Goal: Transaction & Acquisition: Book appointment/travel/reservation

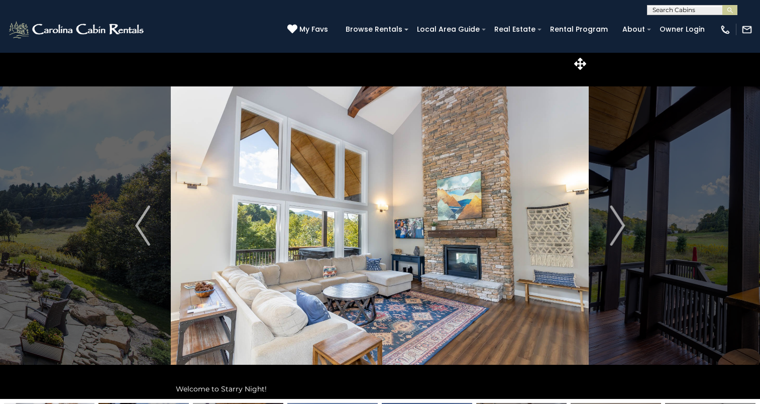
scroll to position [1672, 0]
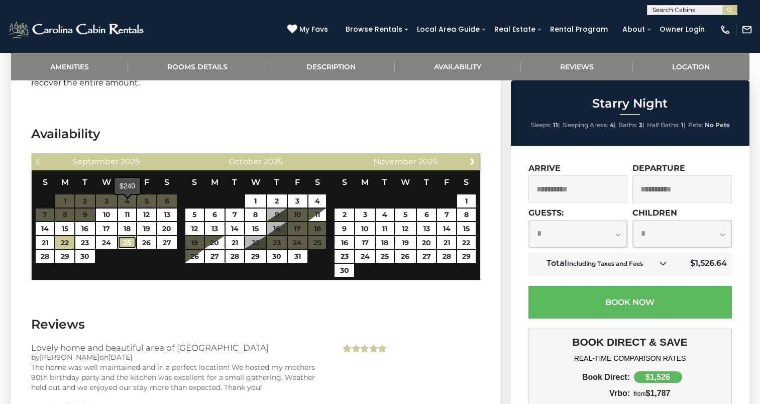
click at [124, 236] on link "25" at bounding box center [127, 242] width 18 height 13
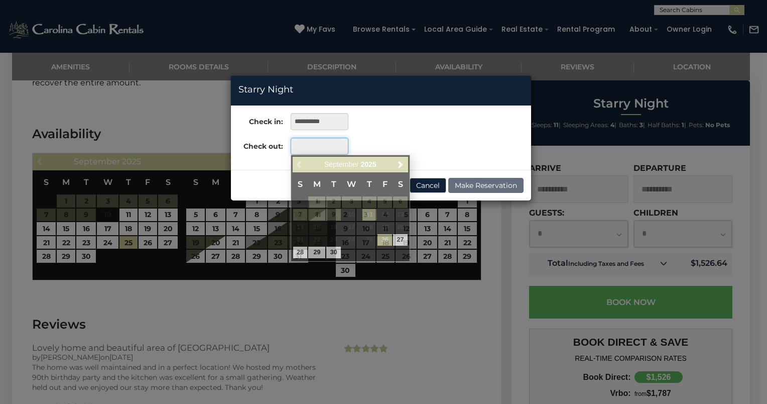
click at [306, 147] on input "text" at bounding box center [320, 146] width 58 height 17
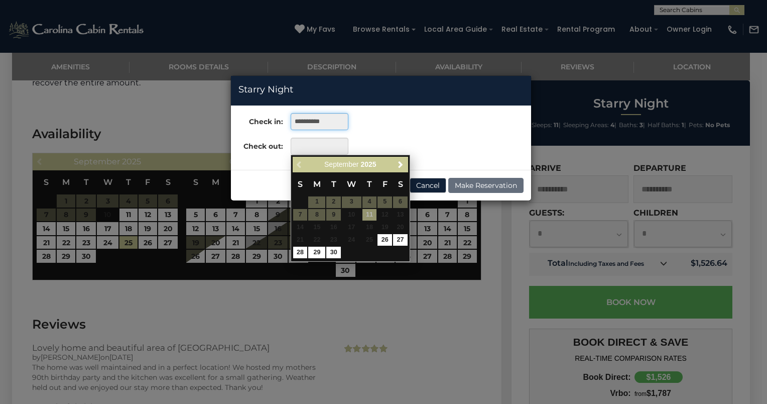
click at [323, 120] on input "**********" at bounding box center [320, 121] width 58 height 17
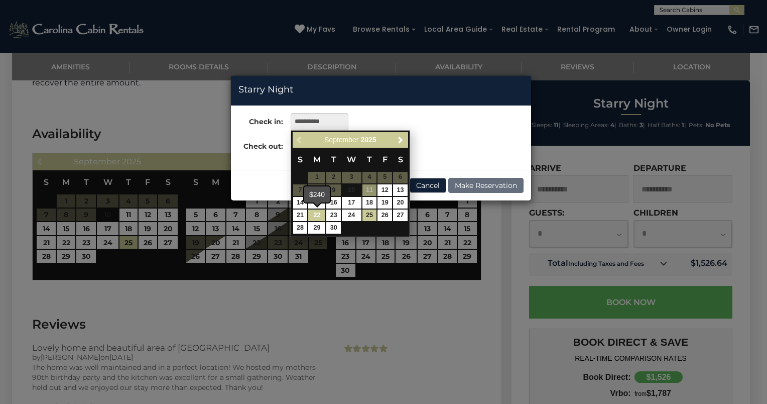
click at [312, 216] on link "22" at bounding box center [316, 215] width 17 height 12
type input "**********"
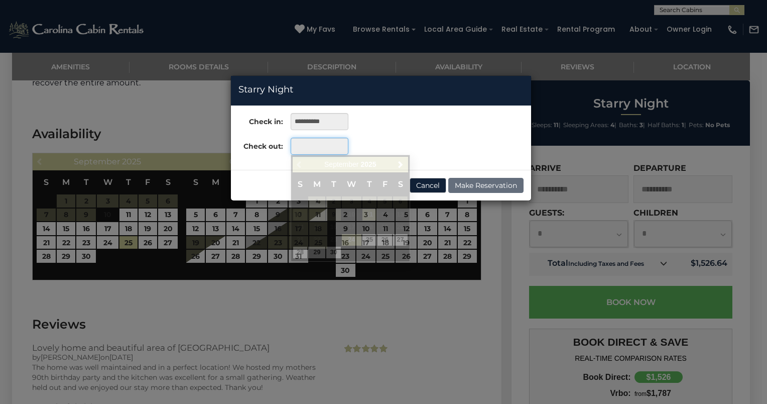
click at [296, 149] on input "text" at bounding box center [320, 146] width 58 height 17
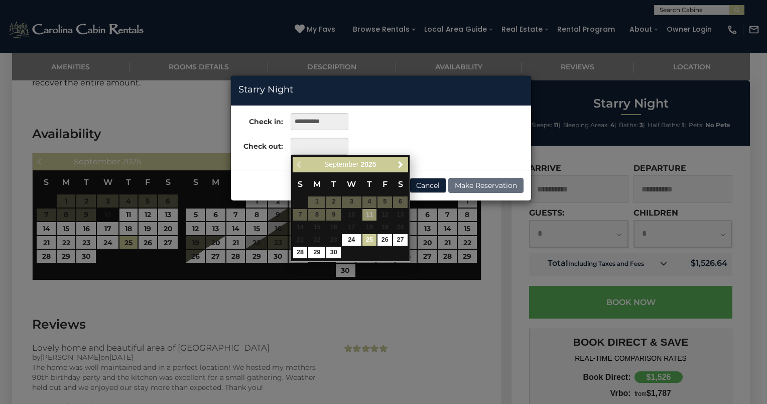
click at [367, 241] on link "25" at bounding box center [370, 240] width 15 height 12
type input "**********"
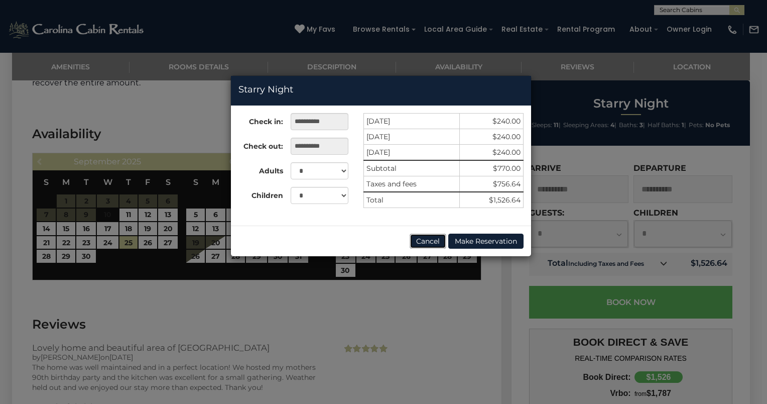
click at [421, 238] on button "Cancel" at bounding box center [428, 241] width 37 height 15
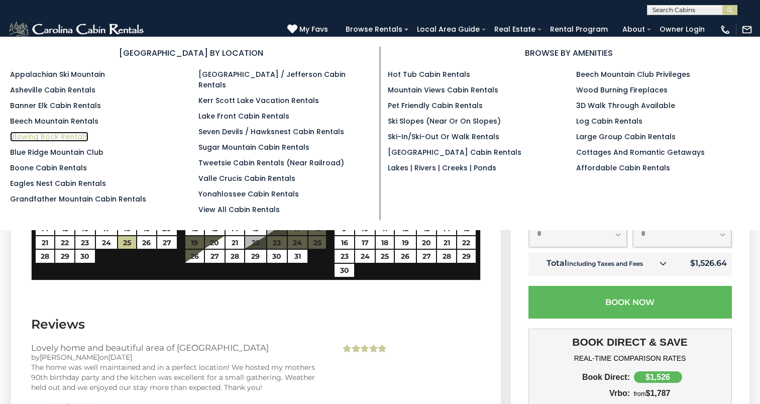
click at [67, 136] on link "Blowing Rock Rentals" at bounding box center [49, 137] width 78 height 10
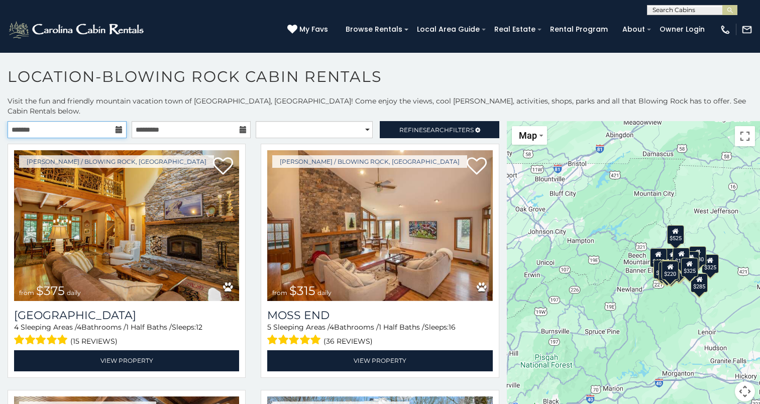
click at [109, 121] on input "text" at bounding box center [67, 129] width 119 height 17
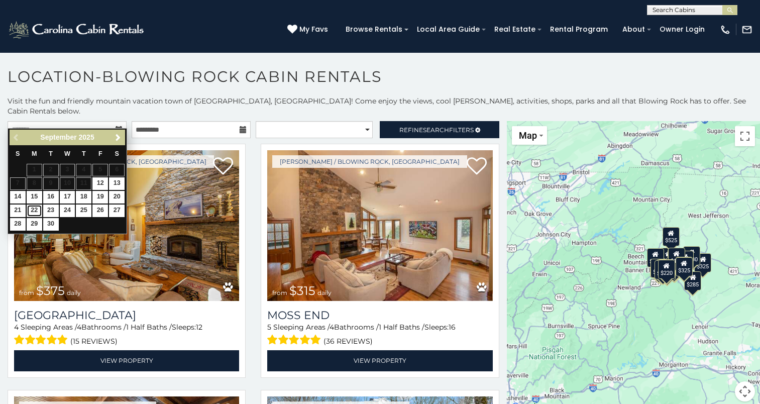
click at [32, 210] on link "22" at bounding box center [35, 210] width 16 height 13
type input "**********"
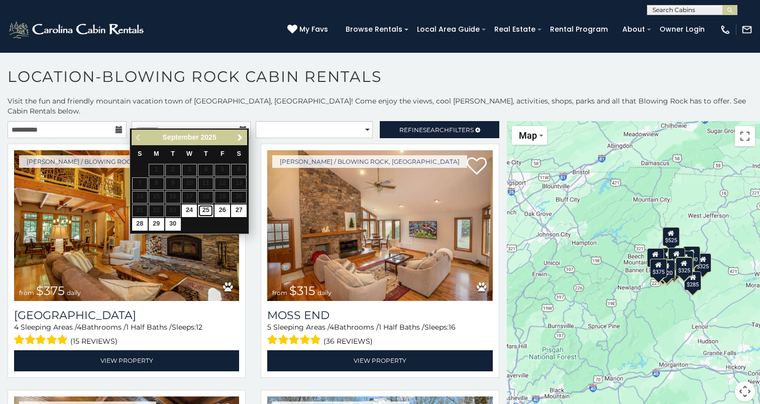
click at [204, 208] on link "25" at bounding box center [206, 210] width 16 height 13
type input "**********"
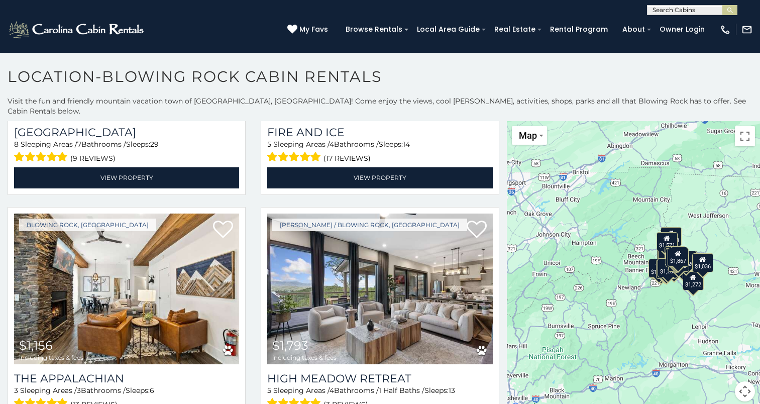
scroll to position [260, 0]
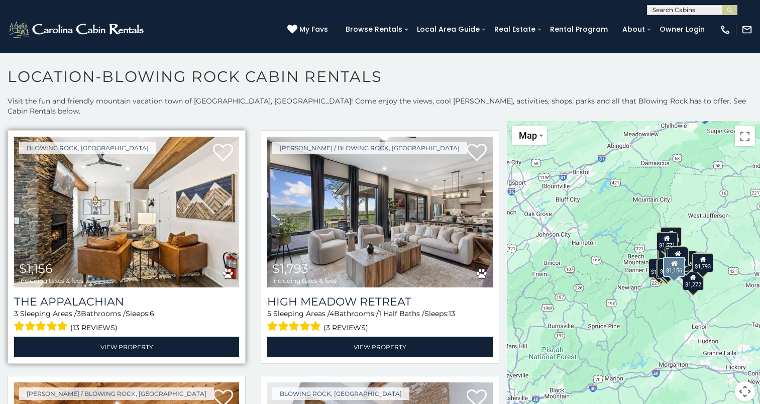
click at [140, 238] on img at bounding box center [126, 212] width 225 height 151
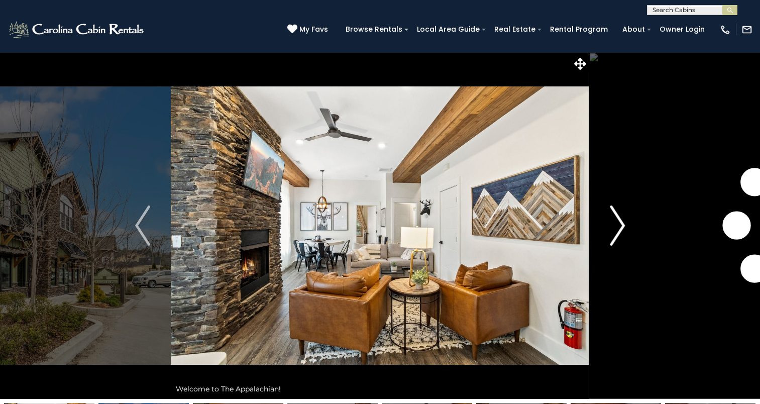
click at [613, 235] on img "Next" at bounding box center [617, 225] width 15 height 40
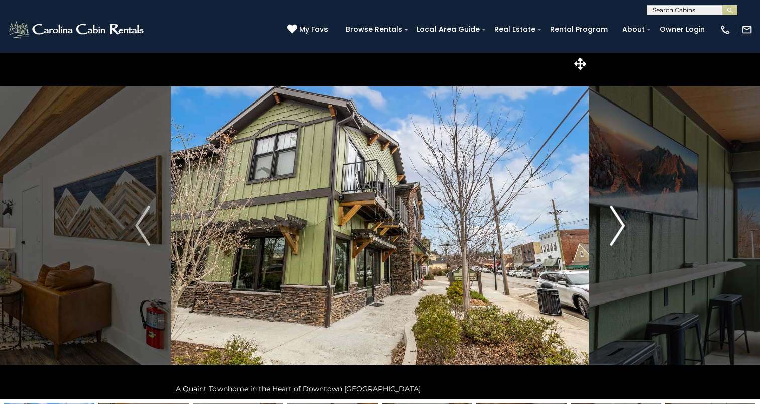
click at [613, 235] on img "Next" at bounding box center [617, 225] width 15 height 40
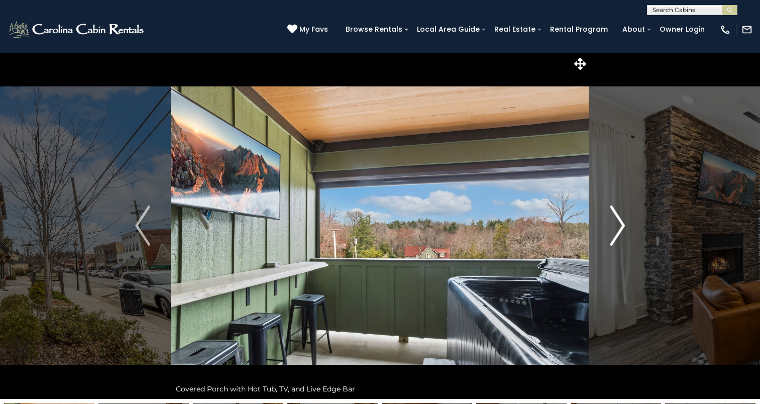
click at [613, 235] on img "Next" at bounding box center [617, 225] width 15 height 40
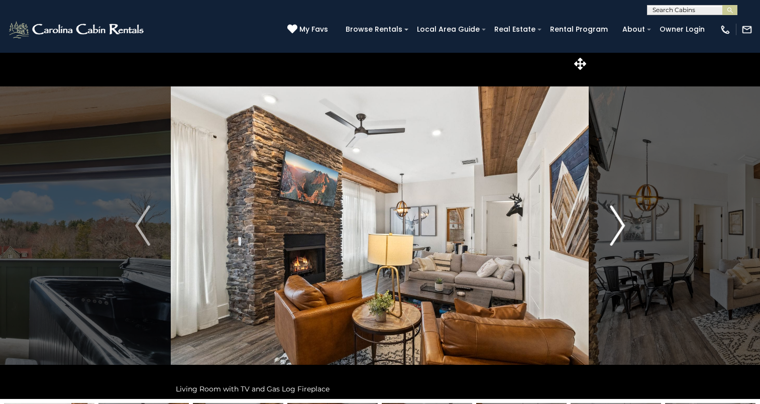
click at [613, 235] on img "Next" at bounding box center [617, 225] width 15 height 40
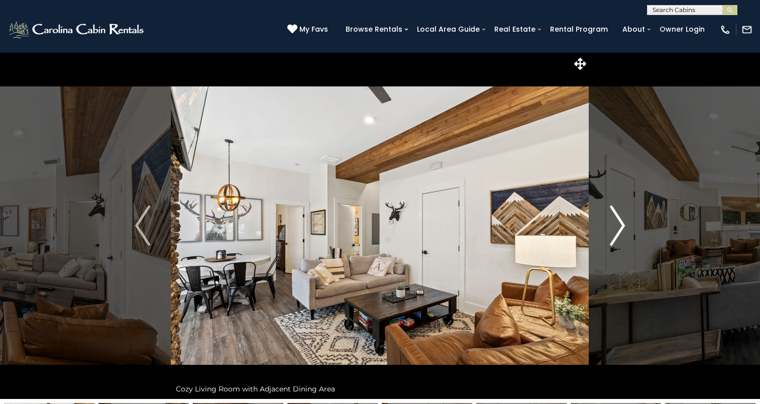
click at [613, 235] on img "Next" at bounding box center [617, 225] width 15 height 40
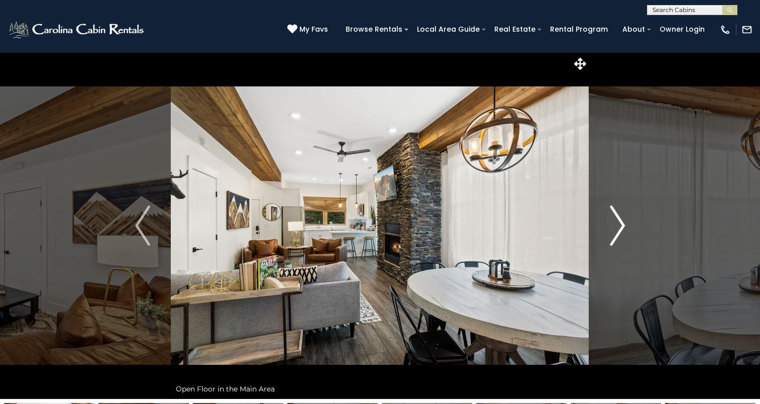
click at [613, 235] on img "Next" at bounding box center [617, 225] width 15 height 40
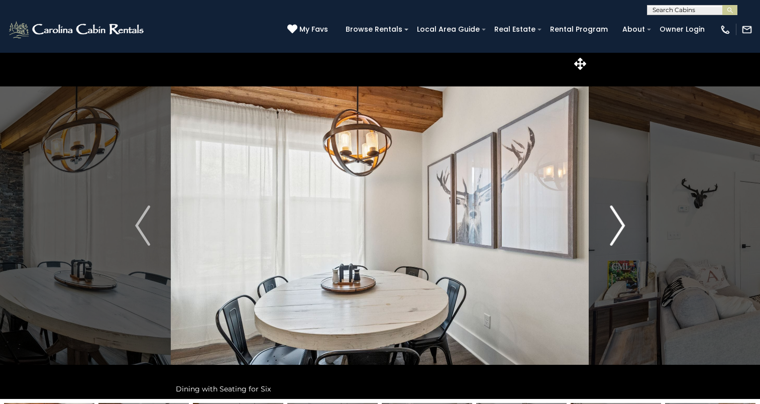
click at [613, 235] on img "Next" at bounding box center [617, 225] width 15 height 40
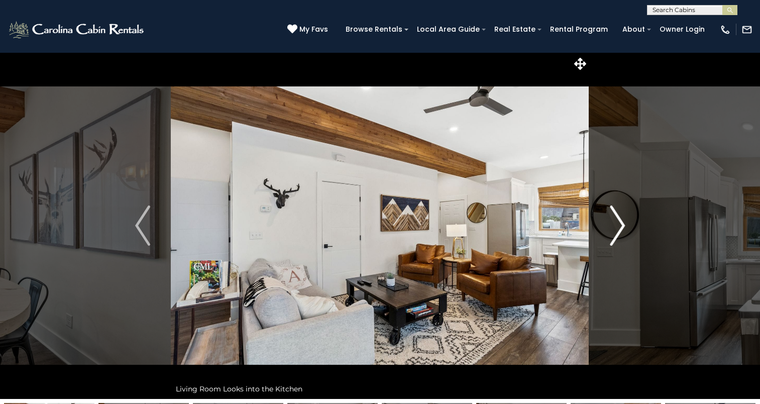
click at [613, 235] on img "Next" at bounding box center [617, 225] width 15 height 40
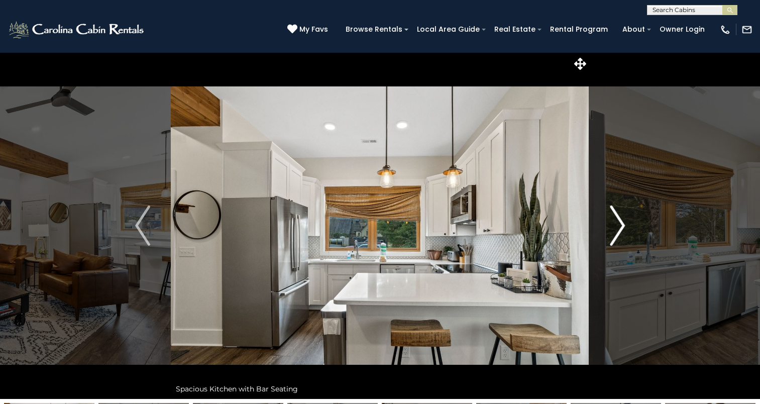
click at [613, 235] on img "Next" at bounding box center [617, 225] width 15 height 40
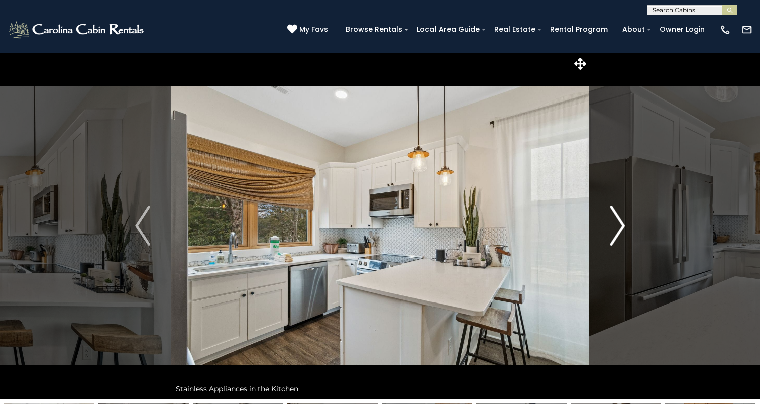
click at [613, 235] on img "Next" at bounding box center [617, 225] width 15 height 40
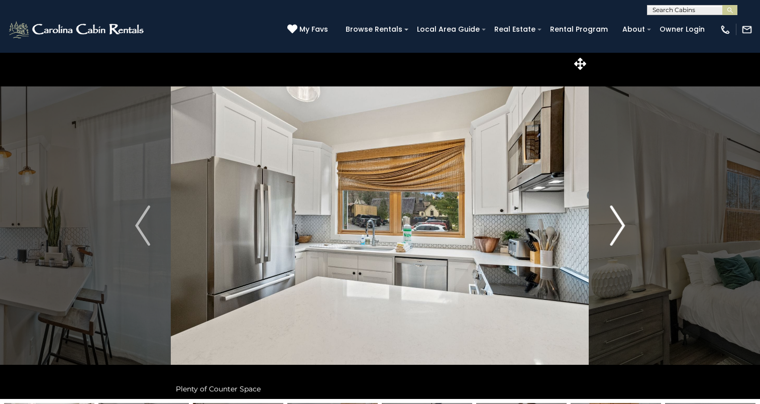
click at [613, 235] on img "Next" at bounding box center [617, 225] width 15 height 40
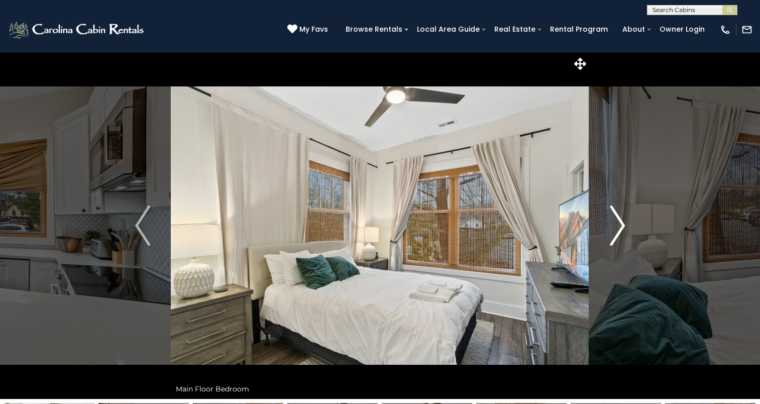
click at [613, 235] on img "Next" at bounding box center [617, 225] width 15 height 40
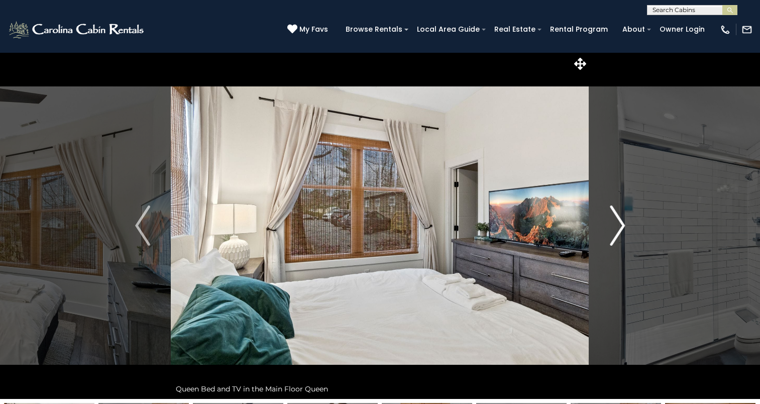
click at [613, 235] on img "Next" at bounding box center [617, 225] width 15 height 40
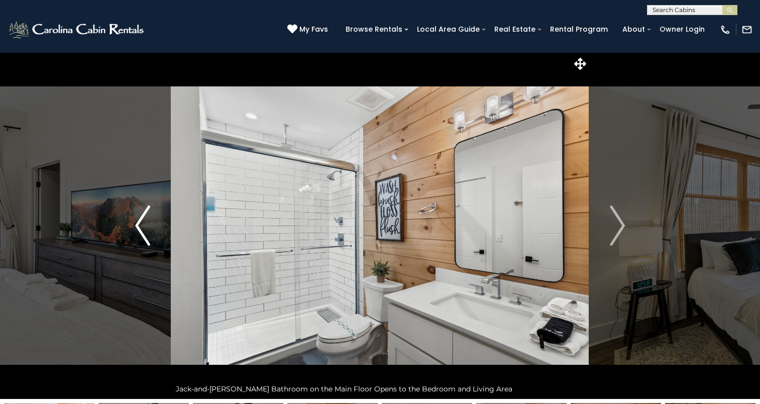
click at [152, 240] on button "Previous" at bounding box center [142, 225] width 56 height 347
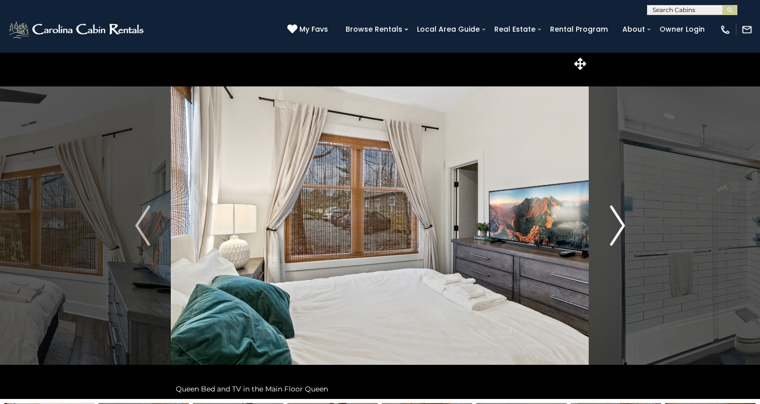
click at [619, 228] on img "Next" at bounding box center [617, 225] width 15 height 40
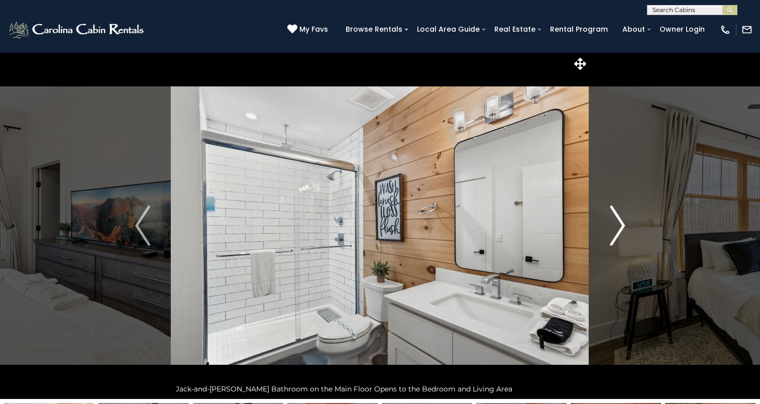
click at [619, 228] on img "Next" at bounding box center [617, 225] width 15 height 40
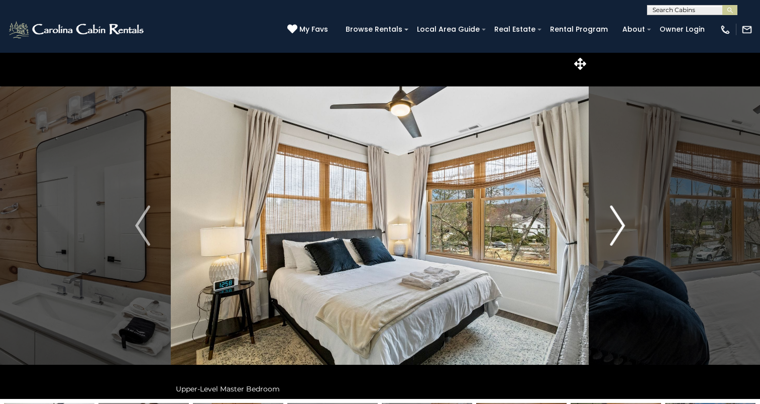
click at [619, 228] on img "Next" at bounding box center [617, 225] width 15 height 40
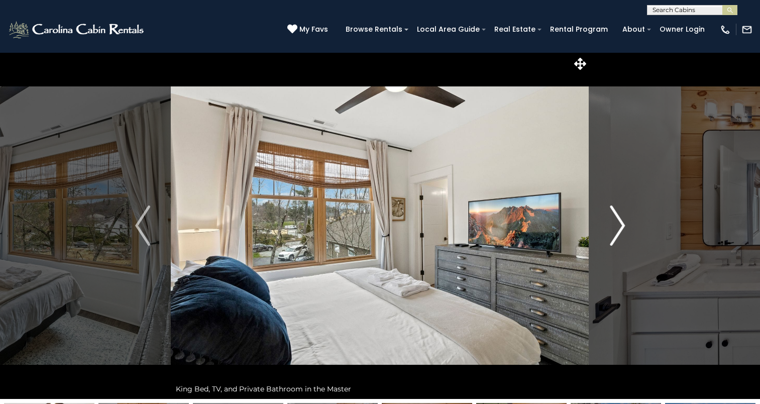
click at [619, 228] on img "Next" at bounding box center [617, 225] width 15 height 40
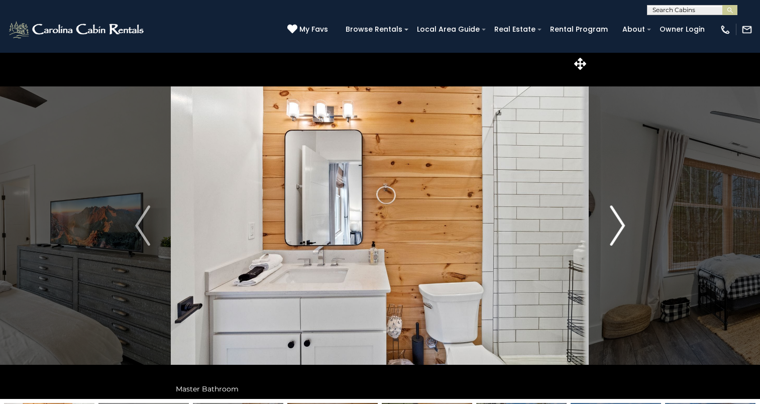
click at [619, 228] on img "Next" at bounding box center [617, 225] width 15 height 40
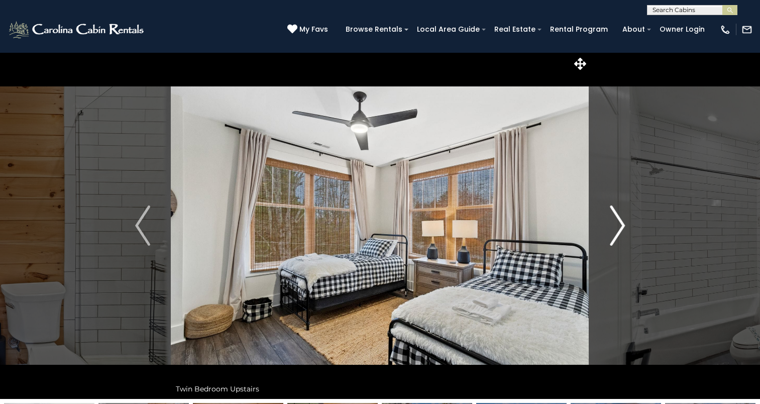
click at [619, 228] on img "Next" at bounding box center [617, 225] width 15 height 40
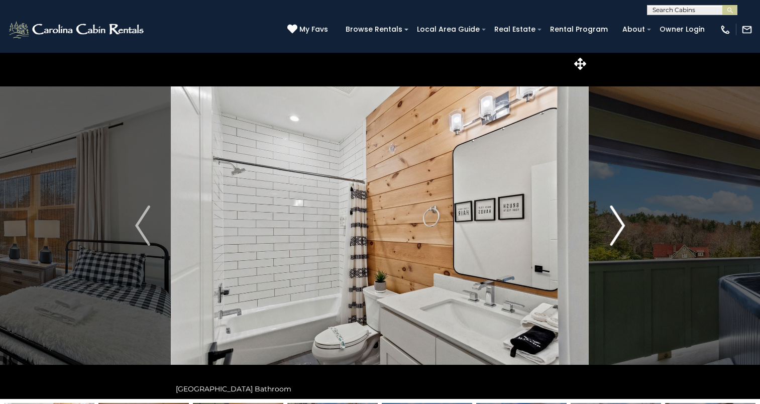
click at [619, 228] on img "Next" at bounding box center [617, 225] width 15 height 40
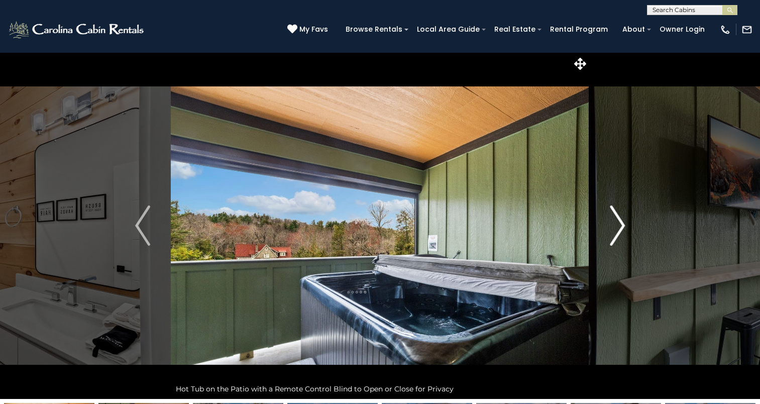
click at [619, 228] on img "Next" at bounding box center [617, 225] width 15 height 40
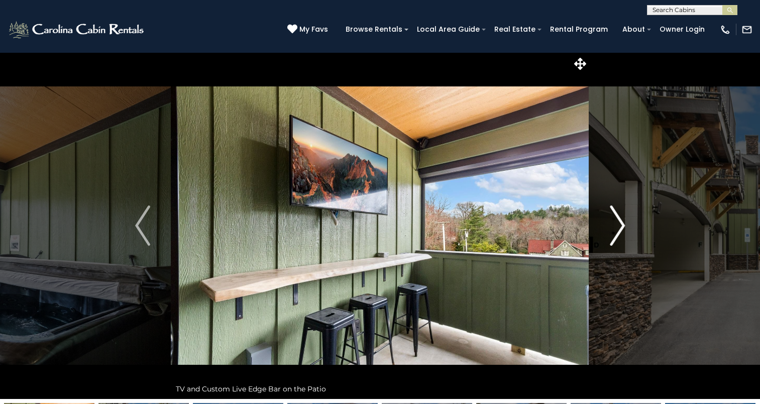
click at [619, 228] on img "Next" at bounding box center [617, 225] width 15 height 40
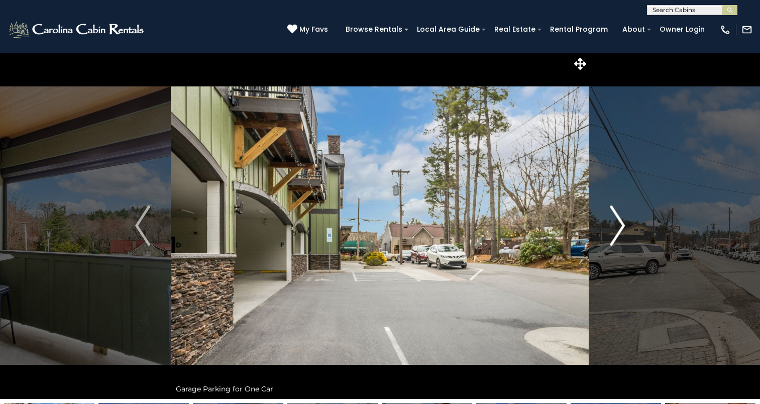
click at [619, 228] on img "Next" at bounding box center [617, 225] width 15 height 40
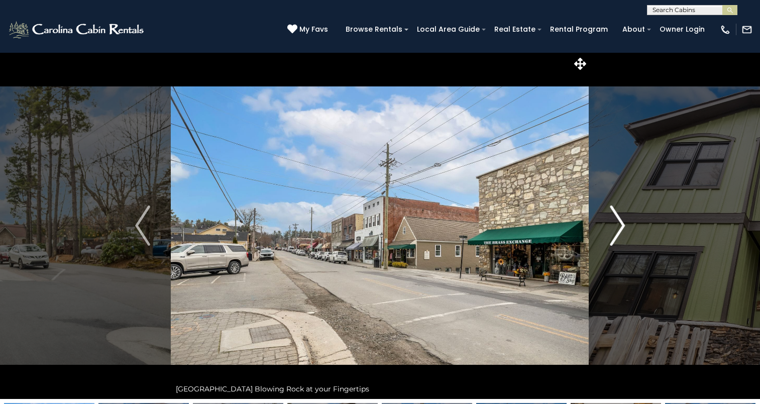
click at [619, 228] on img "Next" at bounding box center [617, 225] width 15 height 40
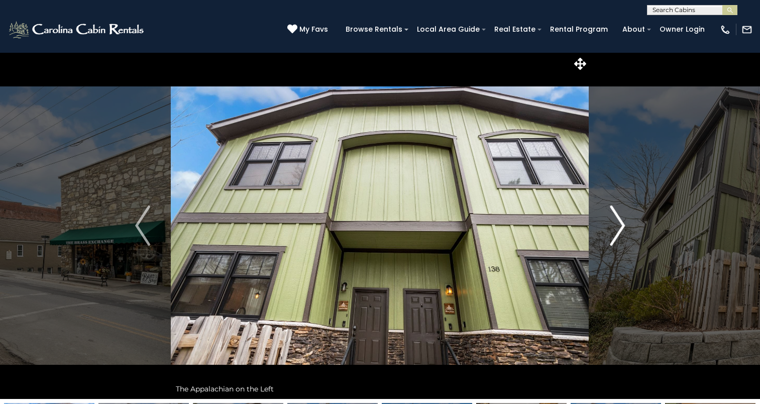
click at [619, 228] on img "Next" at bounding box center [617, 225] width 15 height 40
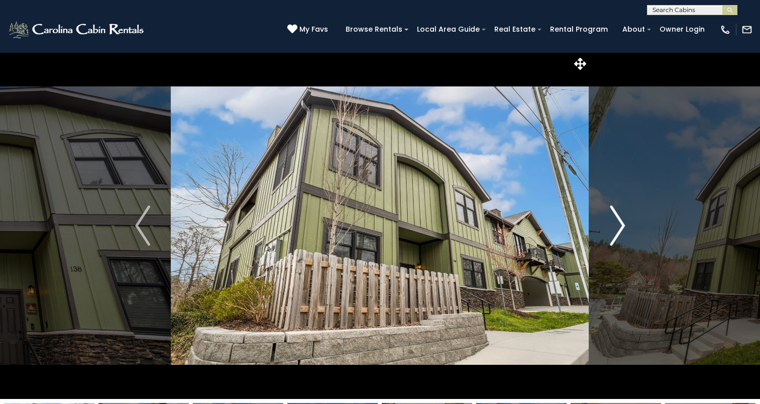
click at [619, 228] on img "Next" at bounding box center [617, 225] width 15 height 40
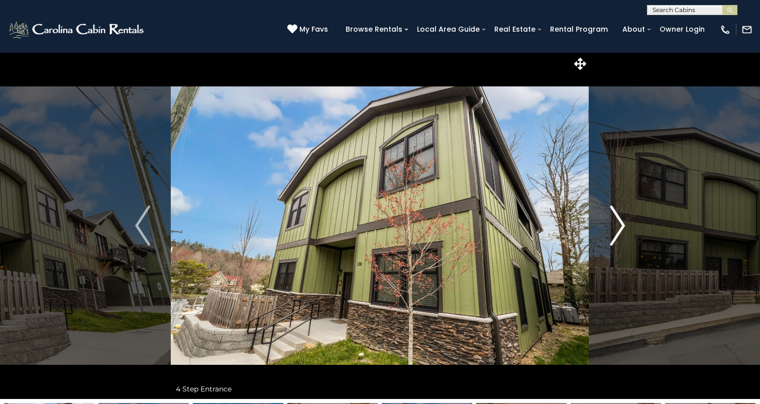
click at [619, 228] on img "Next" at bounding box center [617, 225] width 15 height 40
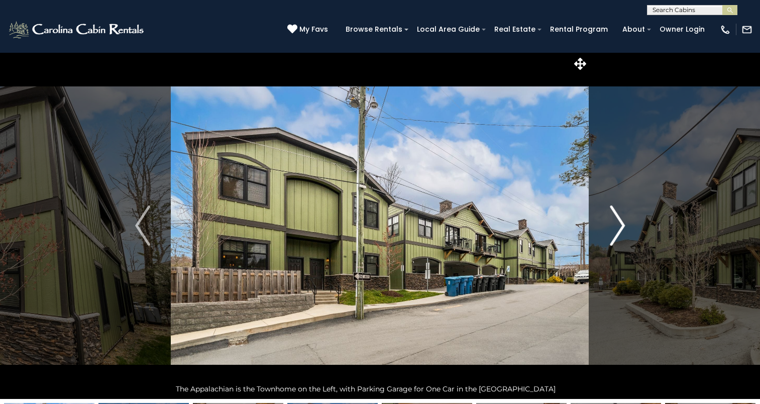
click at [619, 228] on img "Next" at bounding box center [617, 225] width 15 height 40
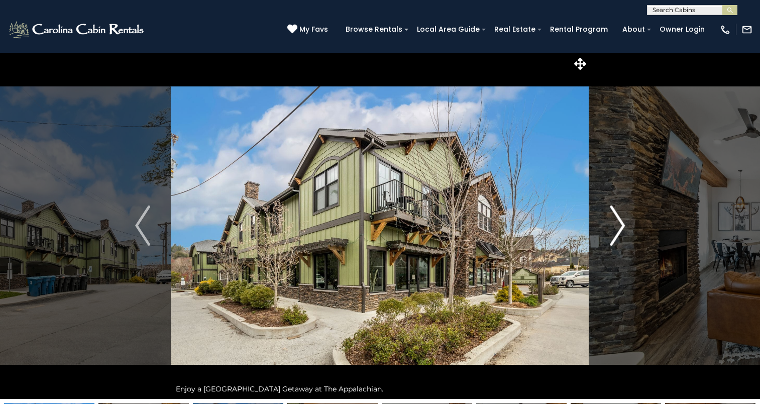
click at [619, 228] on img "Next" at bounding box center [617, 225] width 15 height 40
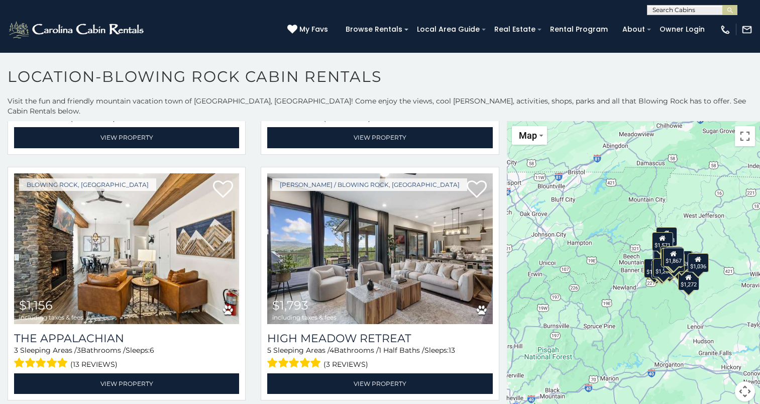
scroll to position [243, 0]
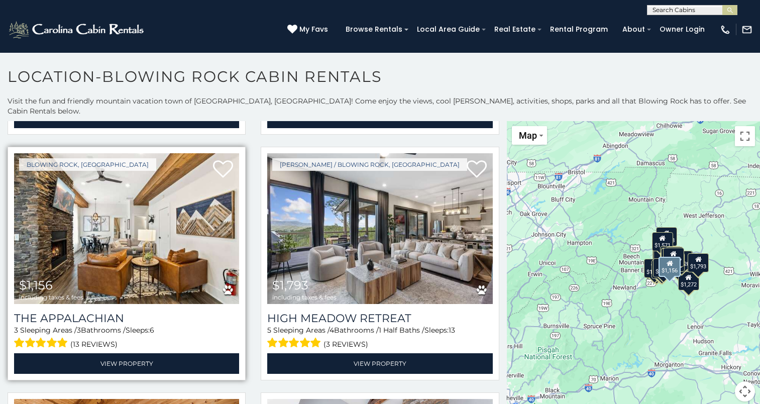
click at [95, 337] on span "(13 reviews)" at bounding box center [93, 343] width 47 height 13
click at [127, 238] on img at bounding box center [126, 228] width 225 height 151
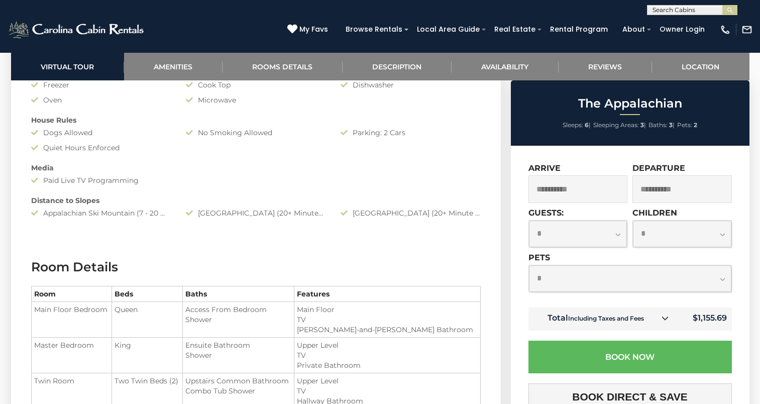
scroll to position [941, 0]
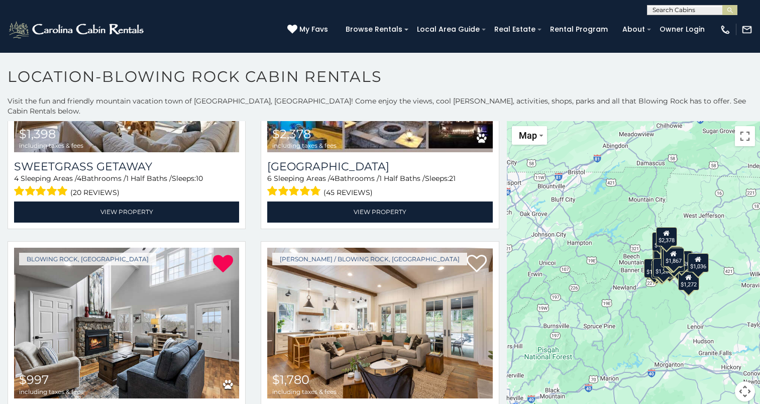
scroll to position [1151, 0]
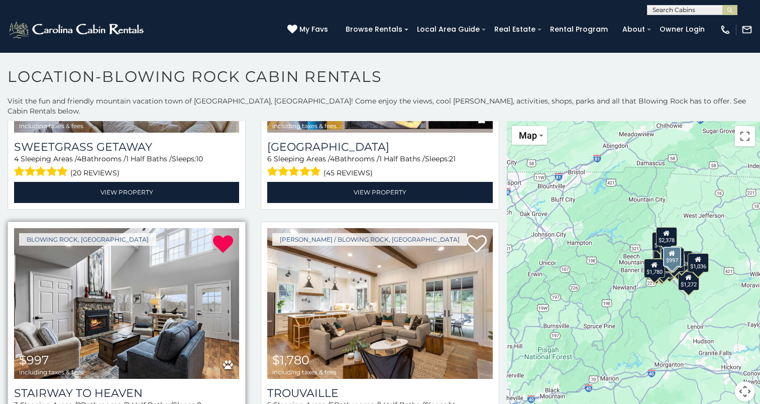
click at [151, 297] on img at bounding box center [126, 303] width 225 height 151
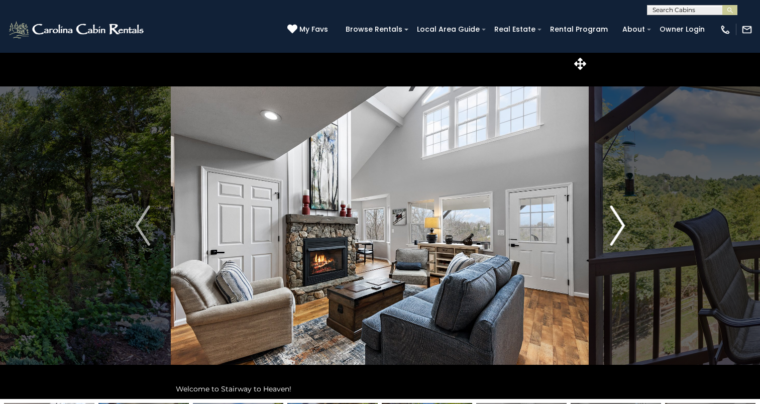
click at [611, 229] on img "Next" at bounding box center [617, 225] width 15 height 40
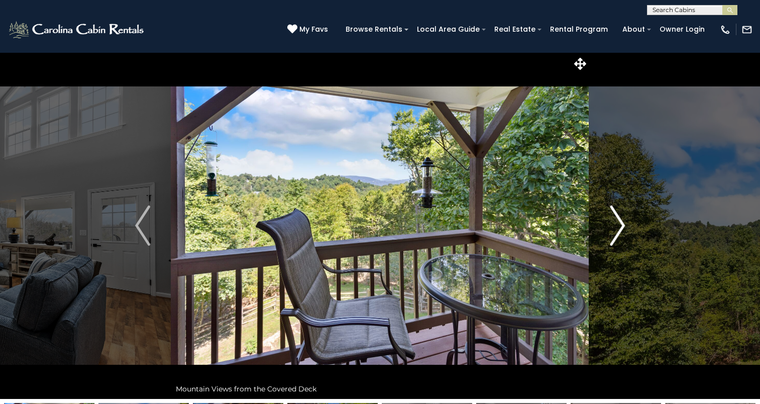
click at [611, 229] on img "Next" at bounding box center [617, 225] width 15 height 40
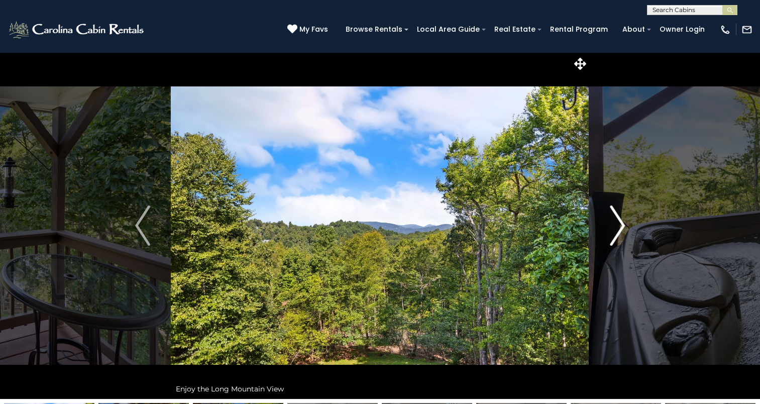
click at [611, 229] on img "Next" at bounding box center [617, 225] width 15 height 40
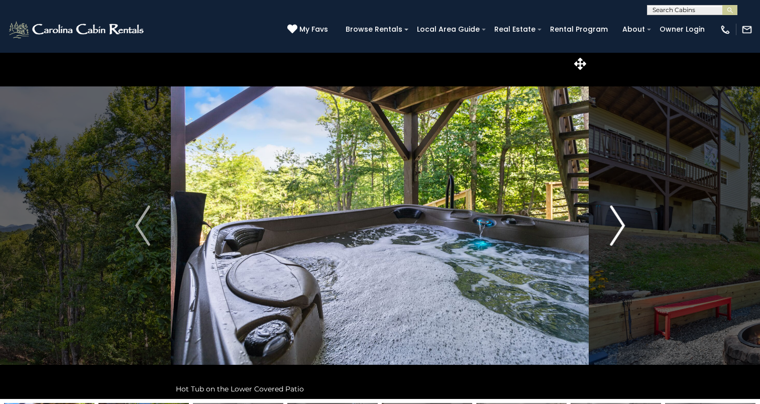
click at [611, 229] on img "Next" at bounding box center [617, 225] width 15 height 40
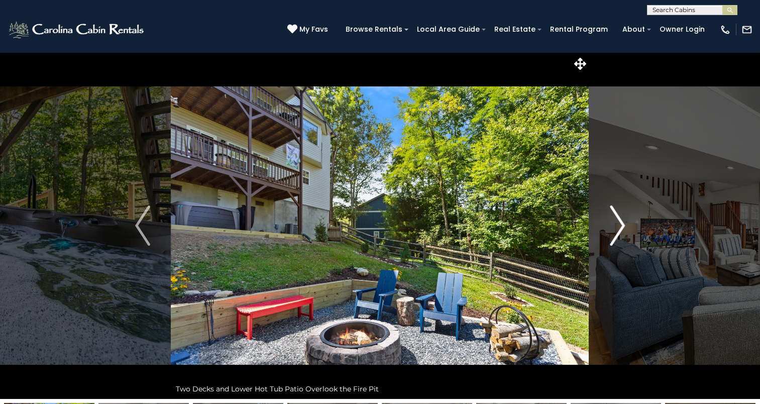
click at [611, 229] on img "Next" at bounding box center [617, 225] width 15 height 40
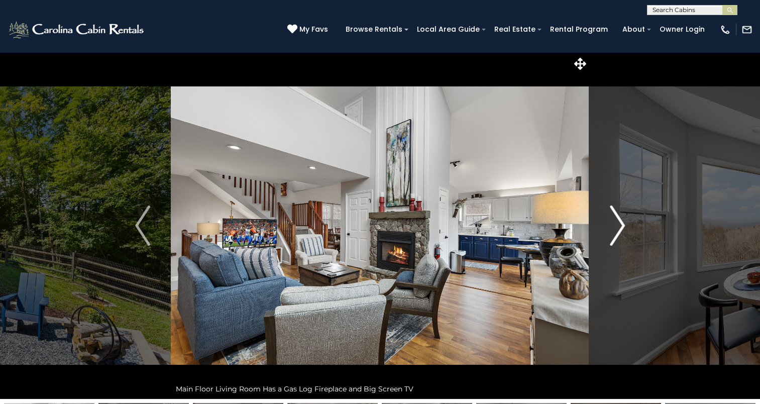
click at [611, 229] on img "Next" at bounding box center [617, 225] width 15 height 40
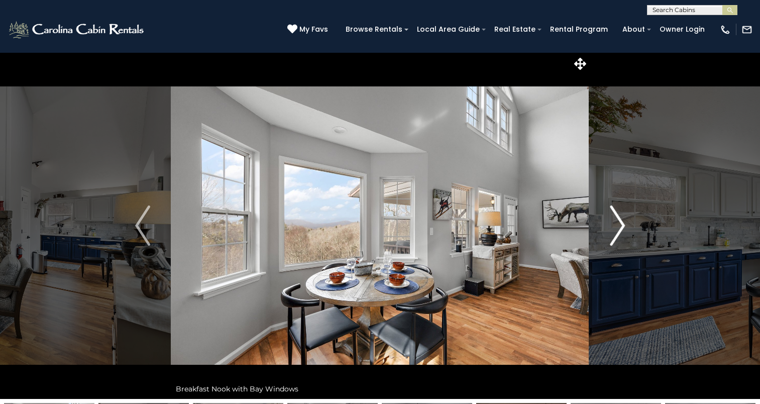
click at [611, 229] on img "Next" at bounding box center [617, 225] width 15 height 40
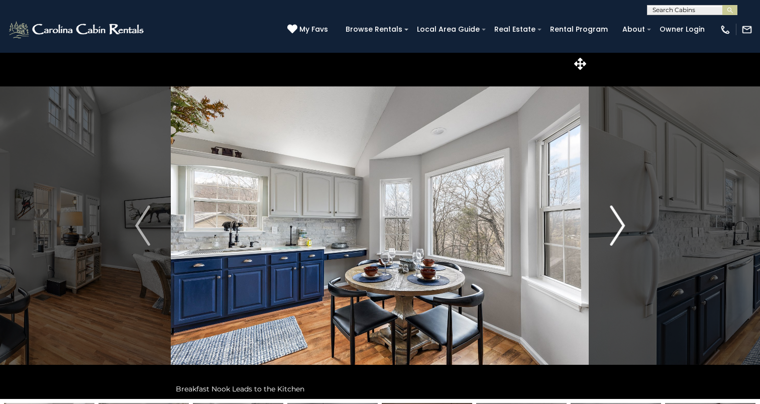
click at [611, 229] on img "Next" at bounding box center [617, 225] width 15 height 40
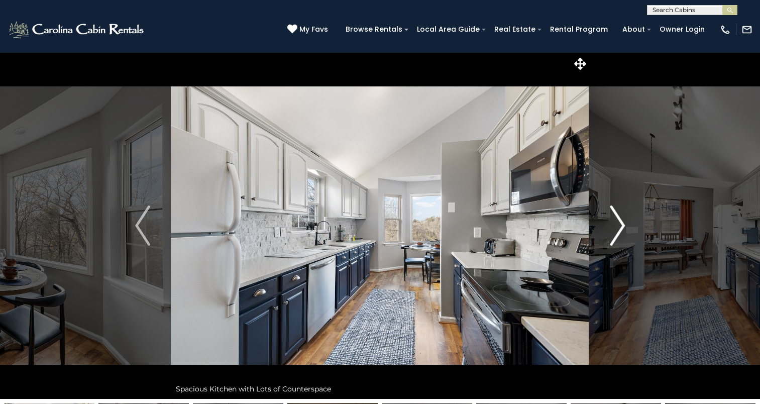
click at [611, 229] on img "Next" at bounding box center [617, 225] width 15 height 40
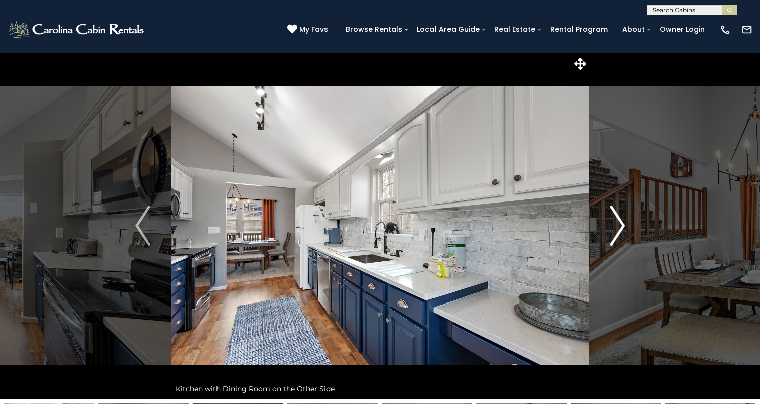
click at [611, 229] on img "Next" at bounding box center [617, 225] width 15 height 40
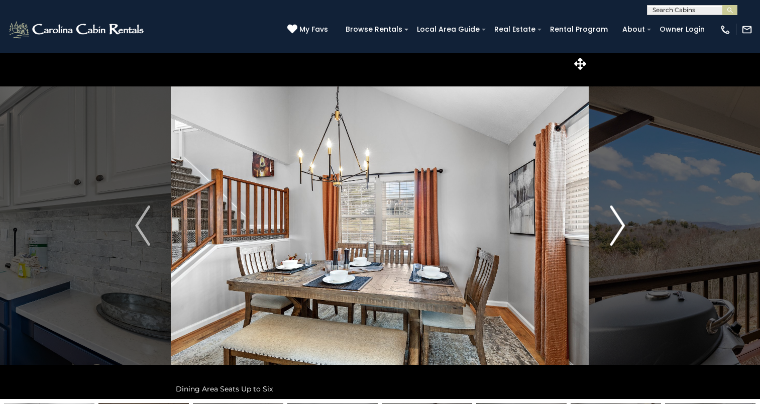
click at [611, 229] on img "Next" at bounding box center [617, 225] width 15 height 40
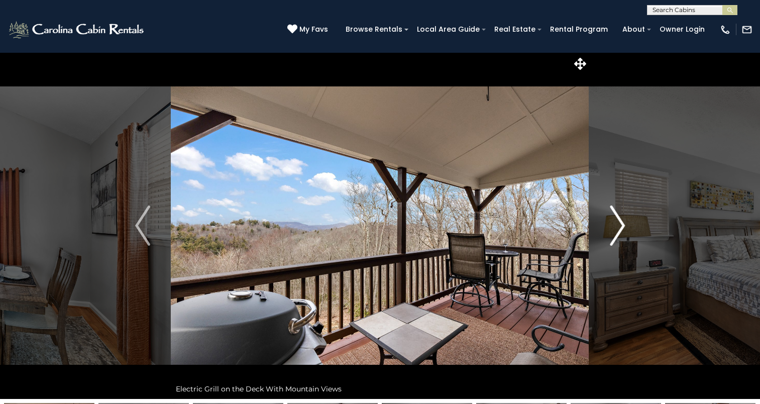
click at [611, 229] on img "Next" at bounding box center [617, 225] width 15 height 40
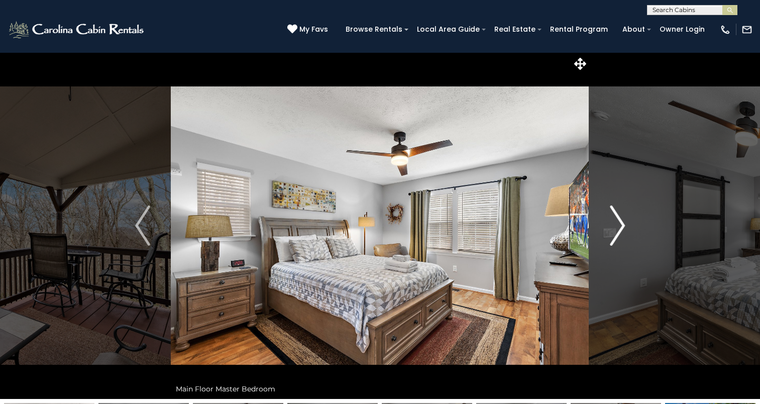
click at [611, 229] on img "Next" at bounding box center [617, 225] width 15 height 40
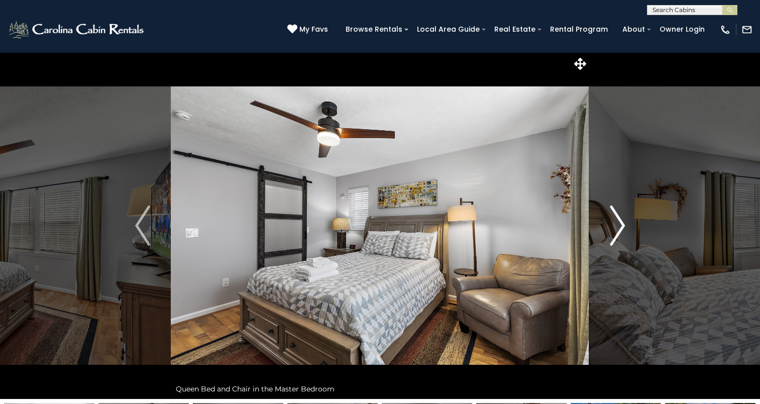
click at [611, 229] on img "Next" at bounding box center [617, 225] width 15 height 40
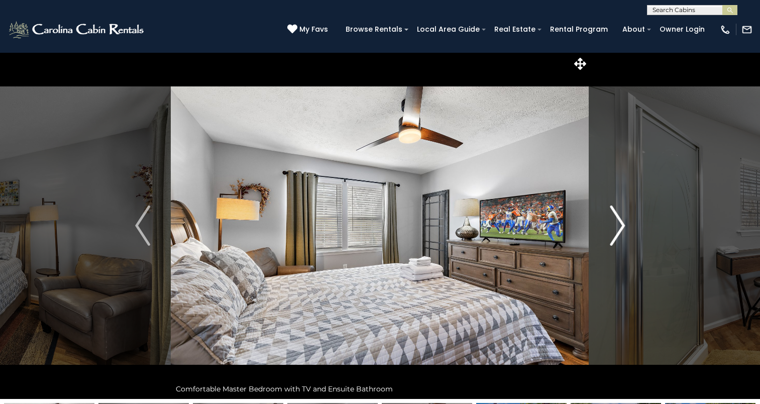
click at [611, 229] on img "Next" at bounding box center [617, 225] width 15 height 40
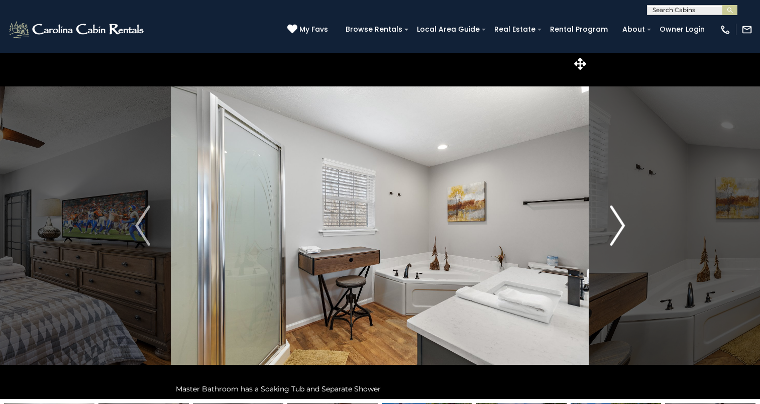
click at [611, 229] on img "Next" at bounding box center [617, 225] width 15 height 40
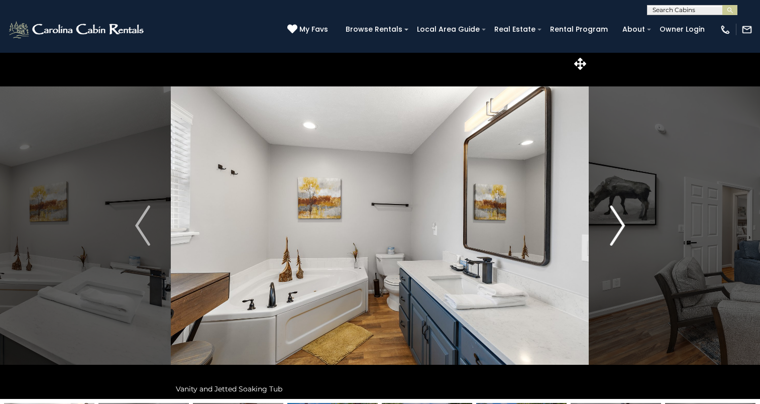
click at [611, 229] on img "Next" at bounding box center [617, 225] width 15 height 40
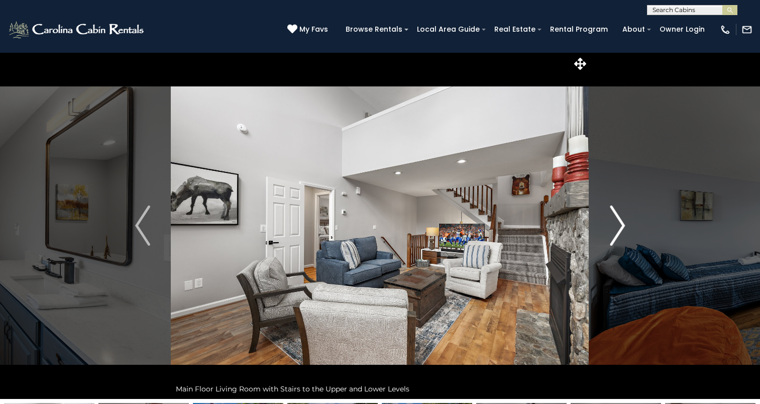
click at [611, 229] on img "Next" at bounding box center [617, 225] width 15 height 40
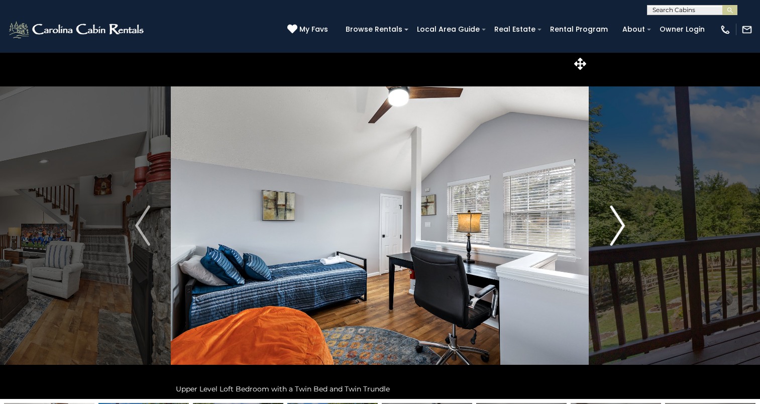
click at [611, 229] on img "Next" at bounding box center [617, 225] width 15 height 40
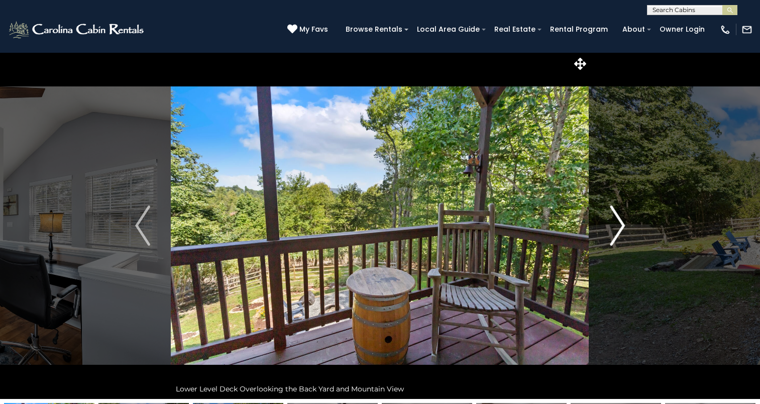
click at [611, 229] on img "Next" at bounding box center [617, 225] width 15 height 40
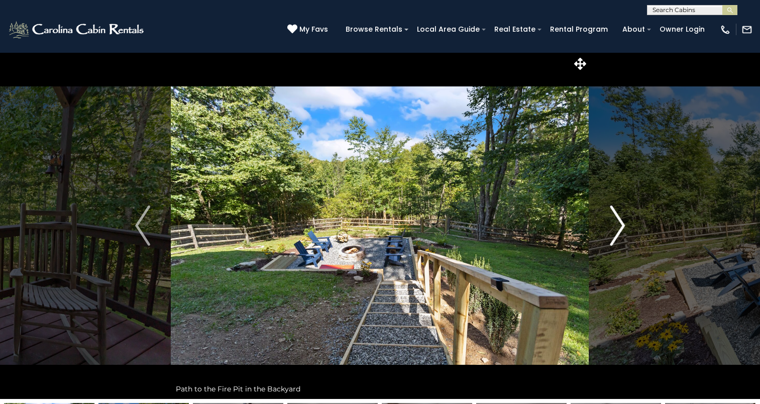
click at [611, 229] on img "Next" at bounding box center [617, 225] width 15 height 40
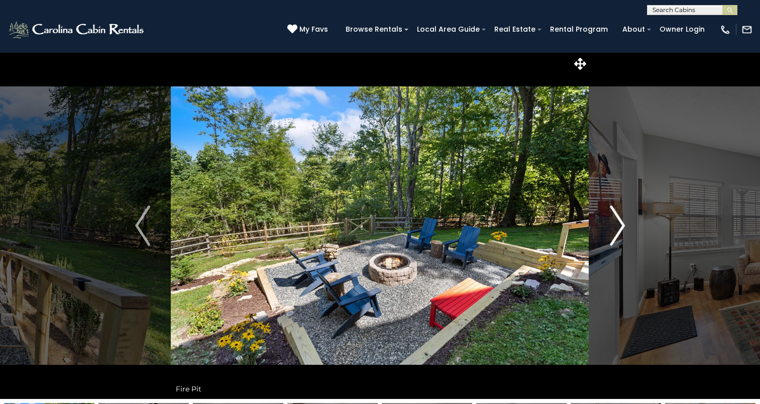
click at [611, 229] on img "Next" at bounding box center [617, 225] width 15 height 40
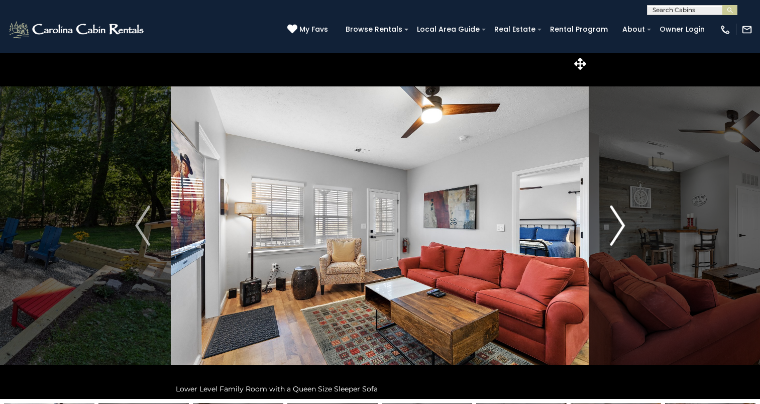
click at [611, 229] on img "Next" at bounding box center [617, 225] width 15 height 40
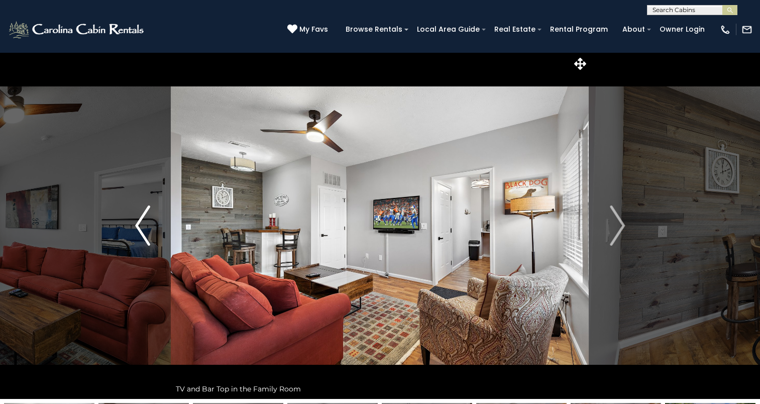
click at [155, 225] on button "Previous" at bounding box center [142, 225] width 56 height 347
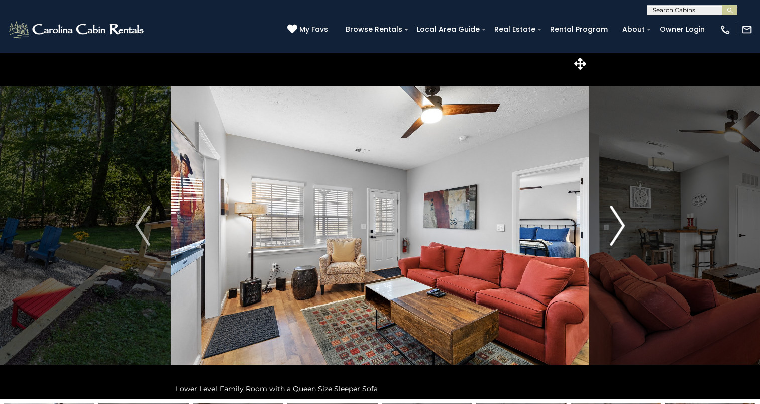
click at [609, 234] on button "Next" at bounding box center [617, 225] width 56 height 347
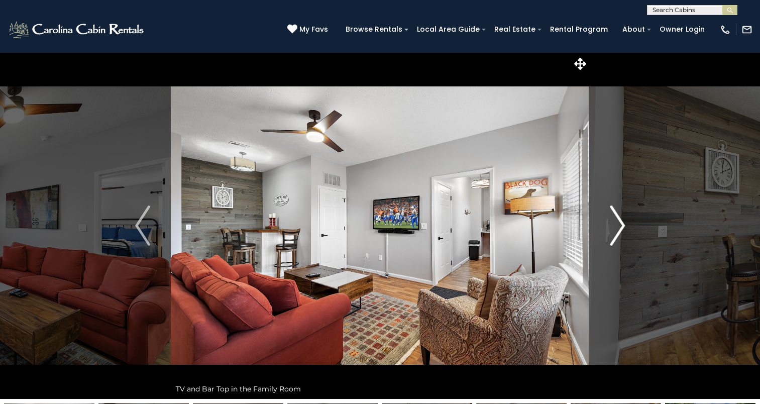
click at [609, 234] on button "Next" at bounding box center [617, 225] width 56 height 347
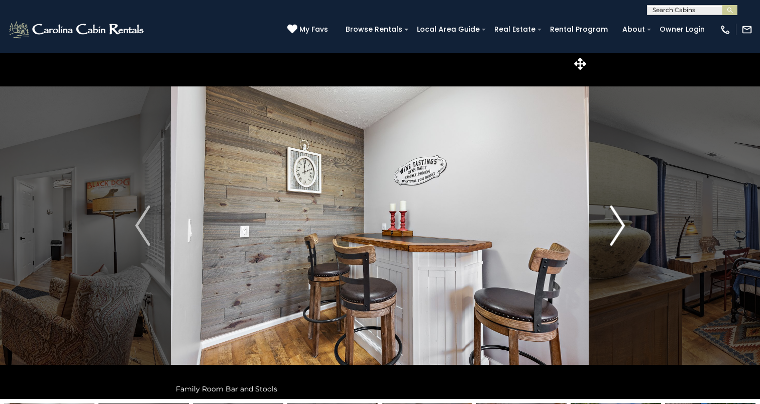
click at [609, 234] on button "Next" at bounding box center [617, 225] width 56 height 347
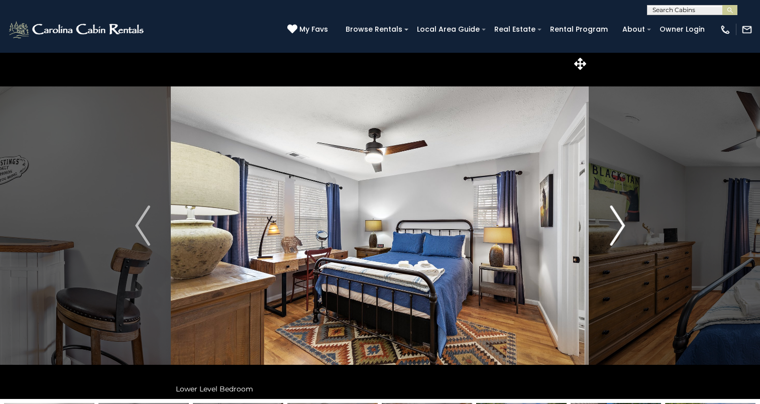
click at [609, 234] on button "Next" at bounding box center [617, 225] width 56 height 347
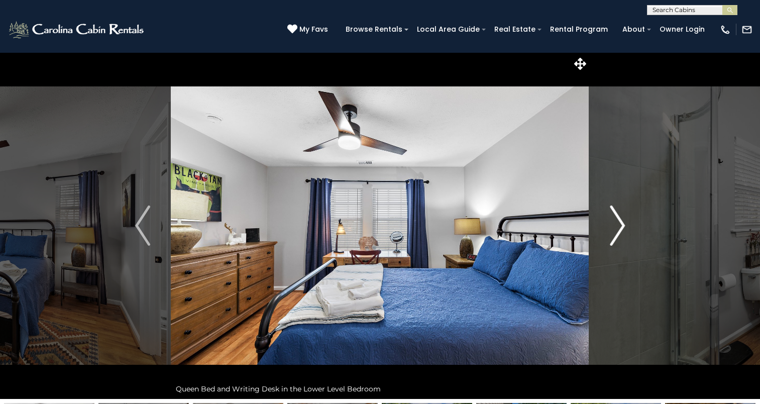
click at [609, 234] on button "Next" at bounding box center [617, 225] width 56 height 347
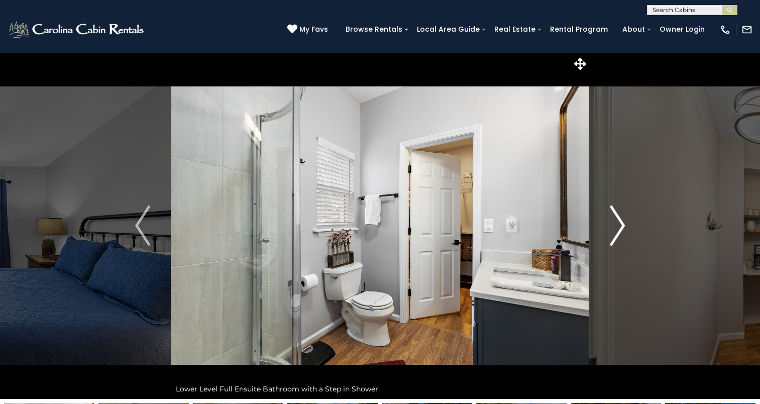
click at [609, 234] on button "Next" at bounding box center [617, 225] width 56 height 347
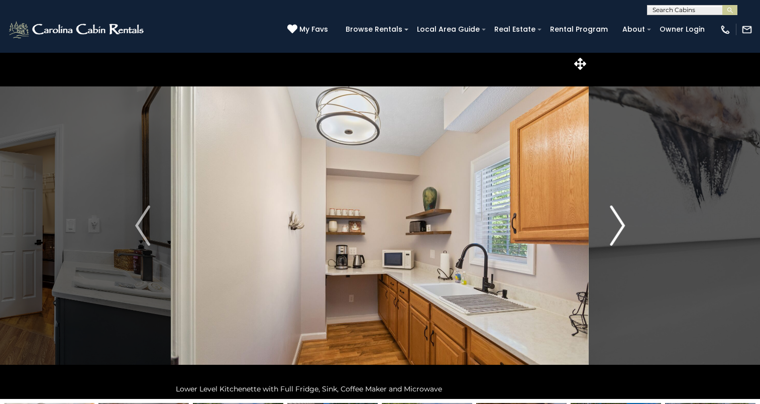
click at [609, 234] on button "Next" at bounding box center [617, 225] width 56 height 347
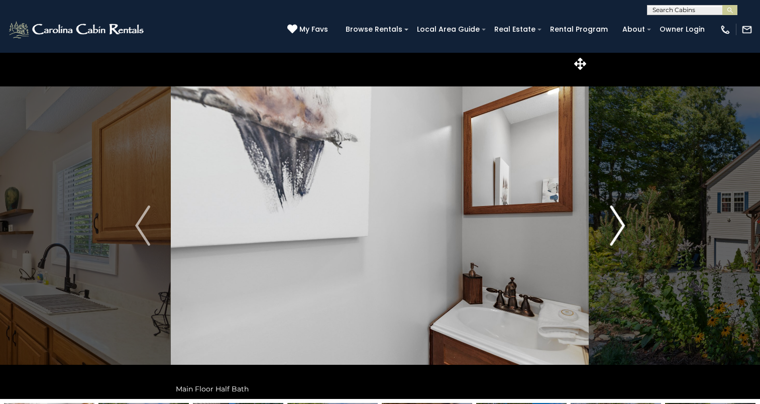
click at [609, 234] on button "Next" at bounding box center [617, 225] width 56 height 347
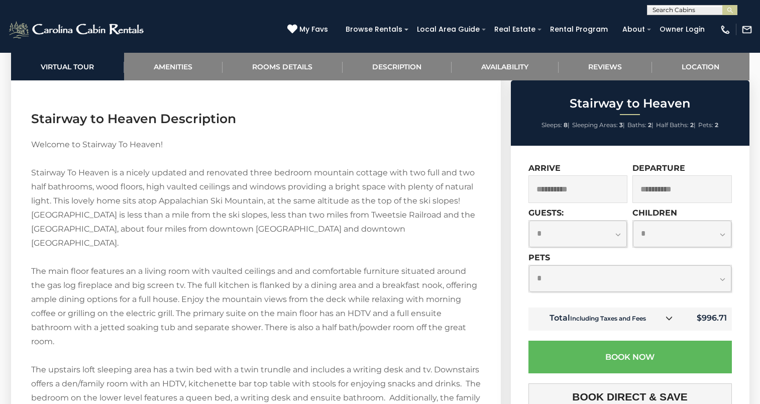
scroll to position [1371, 0]
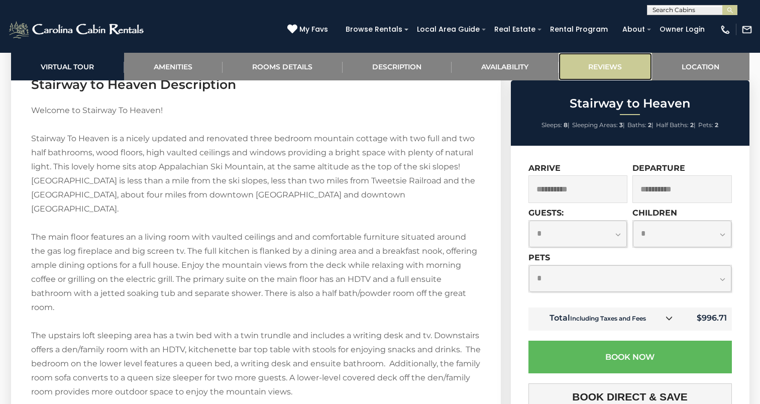
click at [614, 75] on link "Reviews" at bounding box center [604, 67] width 93 height 28
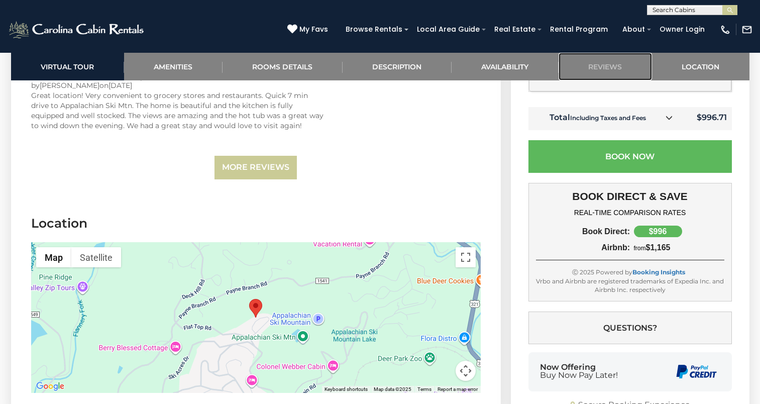
scroll to position [2367, 0]
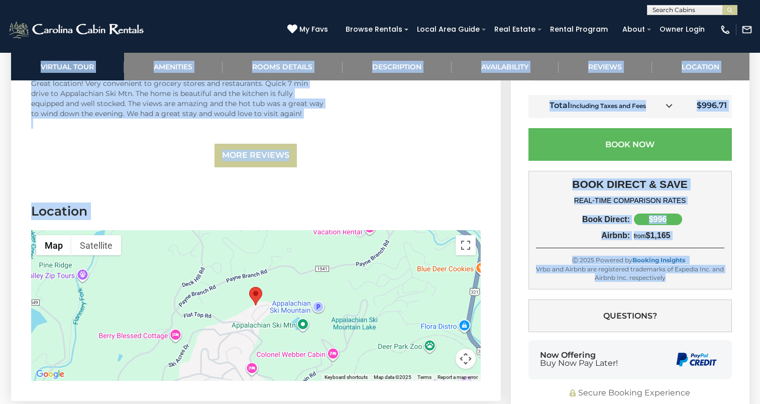
drag, startPoint x: 757, startPoint y: 341, endPoint x: 753, endPoint y: 261, distance: 80.5
click at [423, 187] on section "Location ← Move left → Move right ↑ Move up ↓ Move down + Zoom in - Zoom out Ho…" at bounding box center [256, 293] width 490 height 213
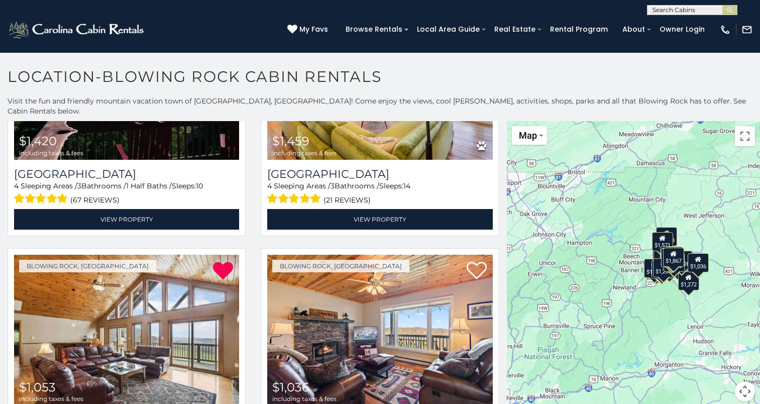
scroll to position [2360, 0]
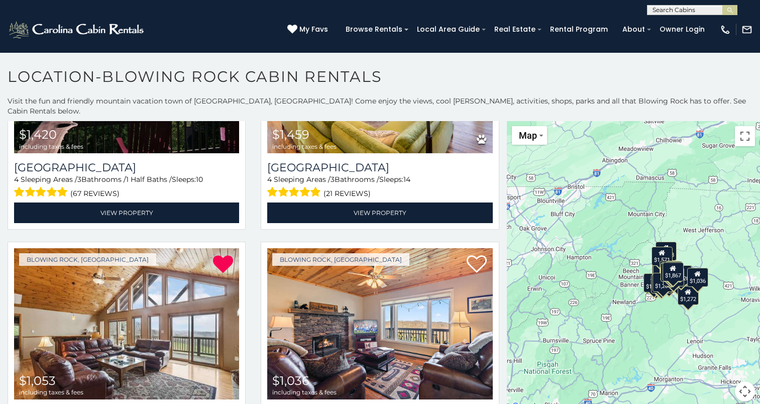
drag, startPoint x: 504, startPoint y: 318, endPoint x: 503, endPoint y: 334, distance: 16.6
click at [507, 334] on div "$3,319 $1,867 $1,156 $1,793 $1,538 $1,527 $1,493 $2,446 $1,398 $2,378 $997 $1,7…" at bounding box center [633, 267] width 253 height 292
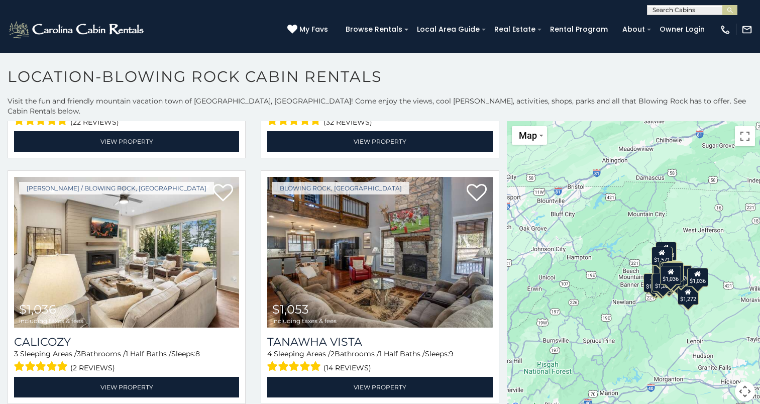
scroll to position [3209, 0]
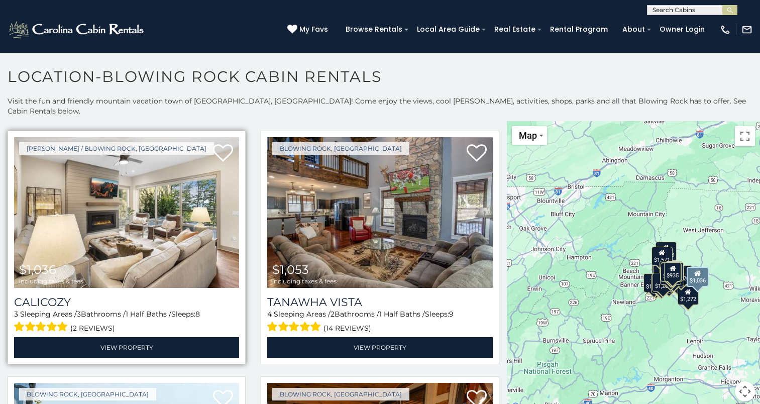
click at [129, 220] on img at bounding box center [126, 212] width 225 height 151
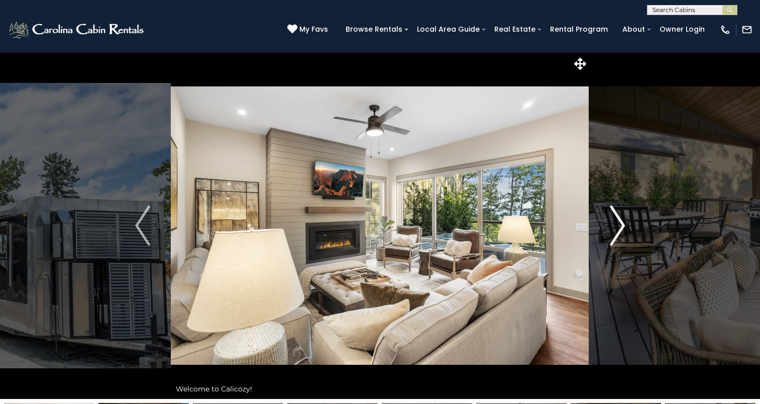
click at [616, 224] on img "Next" at bounding box center [617, 225] width 15 height 40
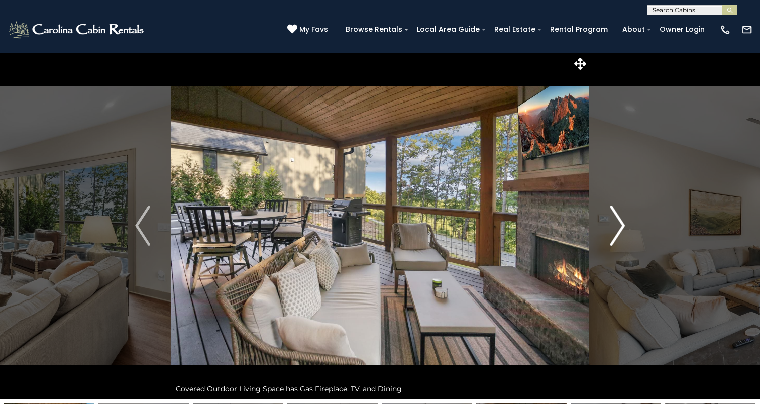
click at [616, 224] on img "Next" at bounding box center [617, 225] width 15 height 40
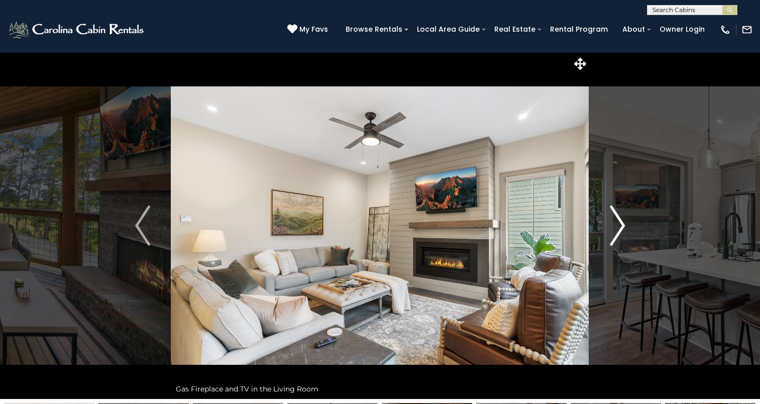
click at [616, 224] on img "Next" at bounding box center [617, 225] width 15 height 40
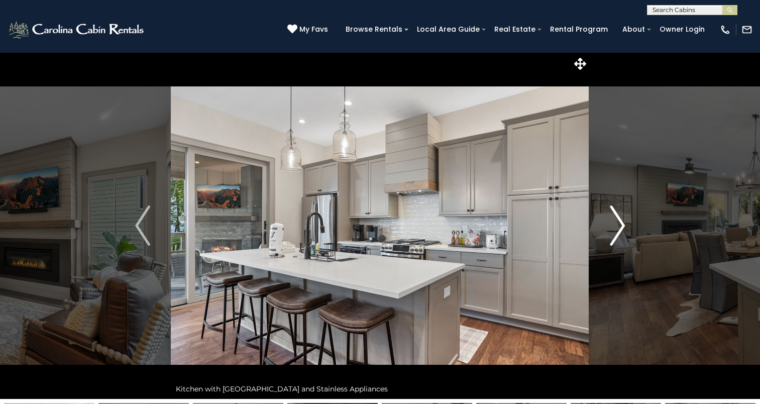
click at [616, 224] on img "Next" at bounding box center [617, 225] width 15 height 40
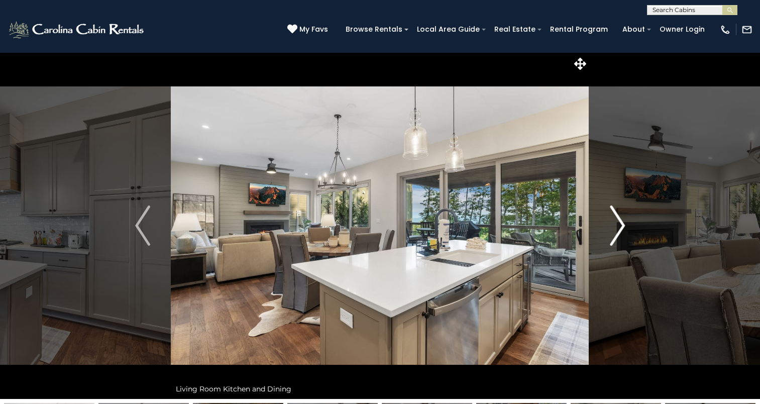
click at [616, 224] on img "Next" at bounding box center [617, 225] width 15 height 40
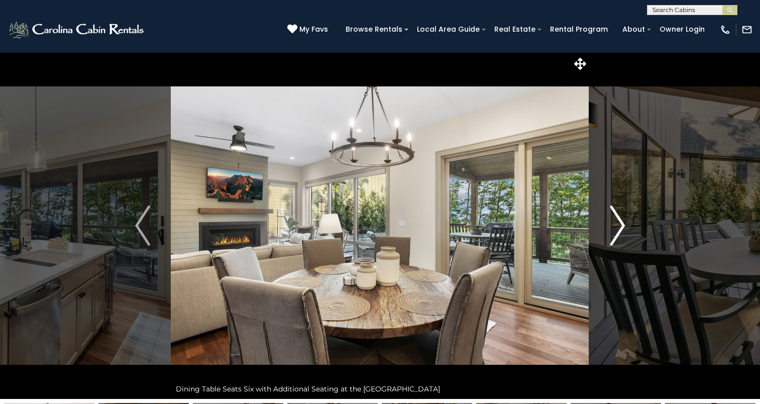
click at [616, 224] on img "Next" at bounding box center [617, 225] width 15 height 40
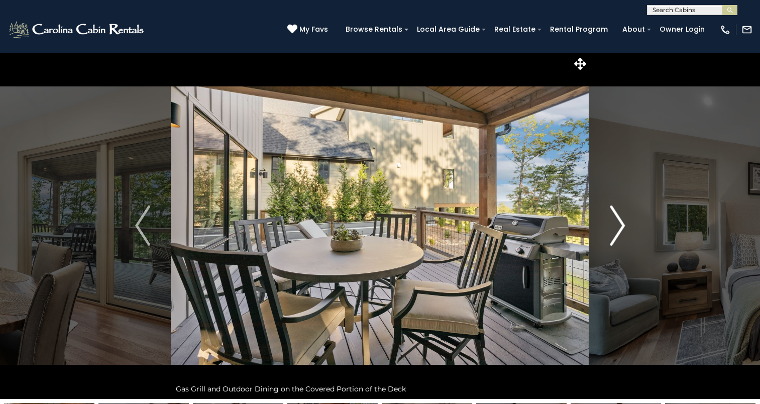
click at [616, 224] on img "Next" at bounding box center [617, 225] width 15 height 40
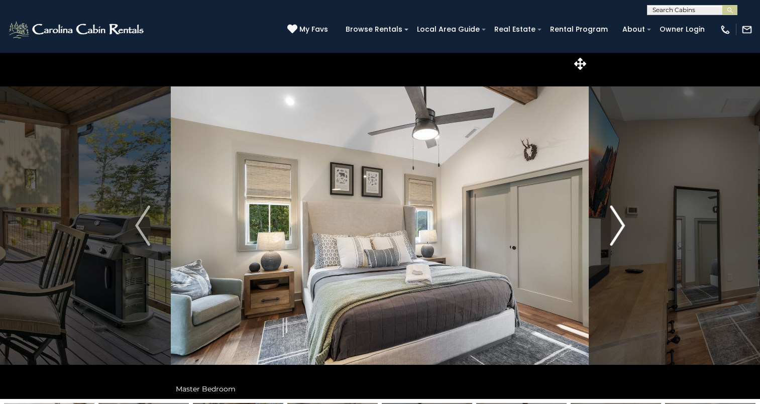
click at [616, 224] on img "Next" at bounding box center [617, 225] width 15 height 40
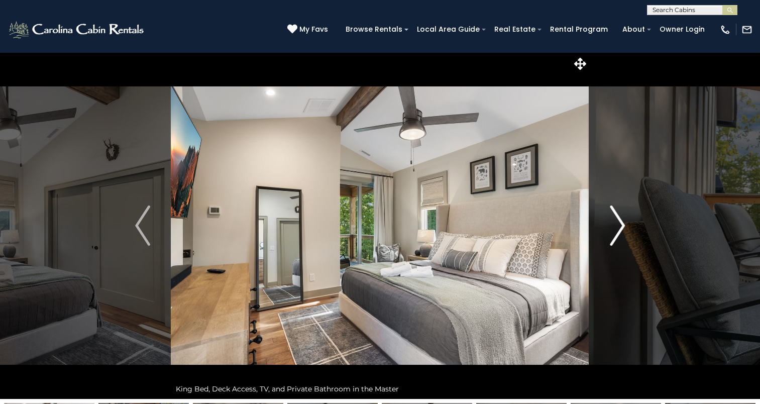
click at [616, 224] on img "Next" at bounding box center [617, 225] width 15 height 40
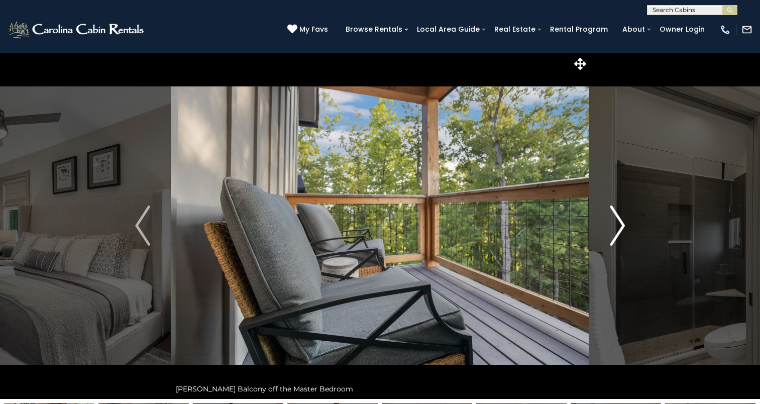
click at [616, 224] on img "Next" at bounding box center [617, 225] width 15 height 40
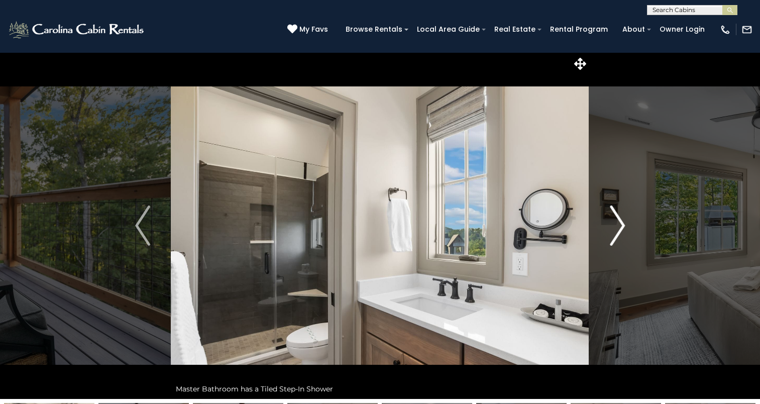
click at [616, 224] on img "Next" at bounding box center [617, 225] width 15 height 40
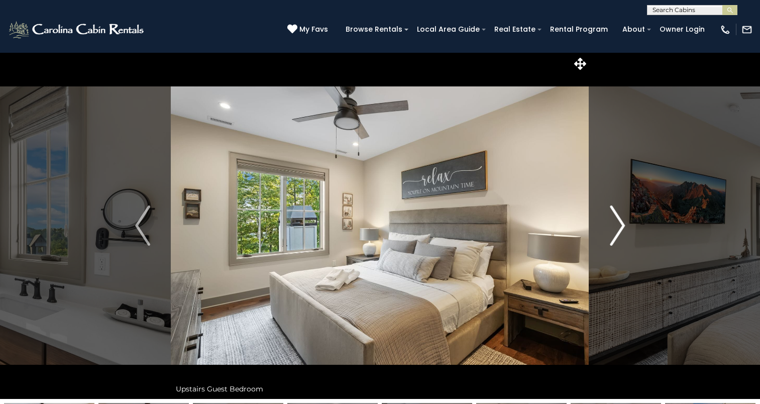
click at [616, 224] on img "Next" at bounding box center [617, 225] width 15 height 40
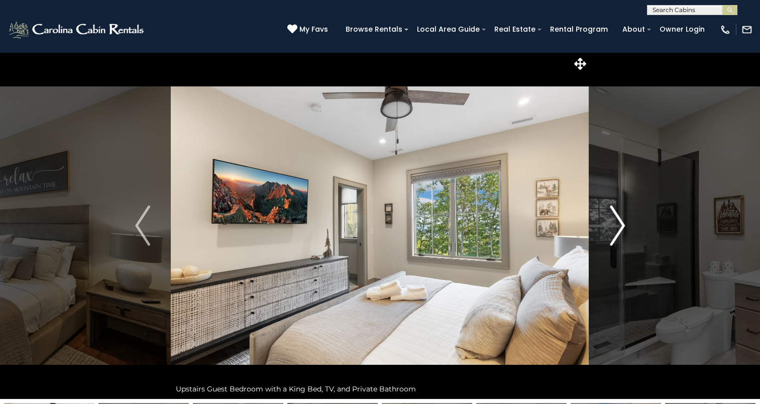
click at [616, 224] on img "Next" at bounding box center [617, 225] width 15 height 40
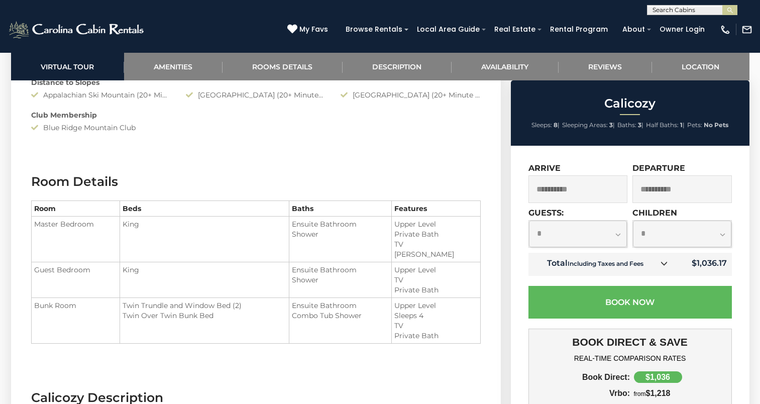
scroll to position [1198, 0]
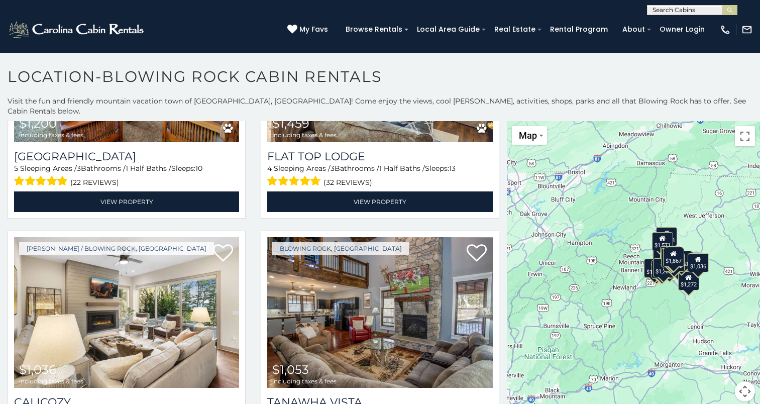
scroll to position [3116, 0]
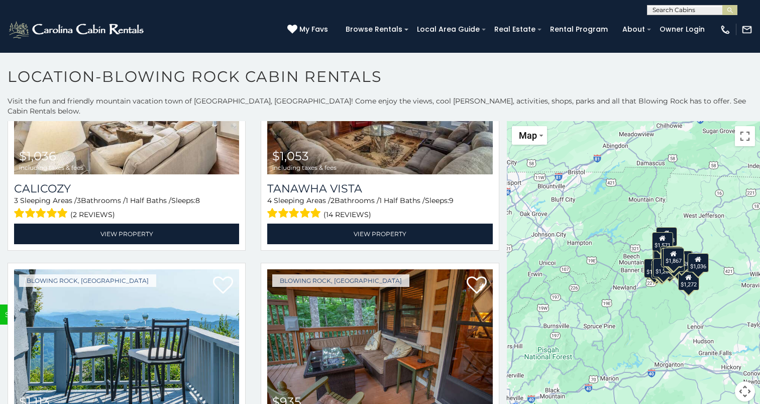
scroll to position [3359, 0]
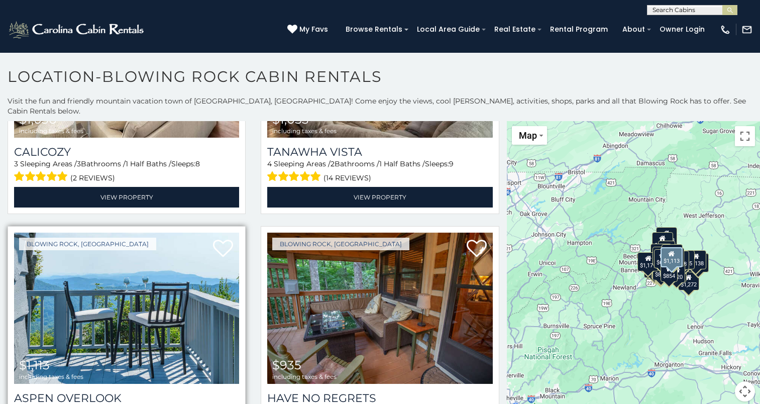
click at [131, 318] on img at bounding box center [126, 308] width 225 height 151
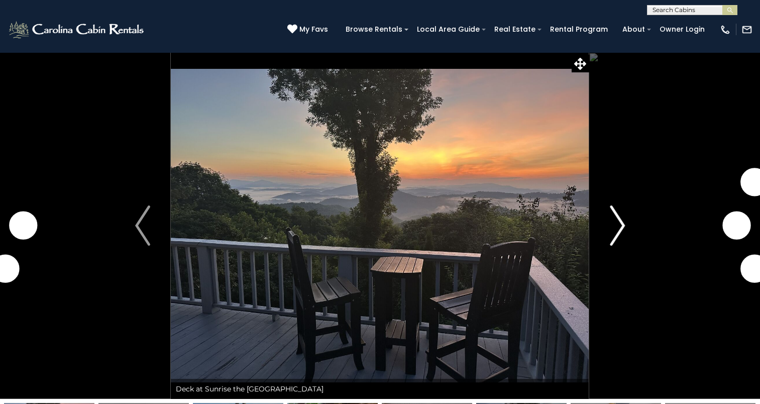
click at [611, 236] on img "Next" at bounding box center [617, 225] width 15 height 40
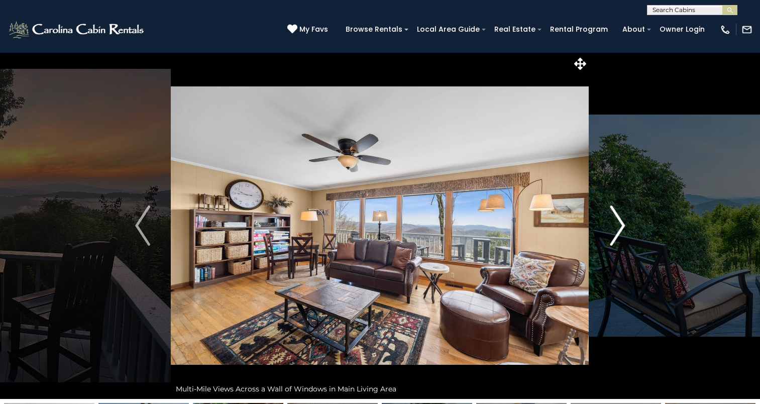
click at [611, 236] on img "Next" at bounding box center [617, 225] width 15 height 40
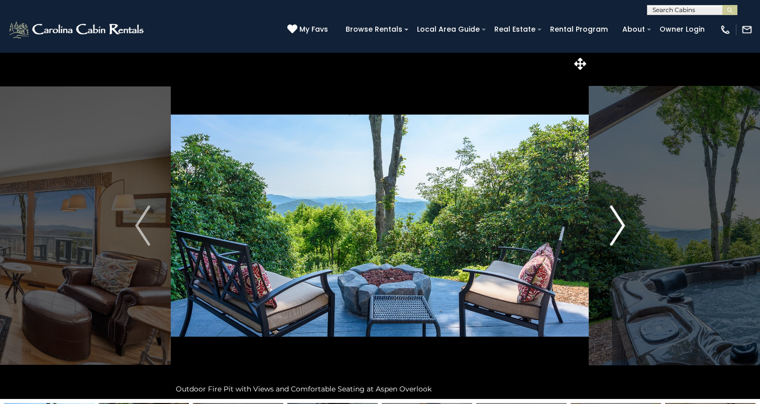
click at [611, 236] on img "Next" at bounding box center [617, 225] width 15 height 40
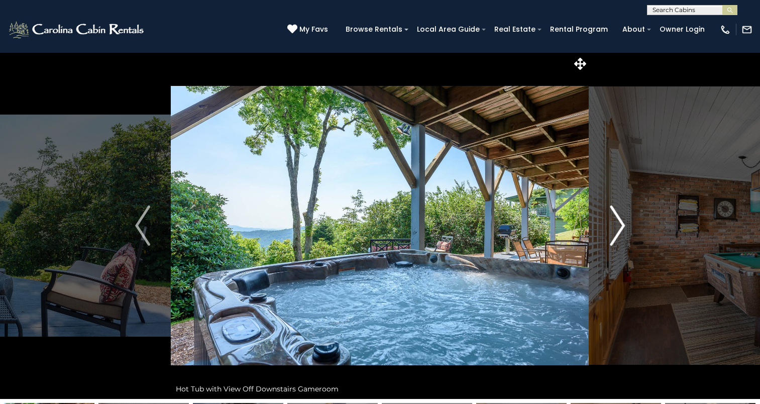
click at [611, 236] on img "Next" at bounding box center [617, 225] width 15 height 40
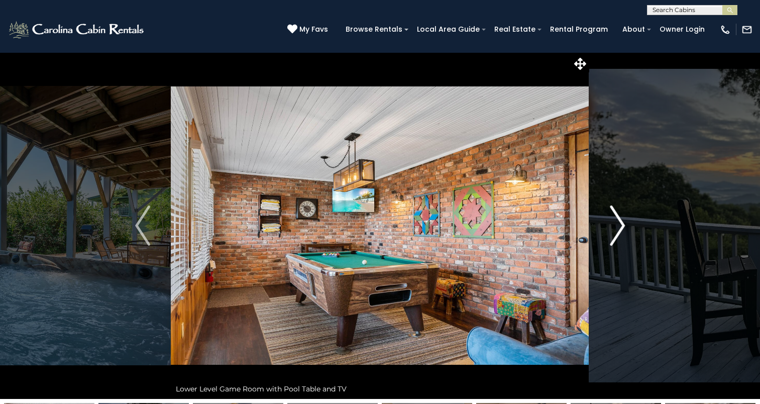
click at [611, 236] on img "Next" at bounding box center [617, 225] width 15 height 40
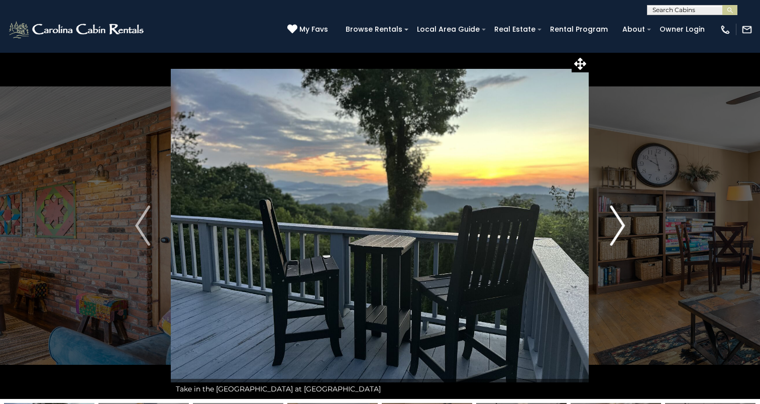
click at [611, 236] on img "Next" at bounding box center [617, 225] width 15 height 40
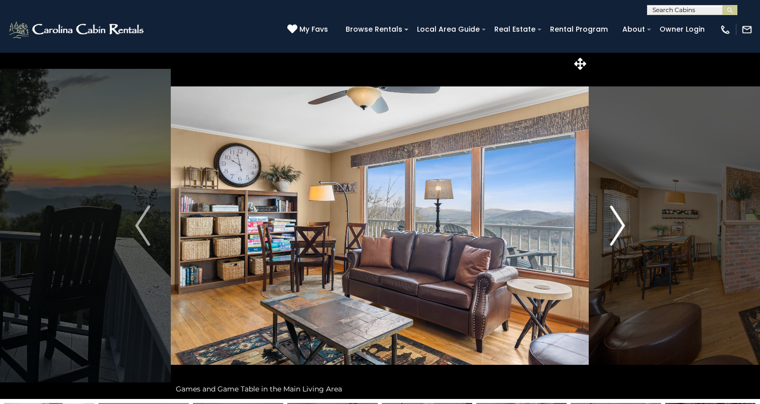
click at [611, 236] on img "Next" at bounding box center [617, 225] width 15 height 40
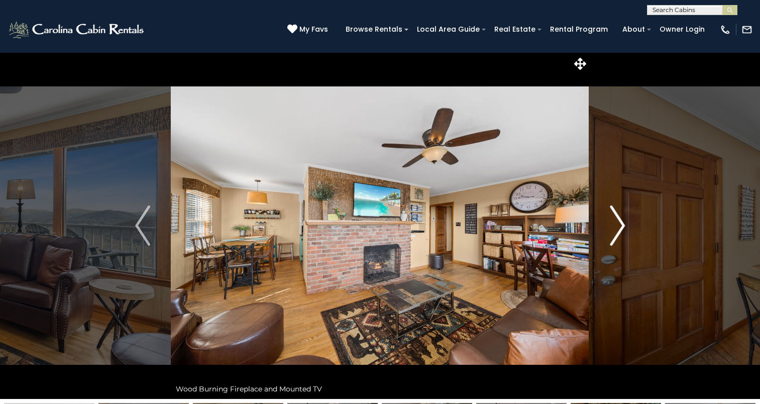
click at [611, 236] on img "Next" at bounding box center [617, 225] width 15 height 40
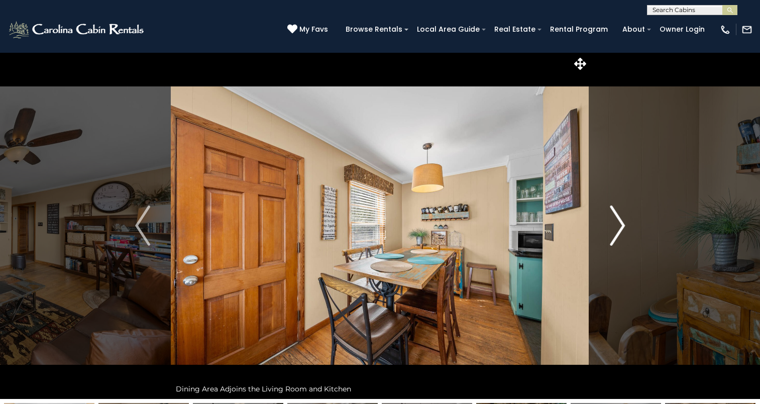
click at [611, 236] on img "Next" at bounding box center [617, 225] width 15 height 40
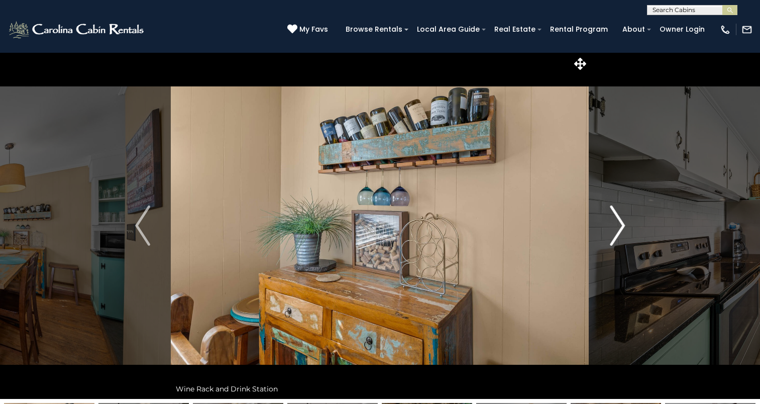
click at [611, 236] on img "Next" at bounding box center [617, 225] width 15 height 40
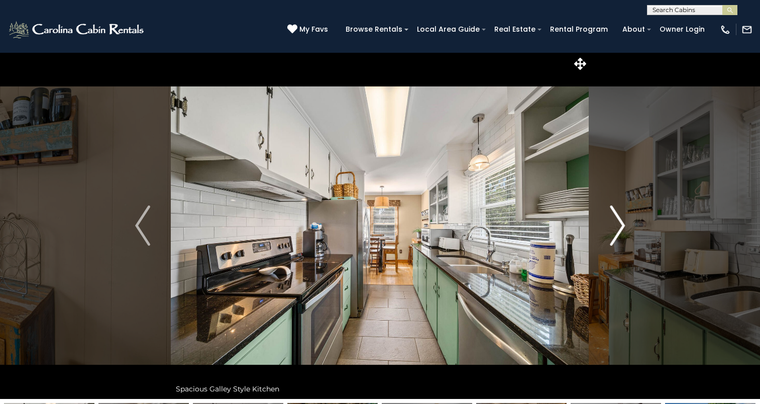
click at [611, 236] on img "Next" at bounding box center [617, 225] width 15 height 40
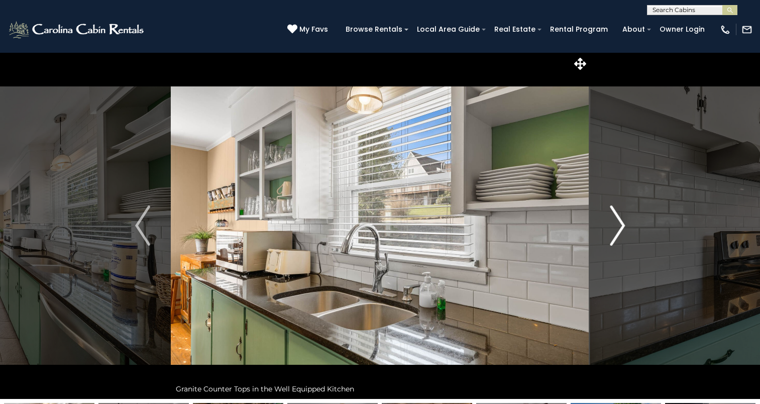
click at [611, 236] on img "Next" at bounding box center [617, 225] width 15 height 40
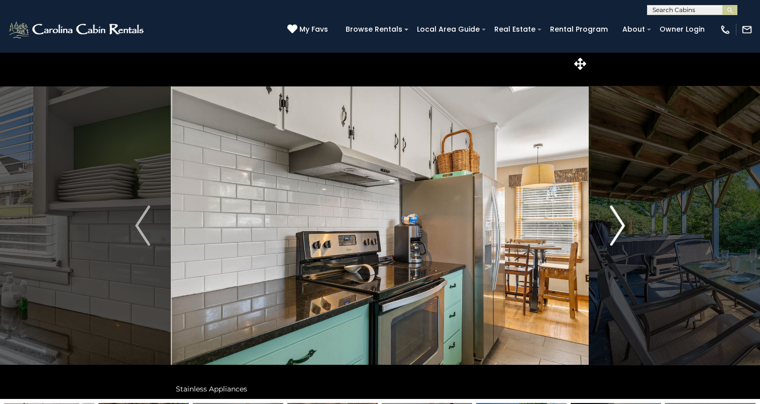
click at [611, 236] on img "Next" at bounding box center [617, 225] width 15 height 40
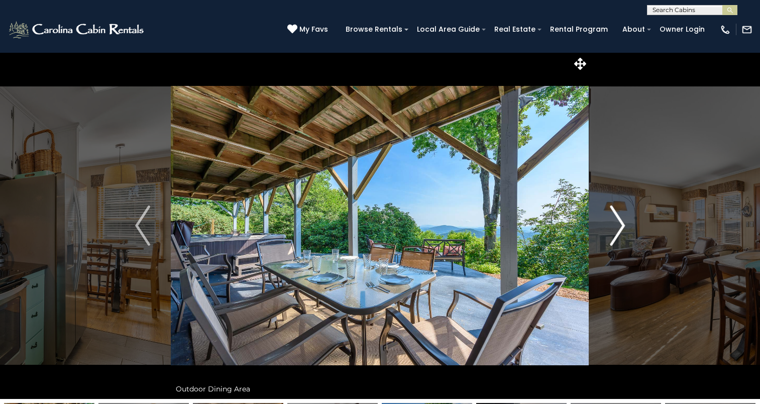
click at [611, 236] on img "Next" at bounding box center [617, 225] width 15 height 40
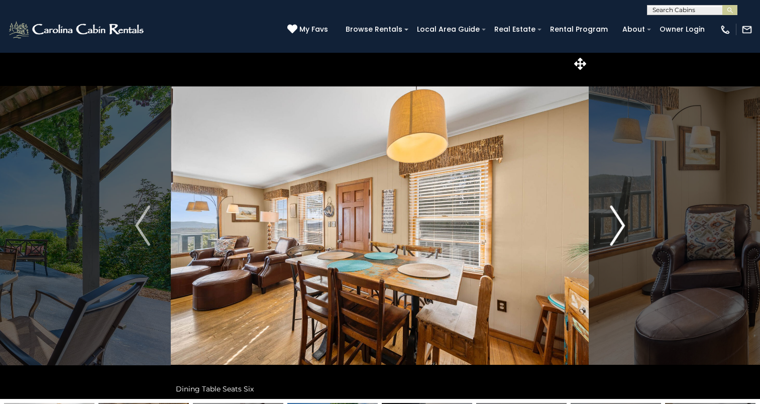
click at [611, 236] on img "Next" at bounding box center [617, 225] width 15 height 40
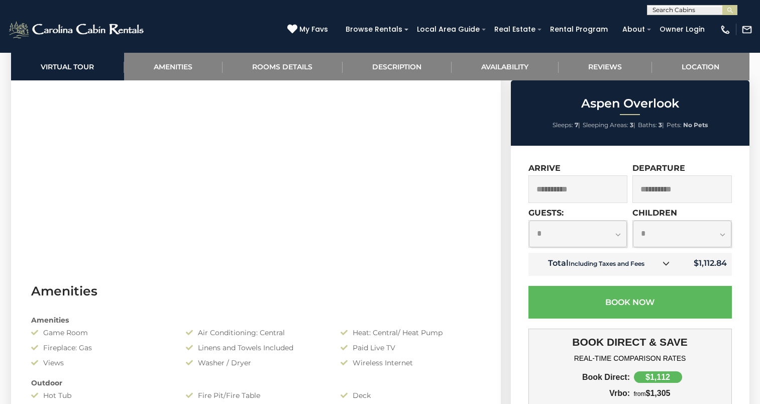
scroll to position [572, 0]
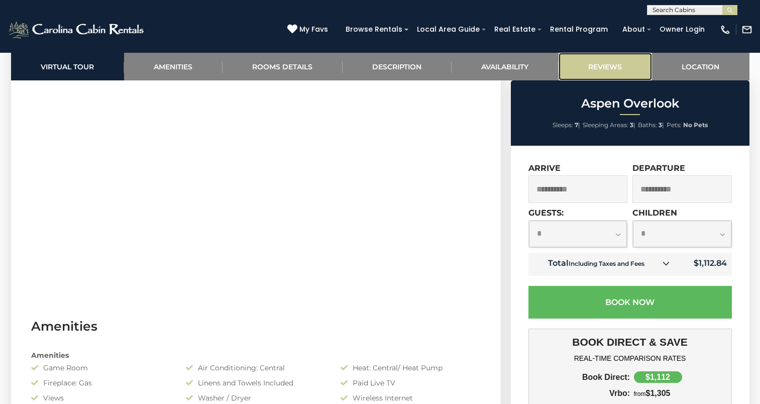
click at [613, 64] on link "Reviews" at bounding box center [604, 67] width 93 height 28
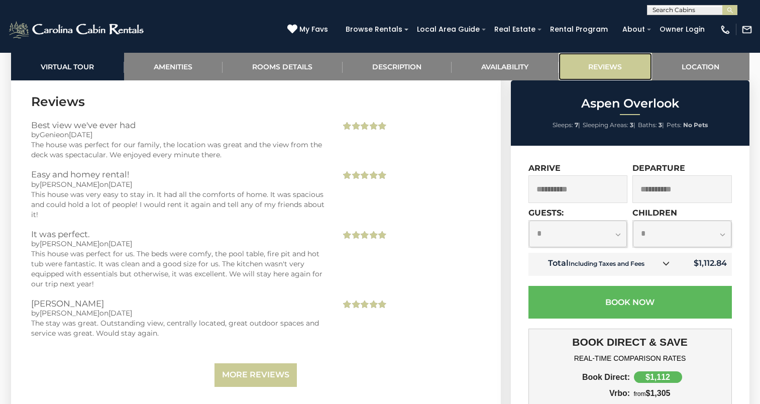
scroll to position [2095, 0]
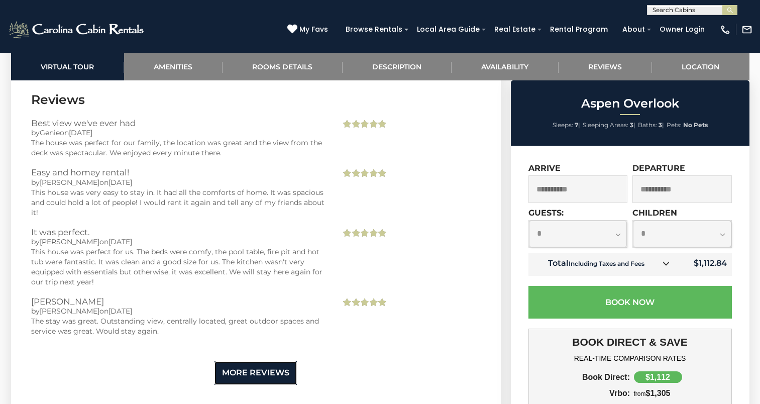
click at [263, 377] on link "More Reviews" at bounding box center [255, 373] width 82 height 24
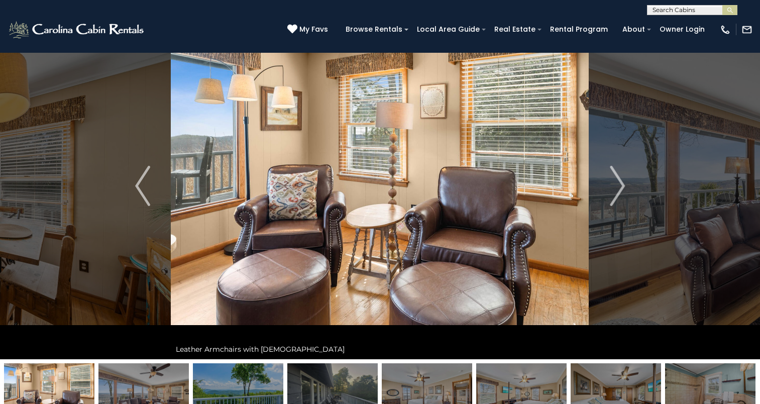
scroll to position [0, 0]
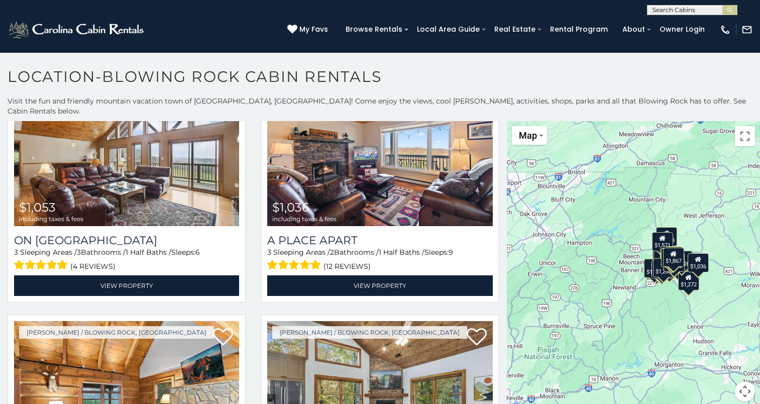
scroll to position [3113, 0]
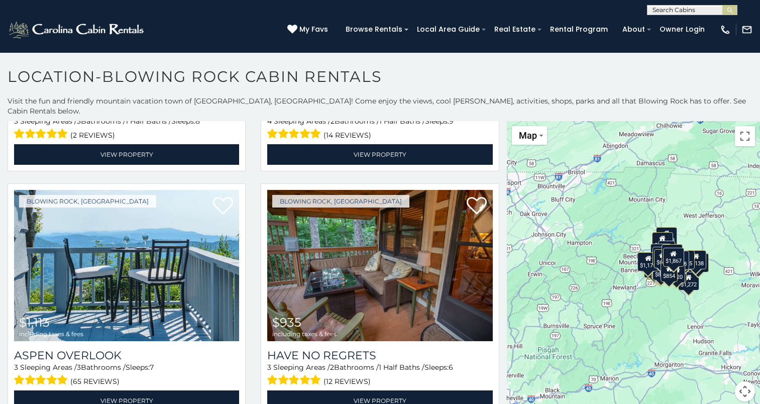
scroll to position [3356, 0]
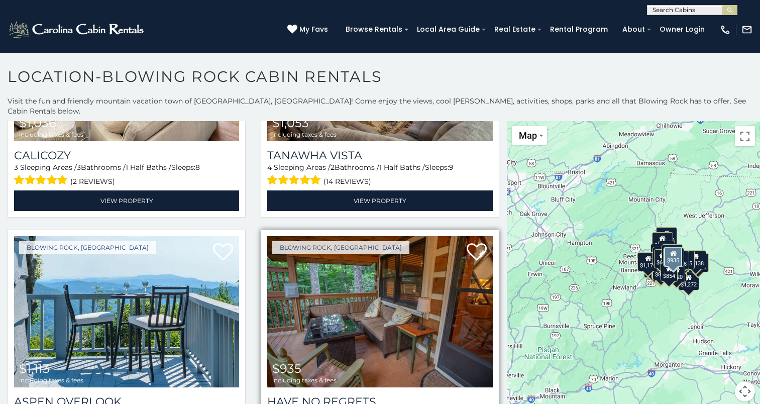
click at [347, 300] on img at bounding box center [379, 311] width 225 height 151
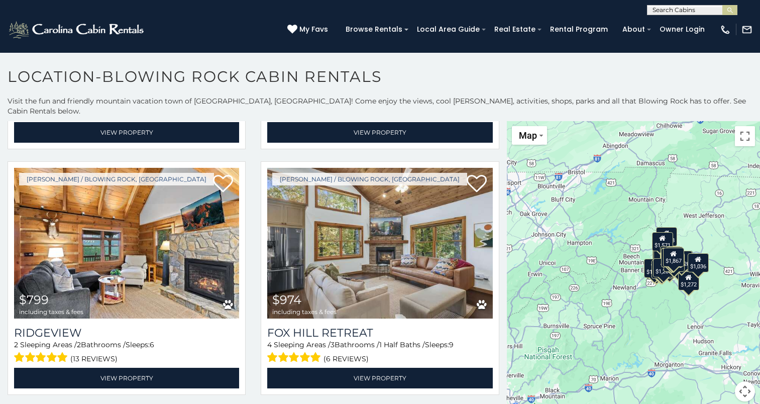
scroll to position [3016, 0]
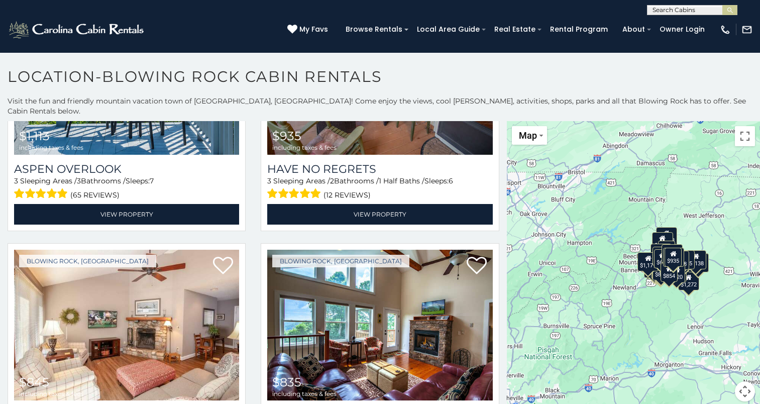
scroll to position [3614, 0]
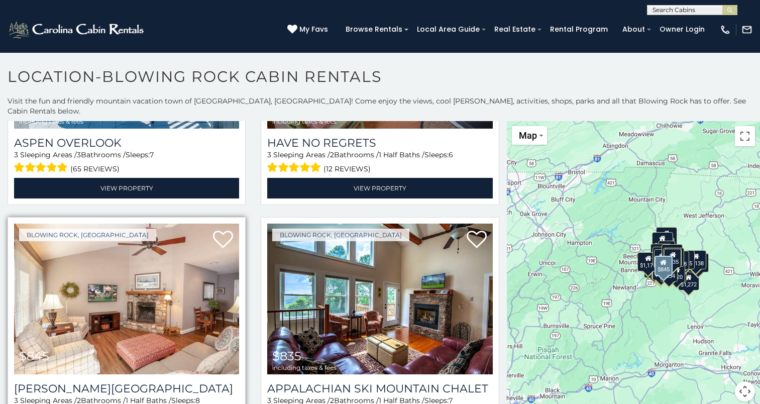
click at [98, 284] on img at bounding box center [126, 298] width 225 height 151
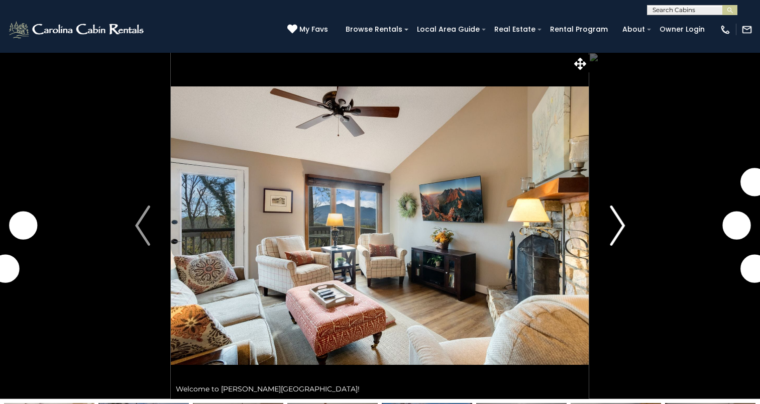
click at [613, 237] on img "Next" at bounding box center [617, 225] width 15 height 40
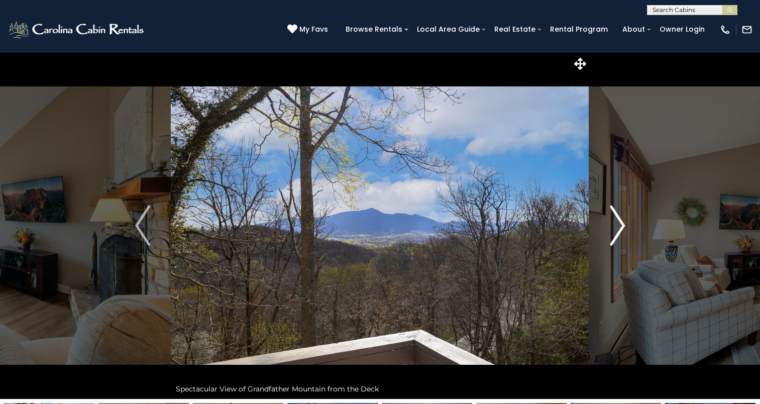
click at [613, 237] on img "Next" at bounding box center [617, 225] width 15 height 40
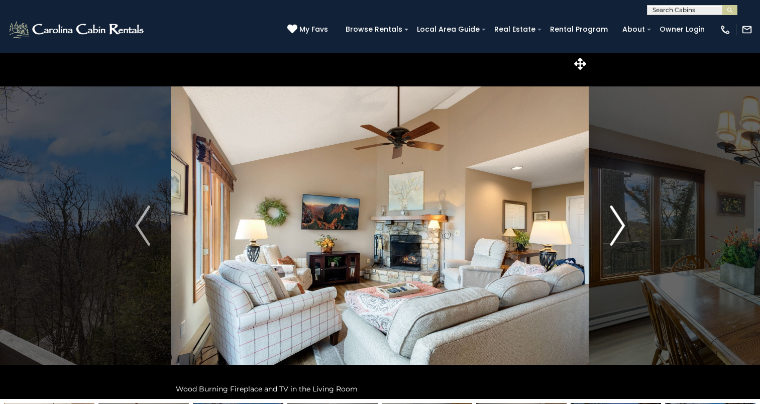
click at [613, 237] on img "Next" at bounding box center [617, 225] width 15 height 40
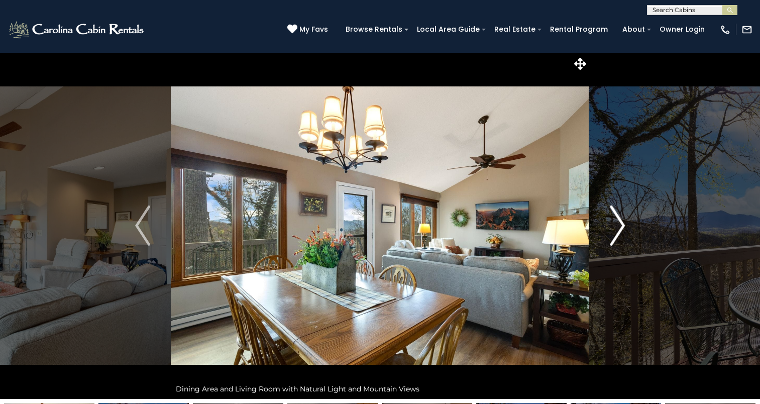
click at [613, 237] on img "Next" at bounding box center [617, 225] width 15 height 40
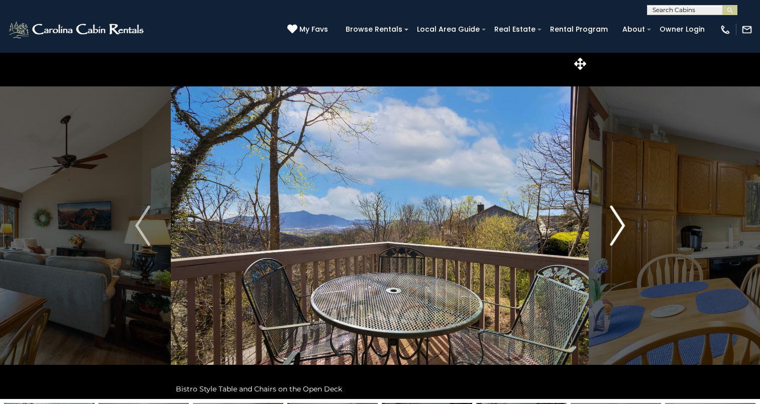
click at [613, 237] on img "Next" at bounding box center [617, 225] width 15 height 40
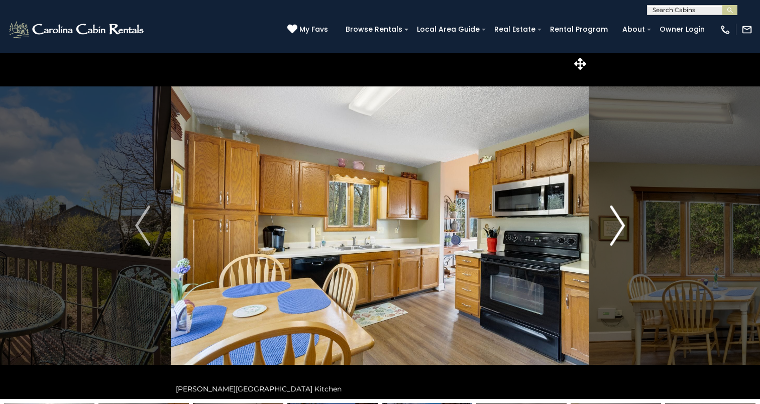
click at [613, 237] on img "Next" at bounding box center [617, 225] width 15 height 40
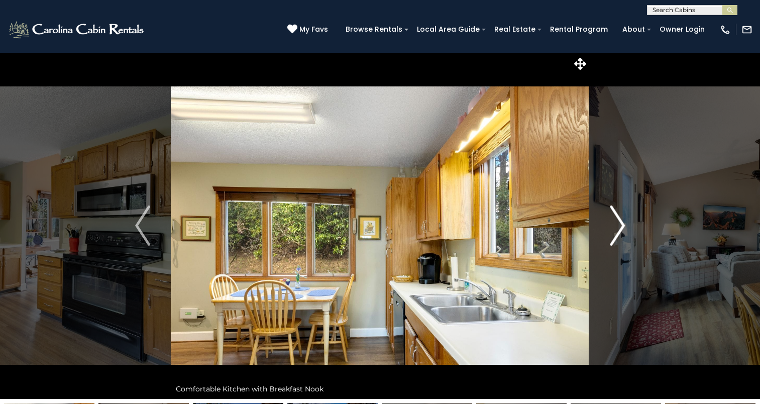
click at [613, 237] on img "Next" at bounding box center [617, 225] width 15 height 40
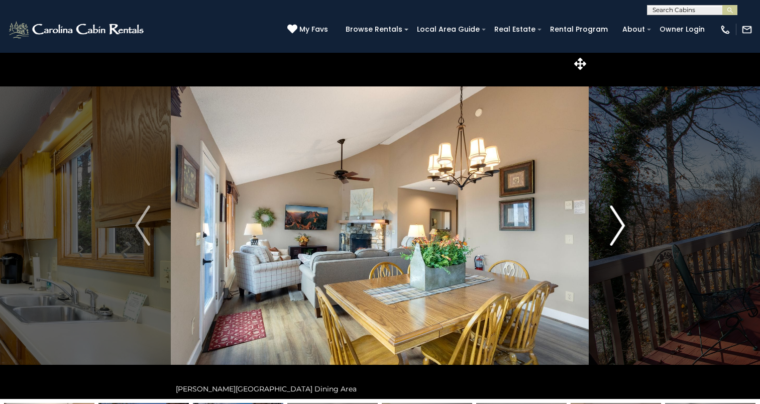
click at [613, 237] on img "Next" at bounding box center [617, 225] width 15 height 40
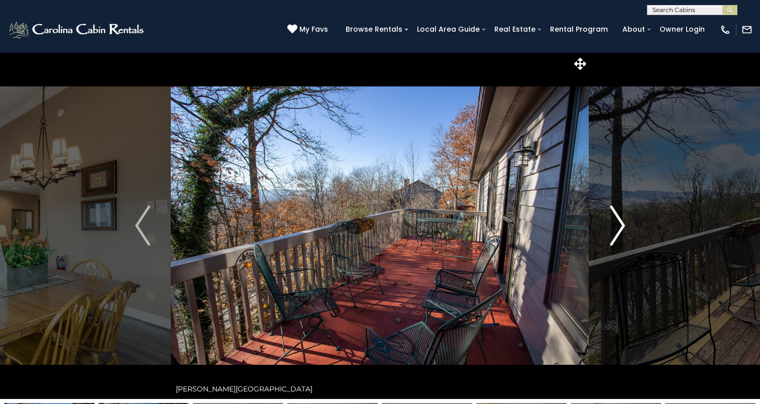
click at [613, 237] on img "Next" at bounding box center [617, 225] width 15 height 40
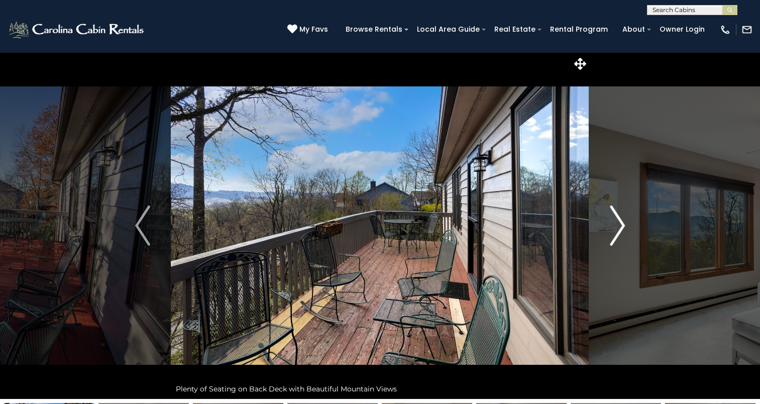
click at [613, 237] on img "Next" at bounding box center [617, 225] width 15 height 40
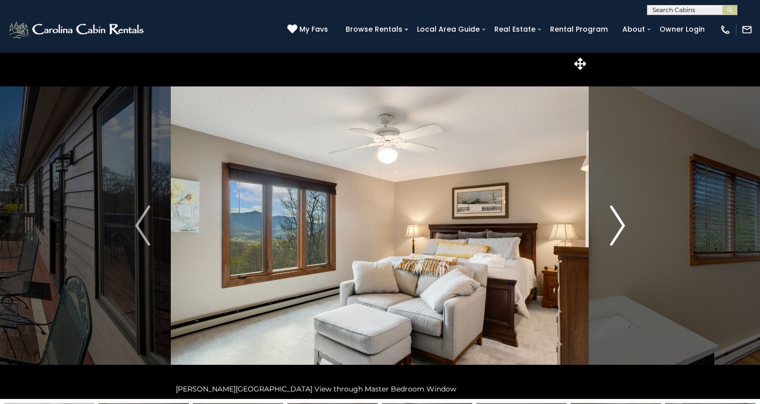
click at [613, 237] on img "Next" at bounding box center [617, 225] width 15 height 40
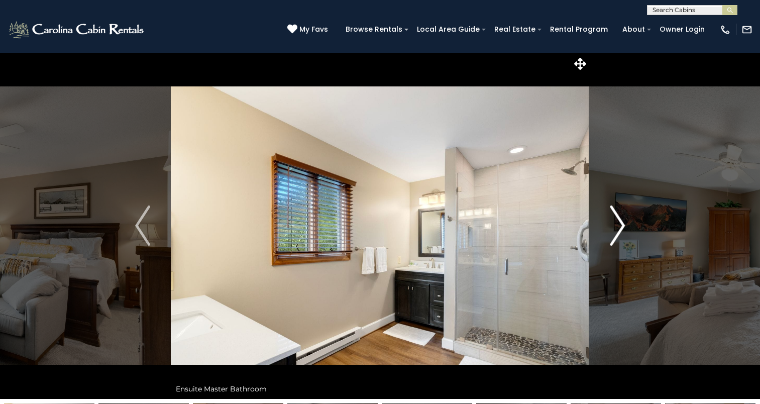
click at [613, 237] on img "Next" at bounding box center [617, 225] width 15 height 40
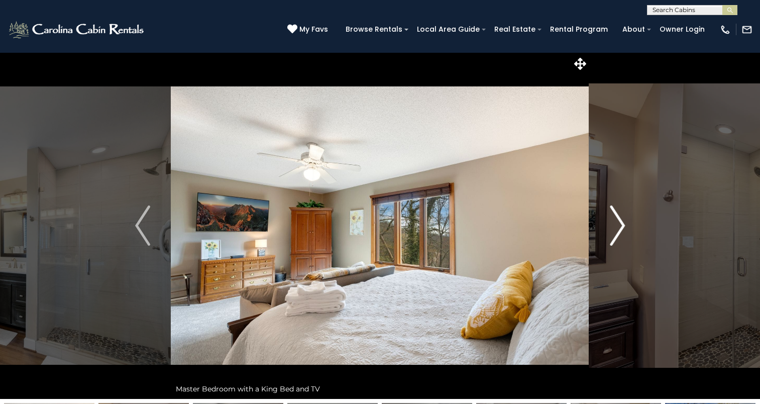
click at [613, 237] on img "Next" at bounding box center [617, 225] width 15 height 40
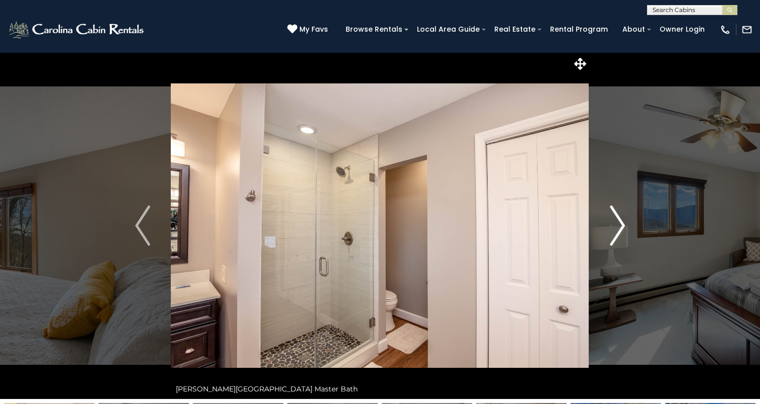
click at [613, 237] on img "Next" at bounding box center [617, 225] width 15 height 40
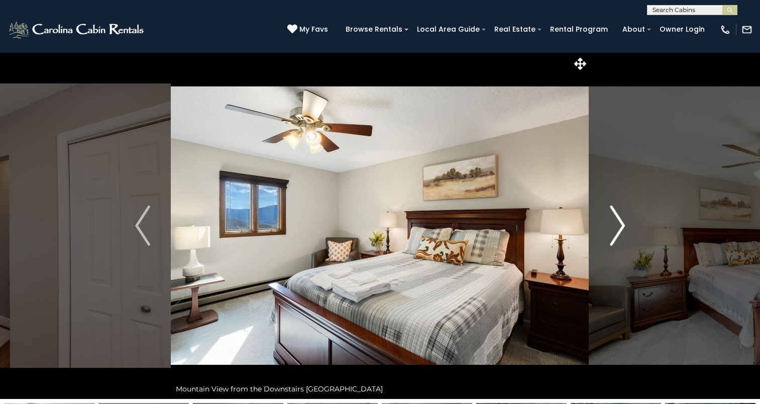
click at [613, 237] on img "Next" at bounding box center [617, 225] width 15 height 40
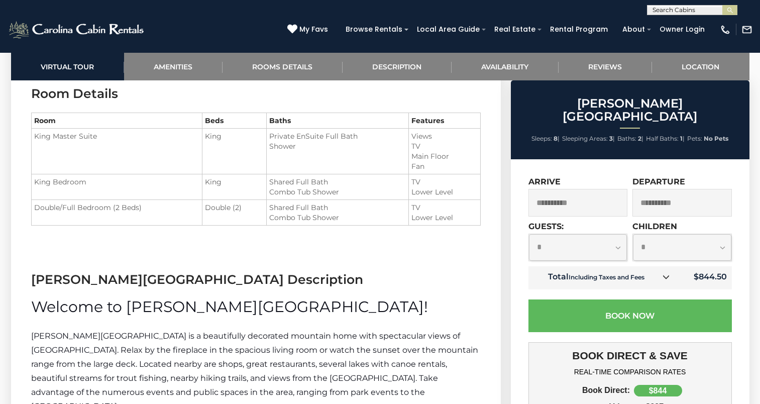
scroll to position [1134, 0]
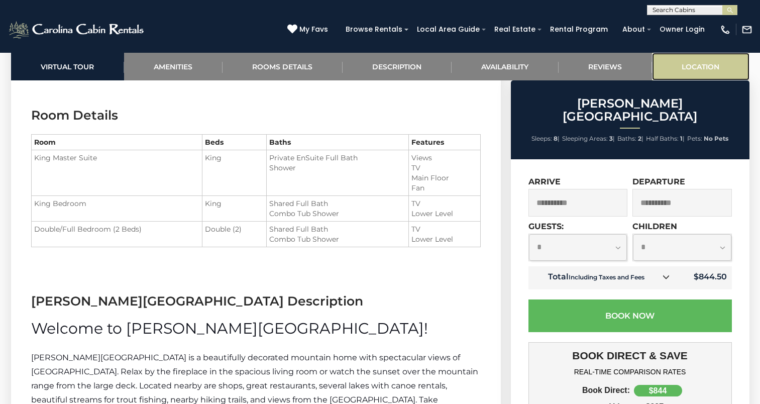
click at [692, 63] on link "Location" at bounding box center [700, 67] width 97 height 28
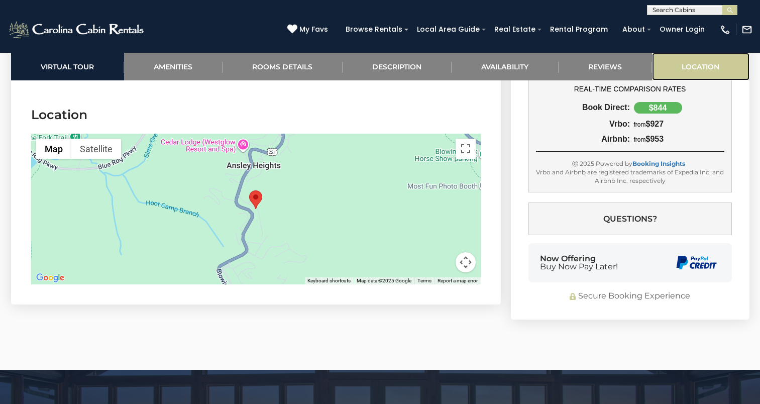
scroll to position [2156, 0]
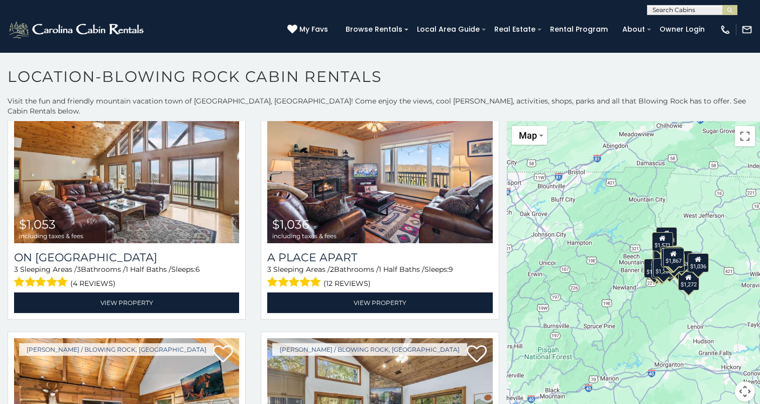
scroll to position [2643, 0]
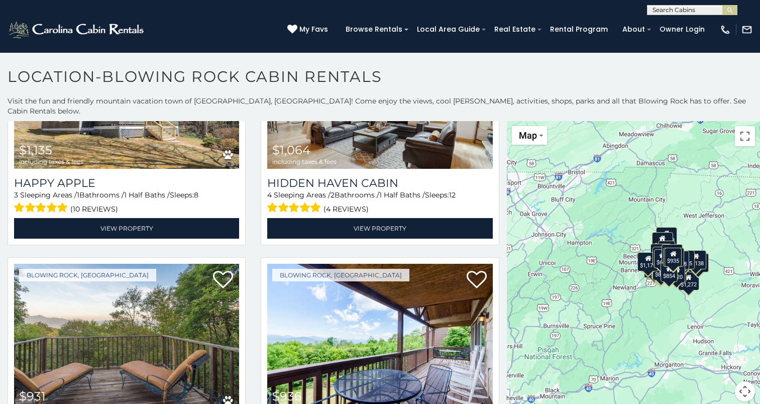
scroll to position [4092, 0]
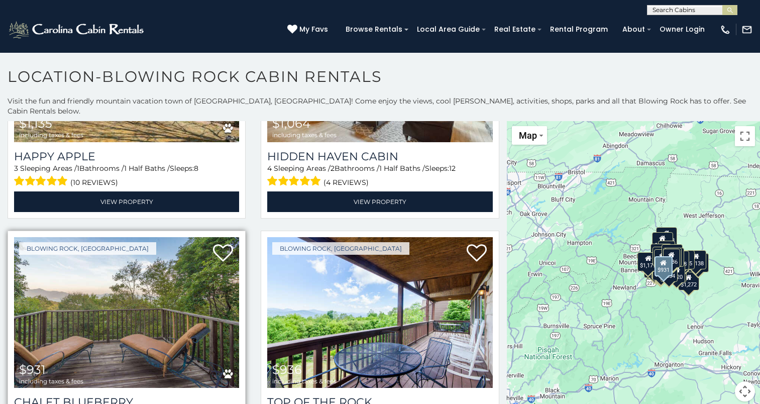
click at [169, 292] on img at bounding box center [126, 312] width 225 height 151
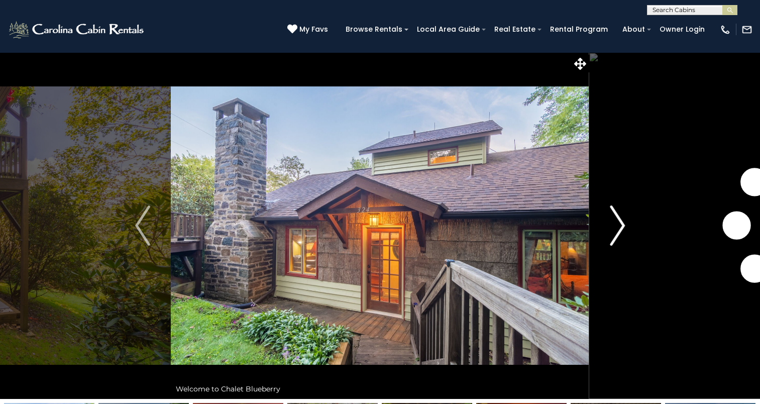
click at [618, 236] on img "Next" at bounding box center [617, 225] width 15 height 40
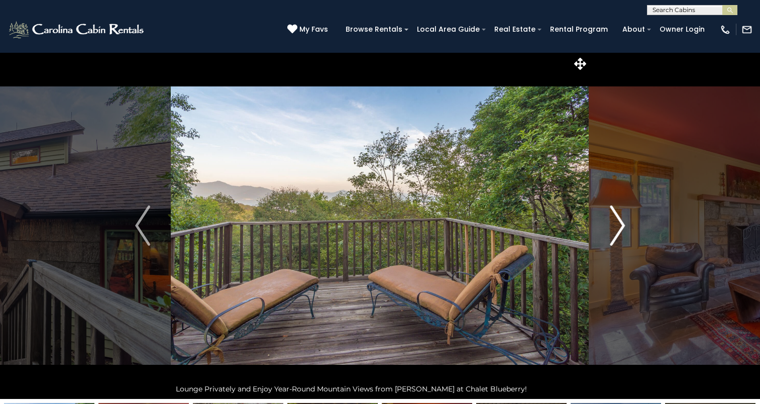
click at [618, 236] on img "Next" at bounding box center [617, 225] width 15 height 40
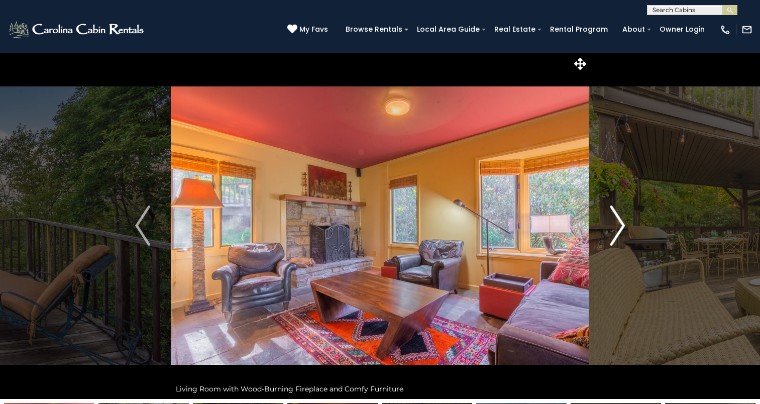
click at [618, 236] on img "Next" at bounding box center [617, 225] width 15 height 40
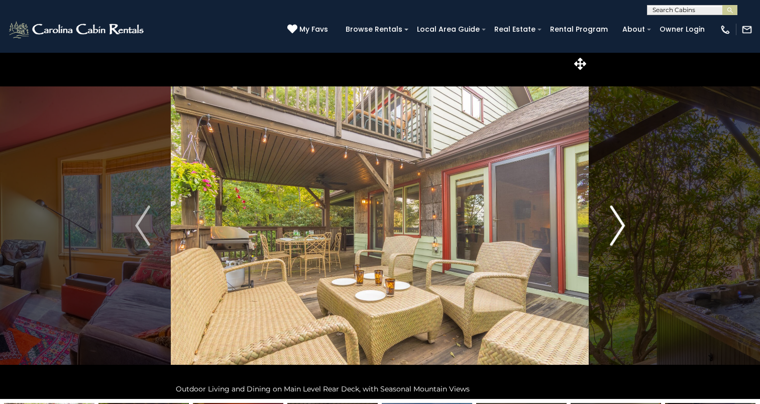
click at [618, 236] on img "Next" at bounding box center [617, 225] width 15 height 40
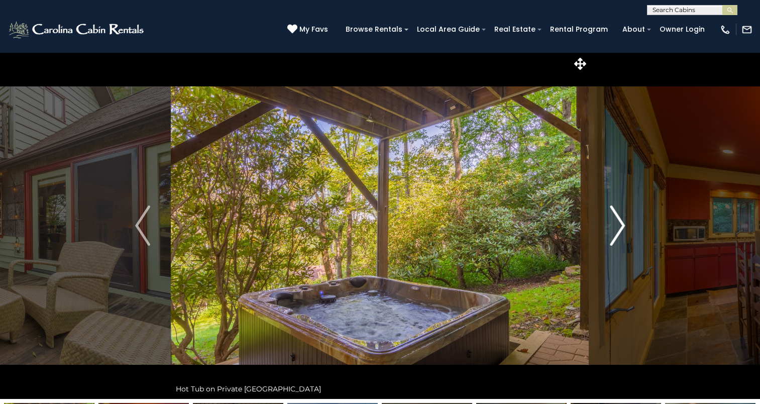
click at [618, 236] on img "Next" at bounding box center [617, 225] width 15 height 40
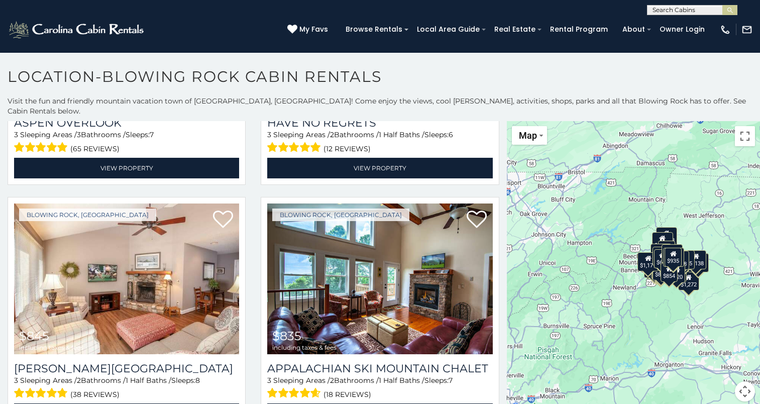
scroll to position [3641, 0]
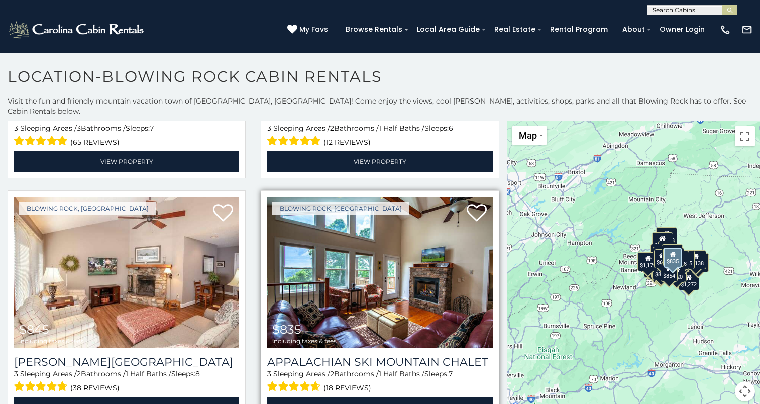
click at [367, 254] on img at bounding box center [379, 272] width 225 height 151
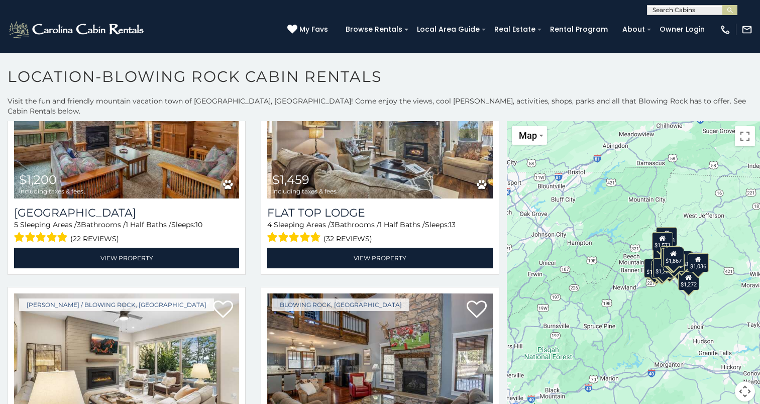
scroll to position [3082, 0]
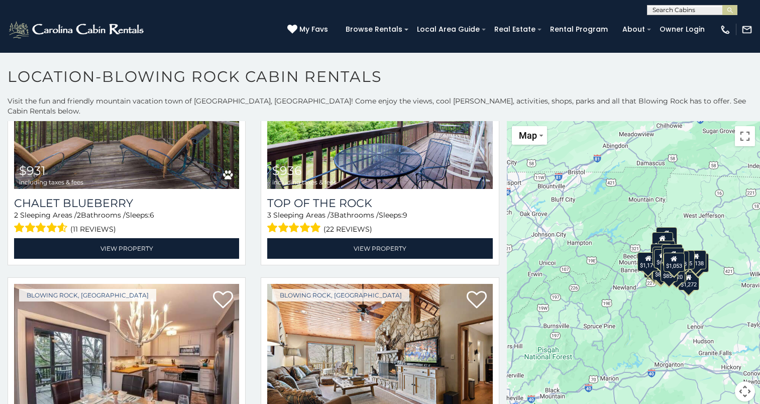
scroll to position [4357, 0]
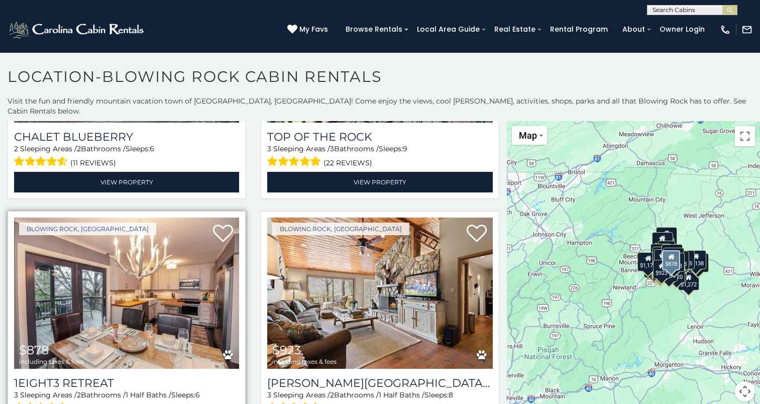
click at [201, 248] on img at bounding box center [126, 292] width 225 height 151
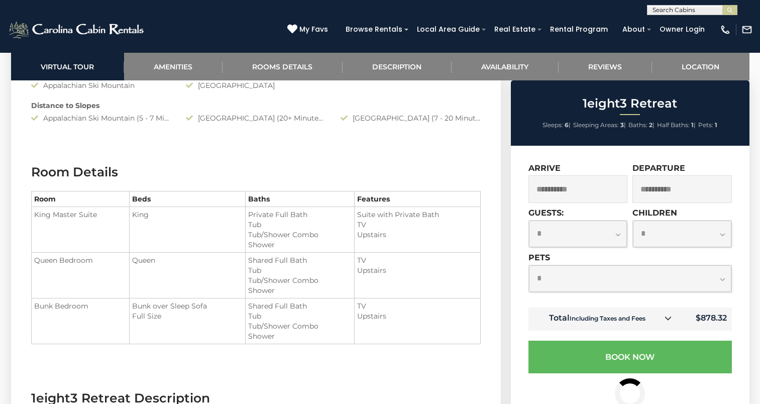
scroll to position [1151, 0]
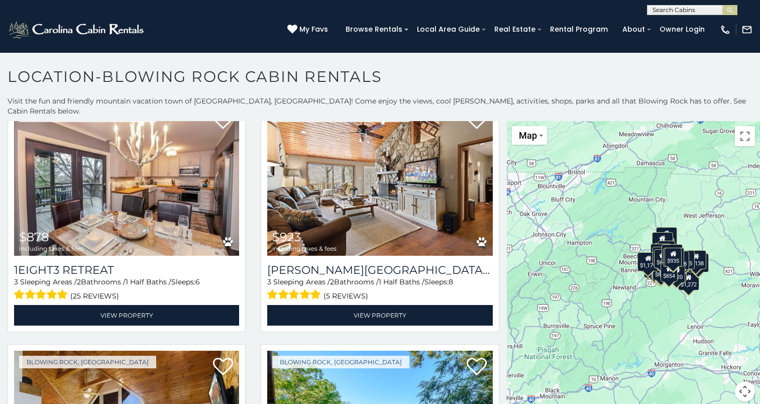
scroll to position [4563, 0]
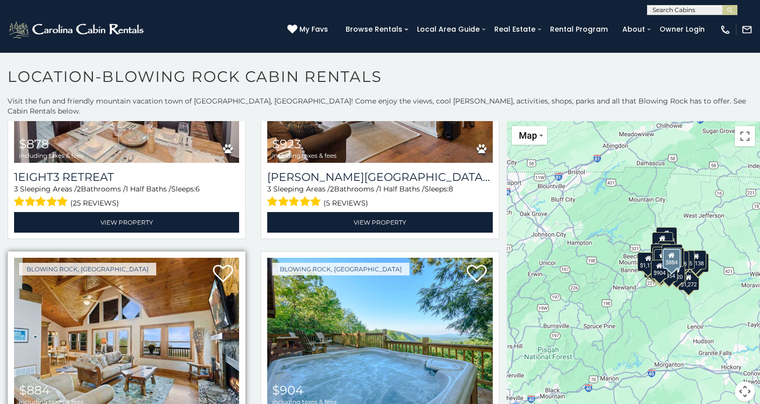
click at [116, 303] on img at bounding box center [126, 333] width 225 height 151
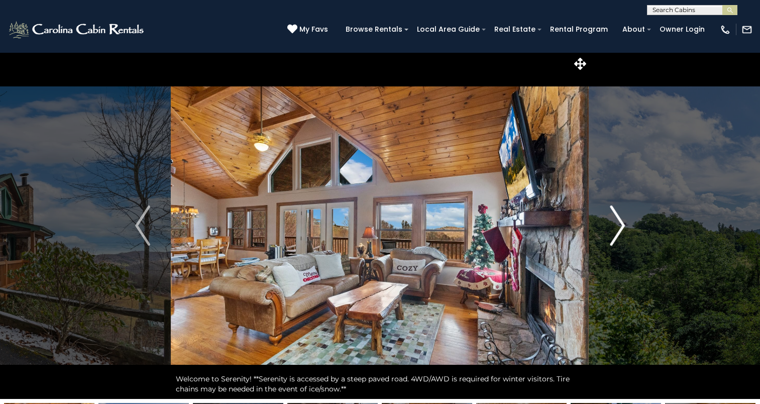
click at [615, 229] on img "Next" at bounding box center [617, 225] width 15 height 40
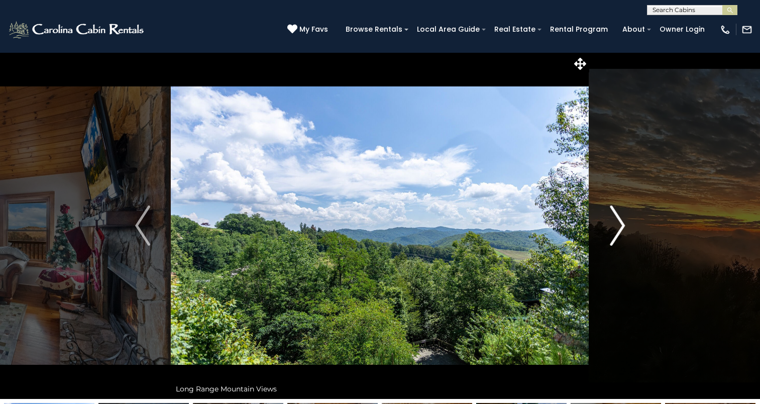
click at [615, 229] on img "Next" at bounding box center [617, 225] width 15 height 40
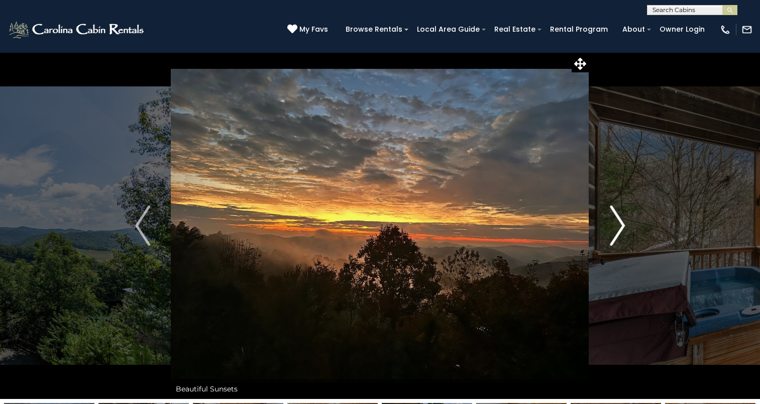
click at [615, 229] on img "Next" at bounding box center [617, 225] width 15 height 40
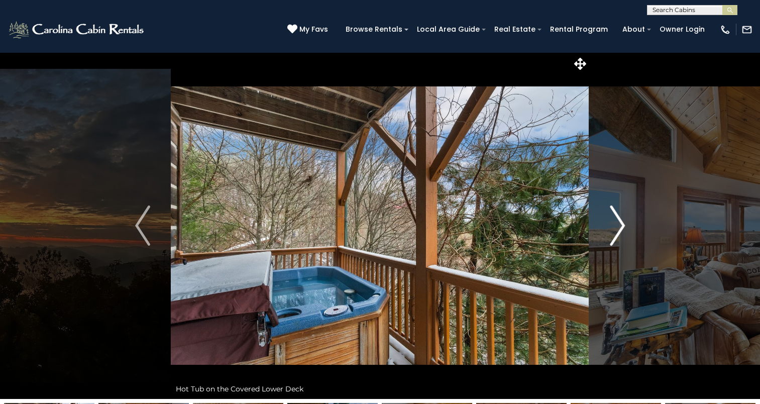
click at [615, 229] on img "Next" at bounding box center [617, 225] width 15 height 40
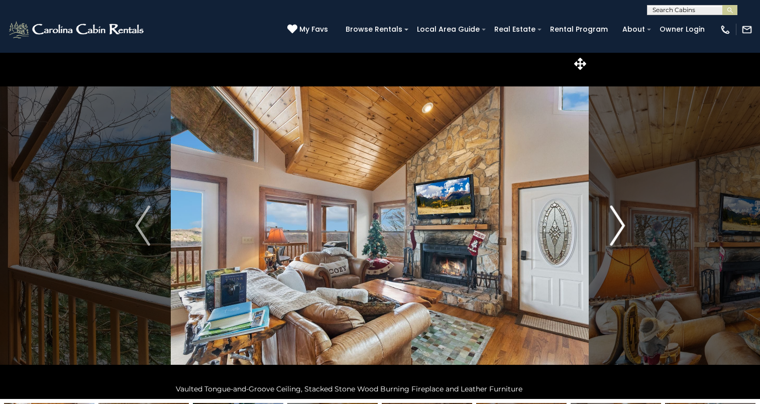
click at [615, 229] on img "Next" at bounding box center [617, 225] width 15 height 40
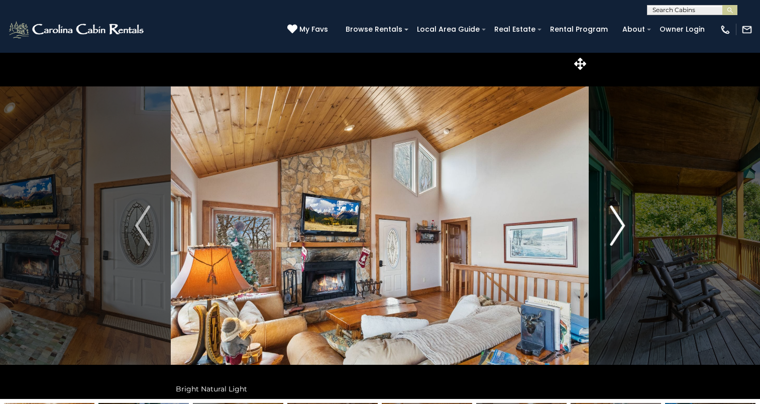
click at [615, 229] on img "Next" at bounding box center [617, 225] width 15 height 40
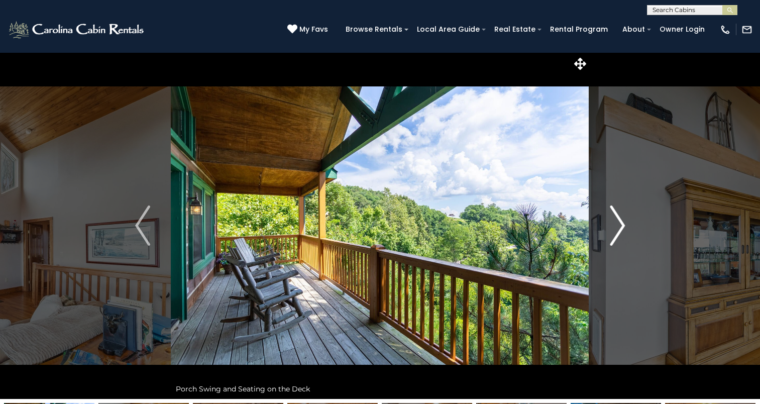
click at [615, 229] on img "Next" at bounding box center [617, 225] width 15 height 40
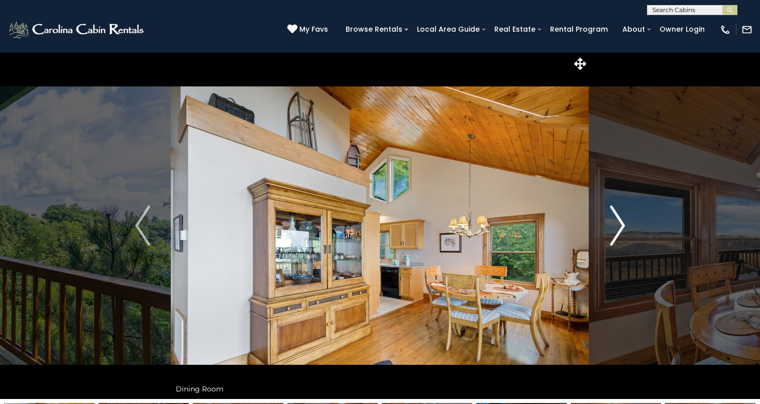
click at [615, 229] on img "Next" at bounding box center [617, 225] width 15 height 40
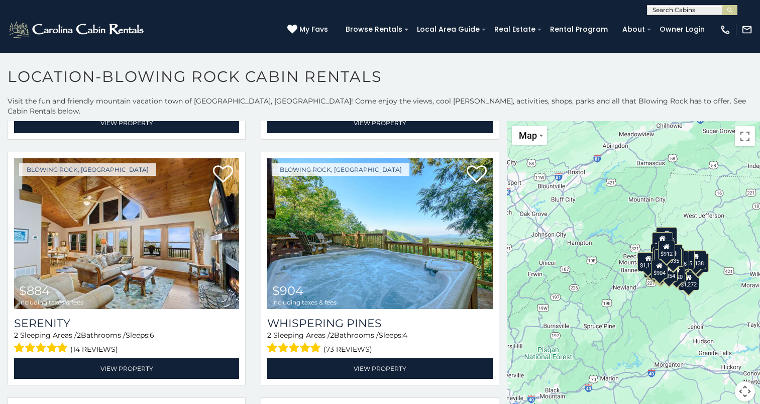
scroll to position [4617, 0]
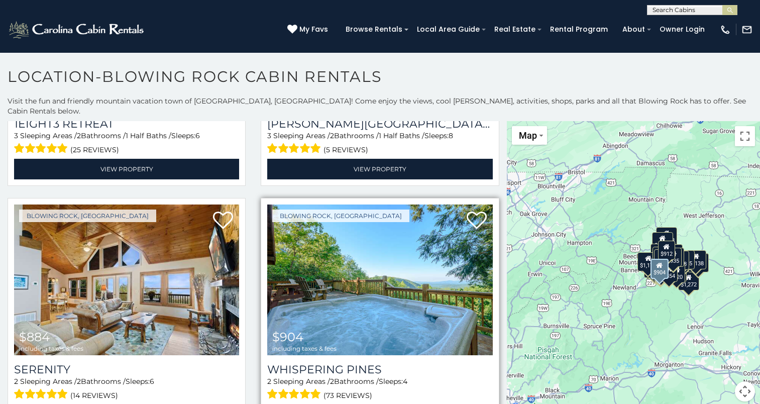
click at [388, 254] on img at bounding box center [379, 279] width 225 height 151
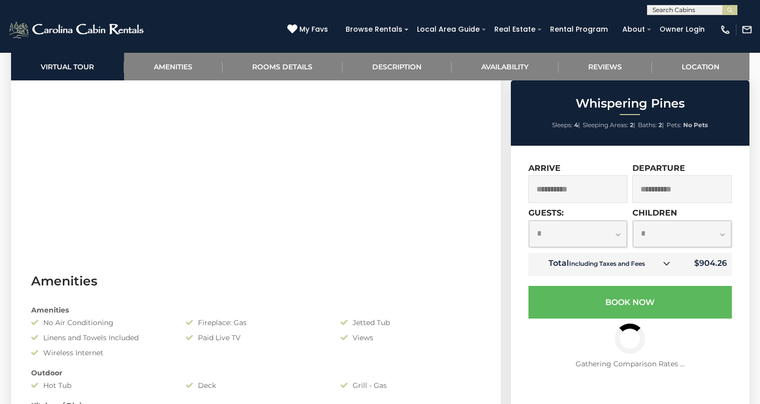
scroll to position [606, 0]
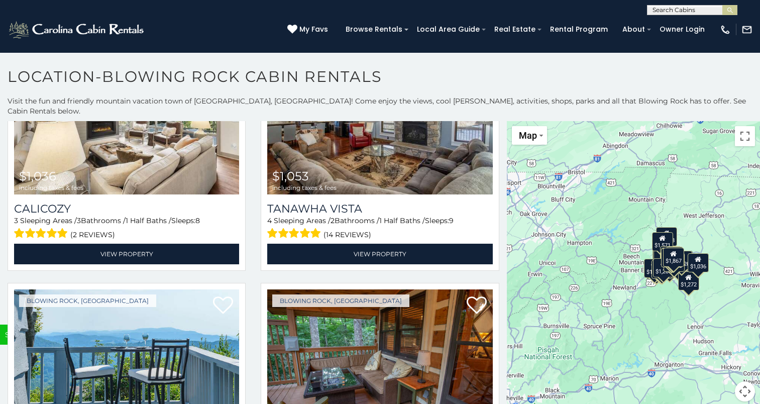
scroll to position [3376, 0]
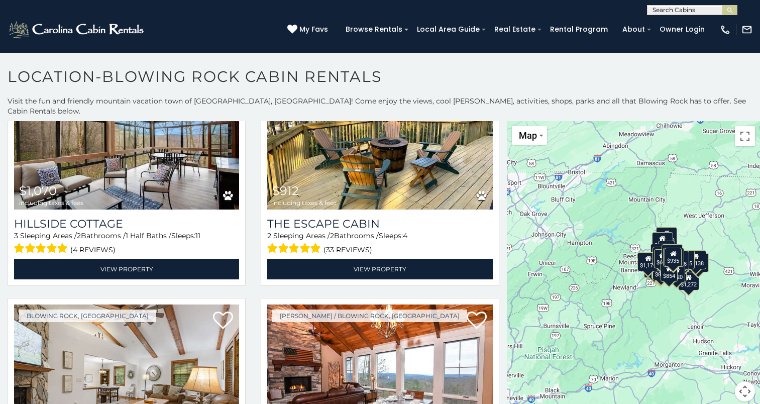
scroll to position [5094, 0]
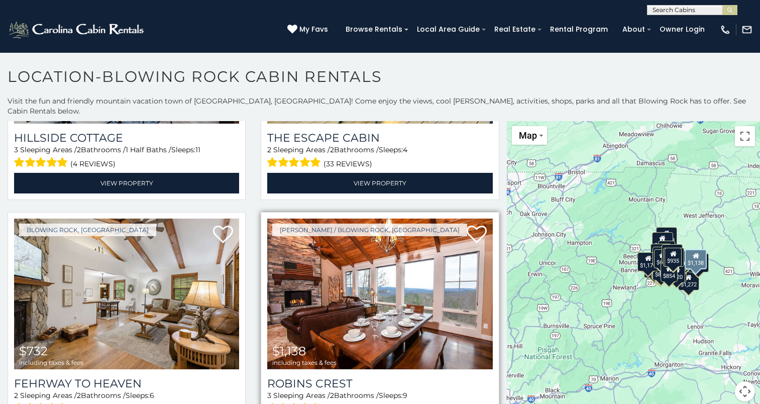
click at [396, 266] on img at bounding box center [379, 293] width 225 height 151
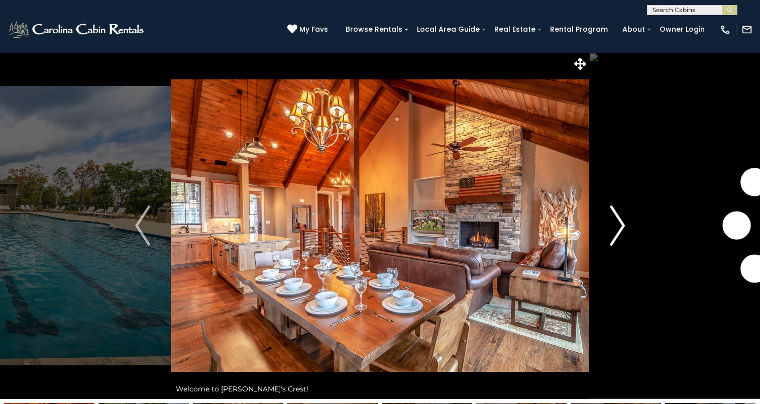
click at [613, 239] on img "Next" at bounding box center [617, 225] width 15 height 40
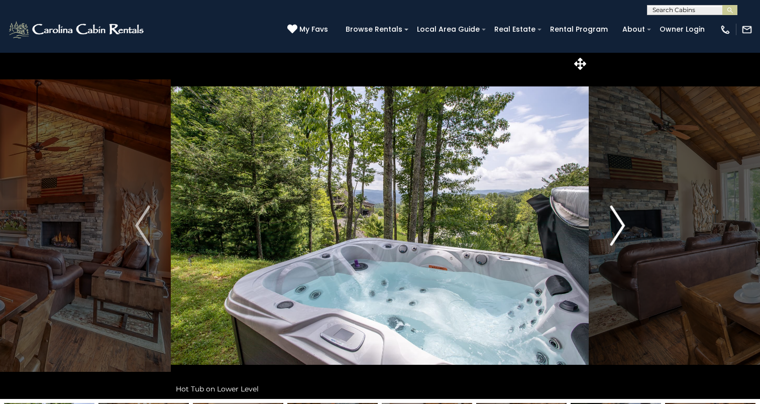
click at [613, 239] on img "Next" at bounding box center [617, 225] width 15 height 40
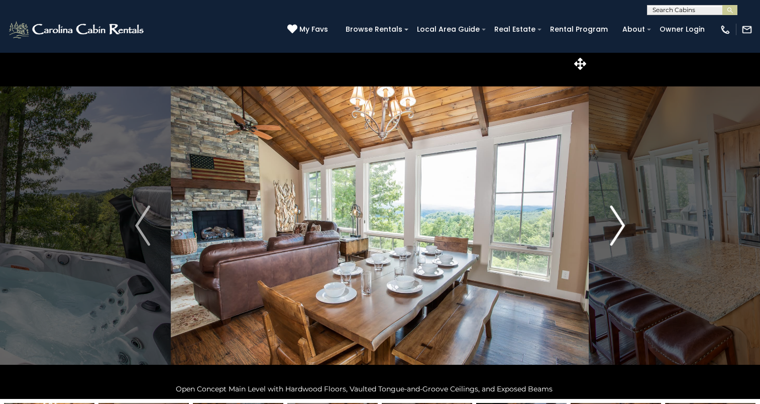
click at [613, 239] on img "Next" at bounding box center [617, 225] width 15 height 40
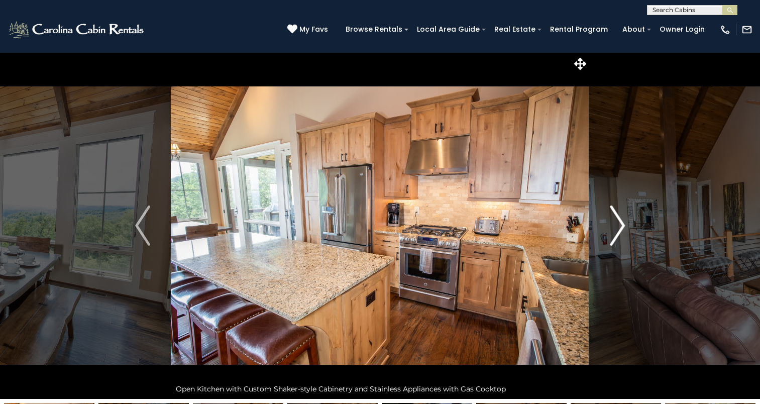
click at [613, 239] on img "Next" at bounding box center [617, 225] width 15 height 40
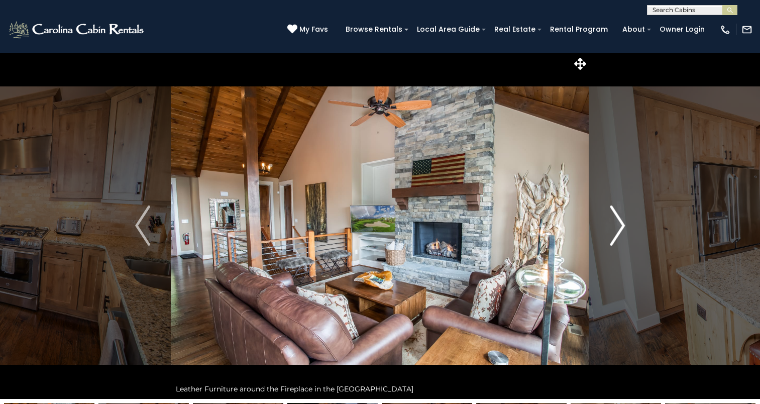
click at [613, 239] on img "Next" at bounding box center [617, 225] width 15 height 40
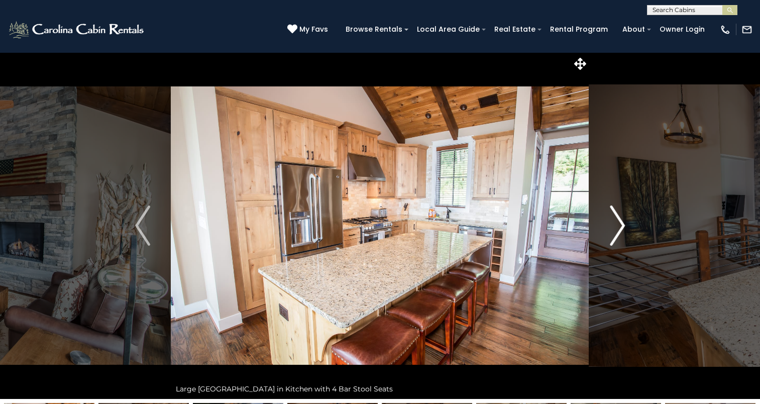
click at [613, 239] on img "Next" at bounding box center [617, 225] width 15 height 40
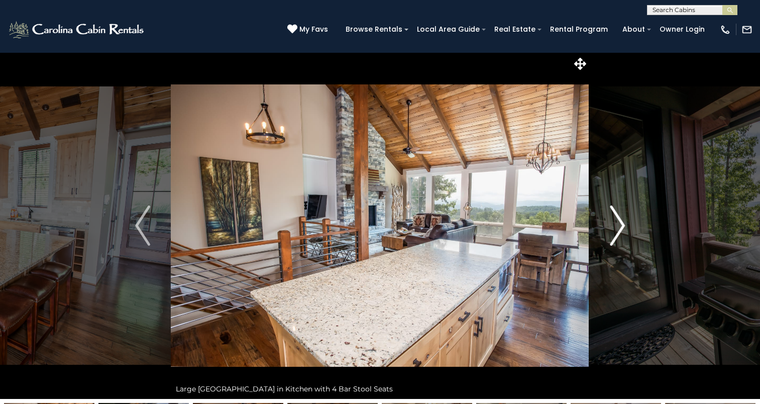
click at [613, 239] on img "Next" at bounding box center [617, 225] width 15 height 40
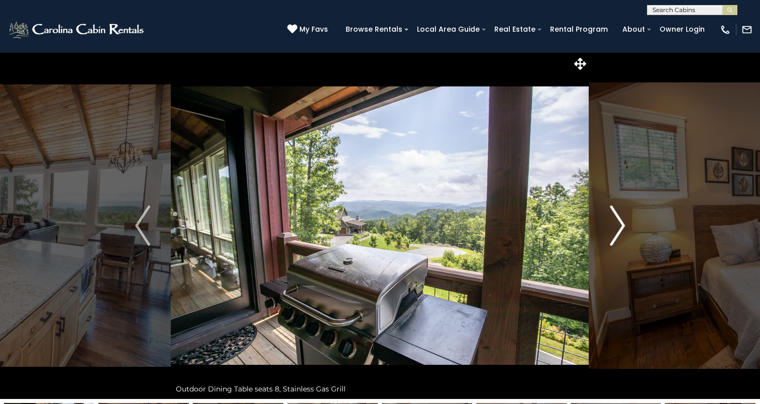
click at [613, 239] on img "Next" at bounding box center [617, 225] width 15 height 40
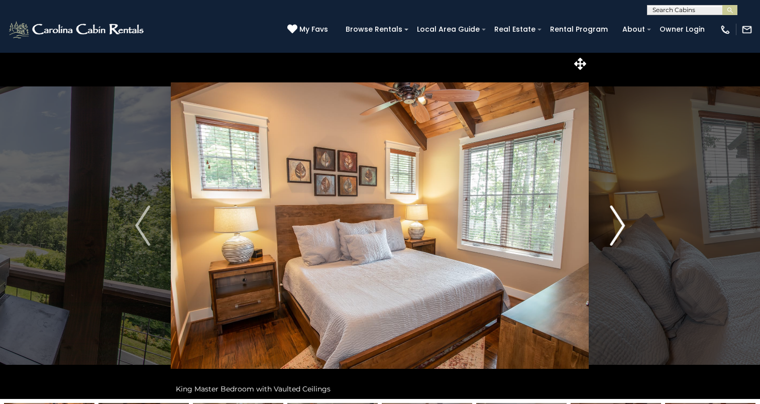
click at [613, 239] on img "Next" at bounding box center [617, 225] width 15 height 40
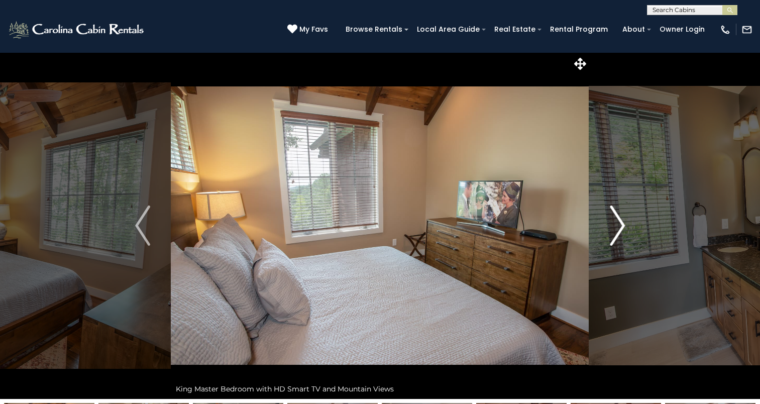
click at [613, 239] on img "Next" at bounding box center [617, 225] width 15 height 40
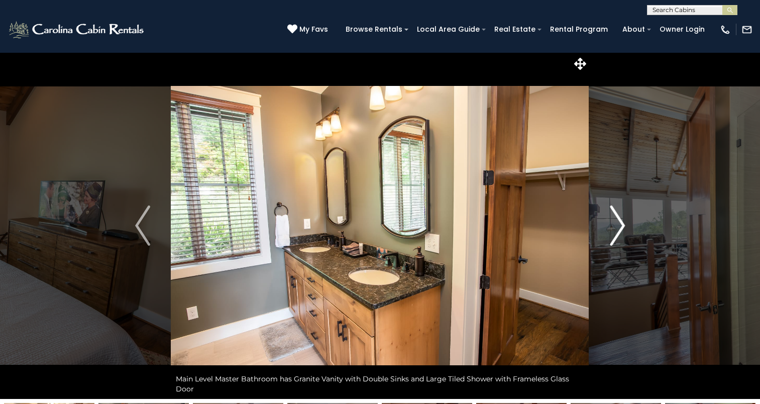
click at [613, 239] on img "Next" at bounding box center [617, 225] width 15 height 40
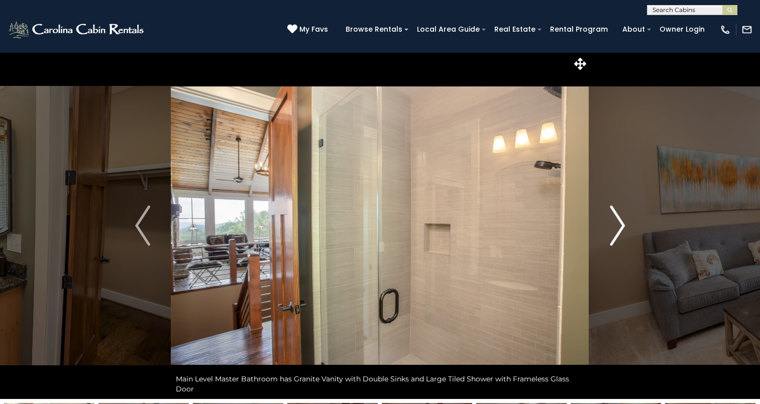
click at [613, 239] on img "Next" at bounding box center [617, 225] width 15 height 40
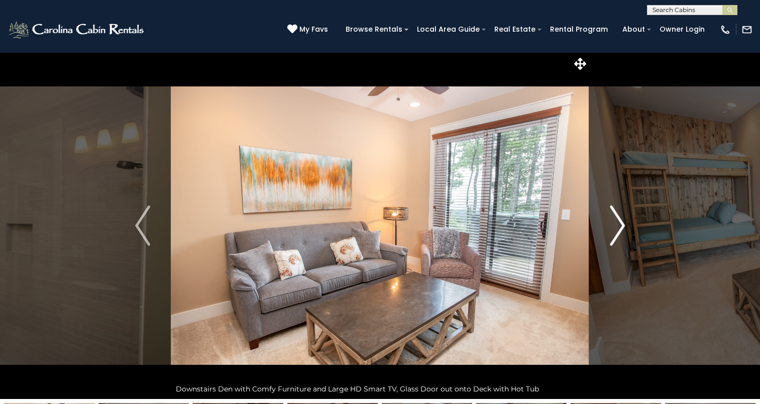
click at [613, 239] on img "Next" at bounding box center [617, 225] width 15 height 40
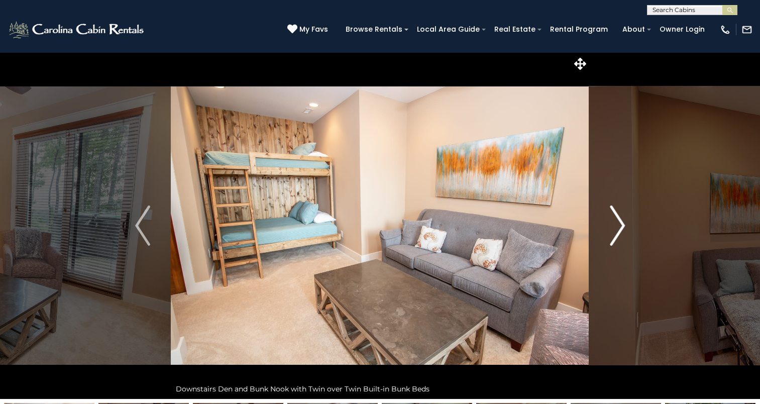
click at [613, 239] on img "Next" at bounding box center [617, 225] width 15 height 40
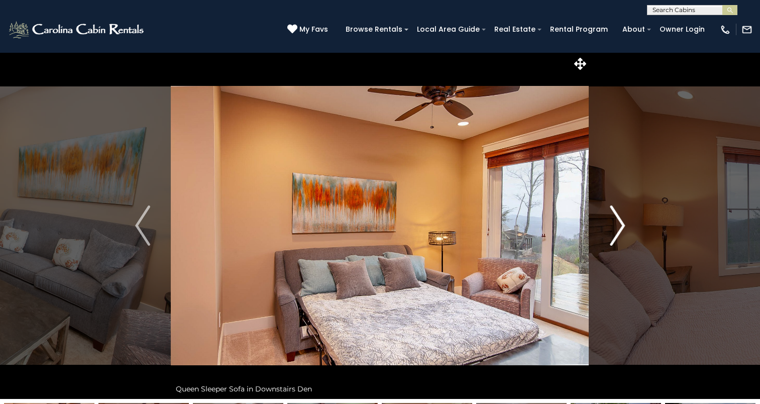
click at [613, 239] on img "Next" at bounding box center [617, 225] width 15 height 40
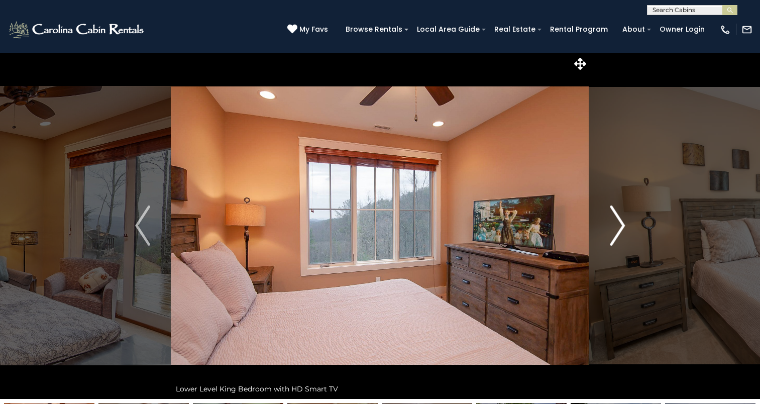
click at [613, 239] on img "Next" at bounding box center [617, 225] width 15 height 40
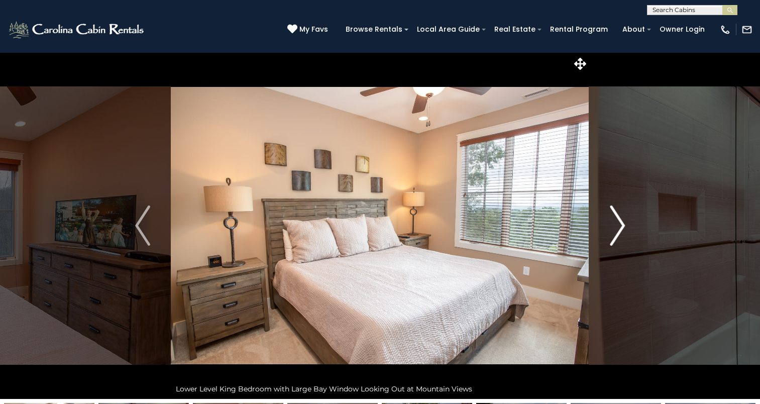
click at [613, 239] on img "Next" at bounding box center [617, 225] width 15 height 40
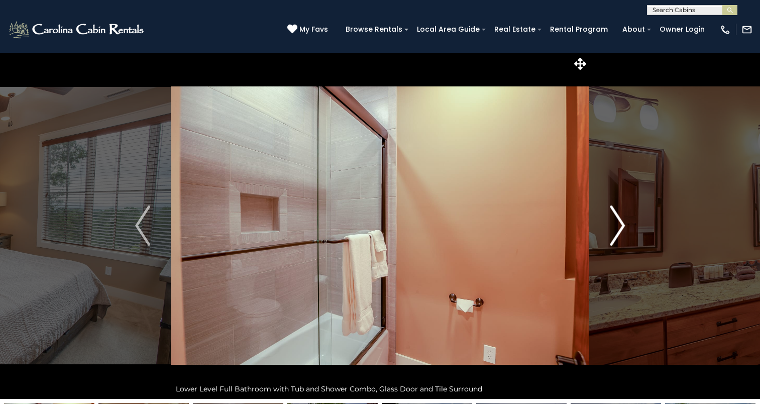
click at [613, 239] on img "Next" at bounding box center [617, 225] width 15 height 40
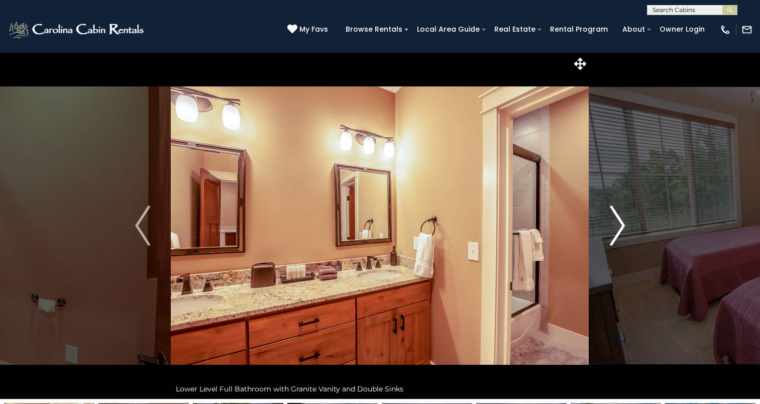
click at [613, 239] on img "Next" at bounding box center [617, 225] width 15 height 40
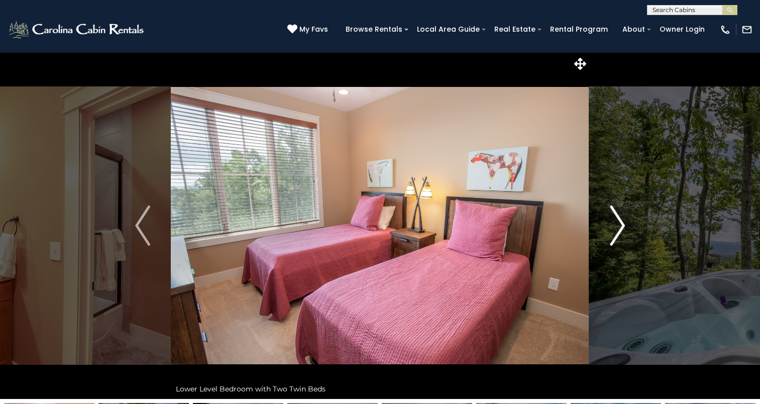
click at [613, 239] on img "Next" at bounding box center [617, 225] width 15 height 40
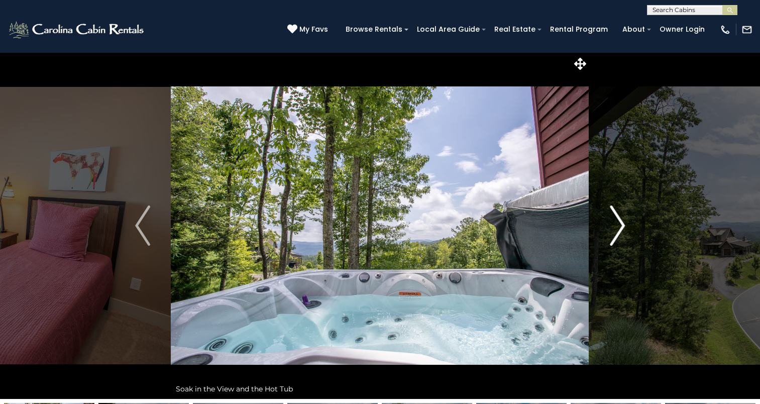
click at [613, 239] on img "Next" at bounding box center [617, 225] width 15 height 40
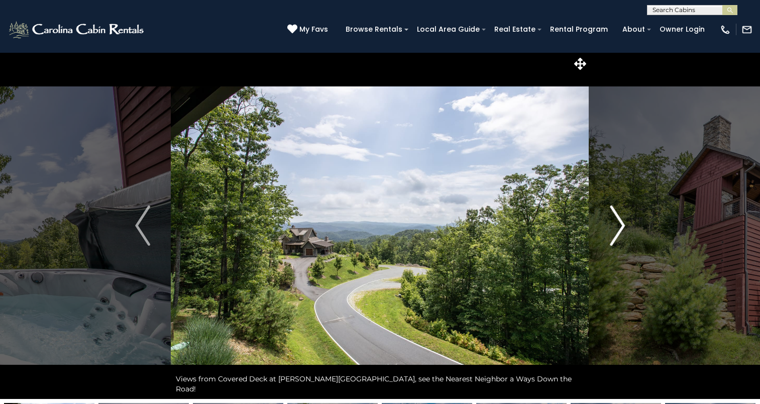
click at [613, 239] on img "Next" at bounding box center [617, 225] width 15 height 40
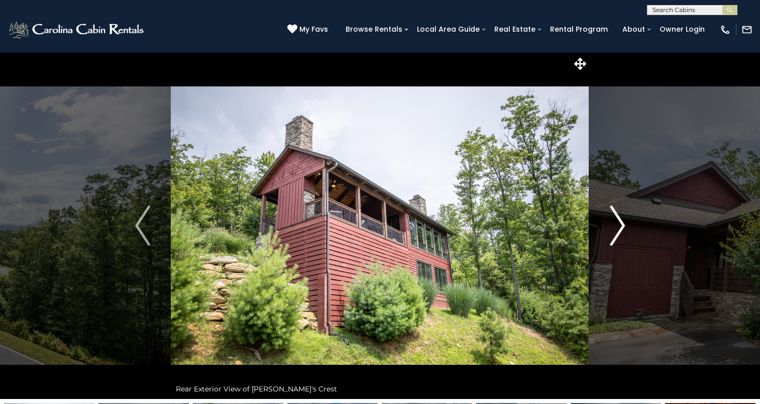
click at [613, 239] on img "Next" at bounding box center [617, 225] width 15 height 40
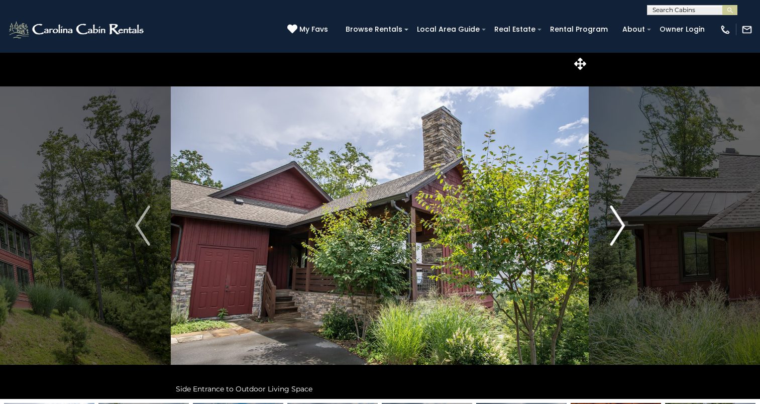
click at [613, 239] on img "Next" at bounding box center [617, 225] width 15 height 40
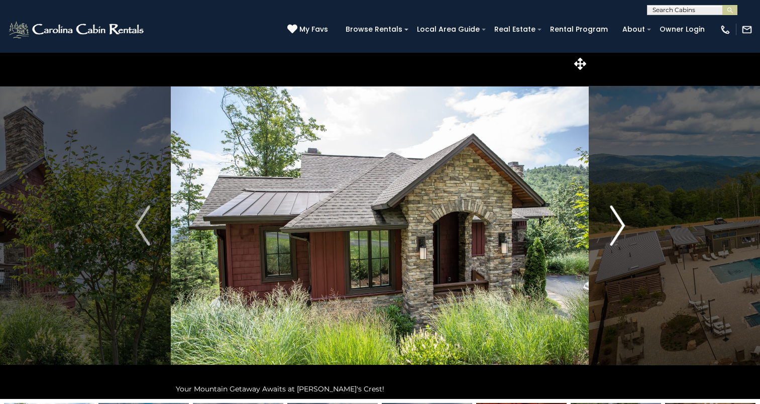
click at [613, 239] on img "Next" at bounding box center [617, 225] width 15 height 40
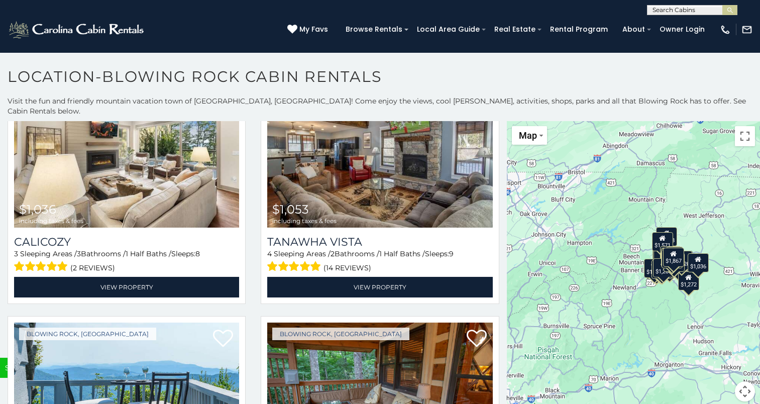
scroll to position [3376, 0]
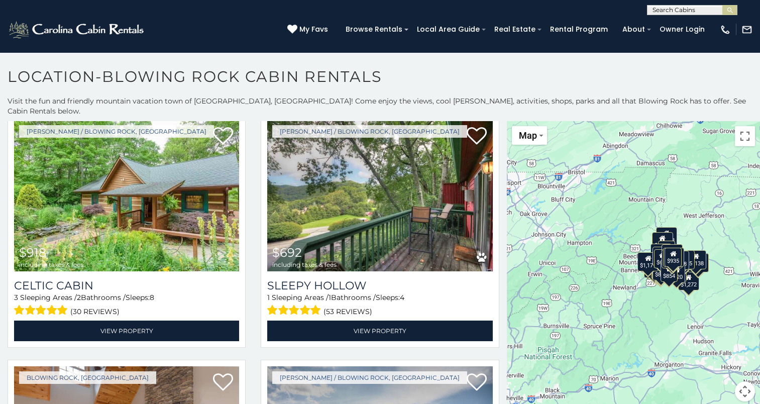
scroll to position [6534, 0]
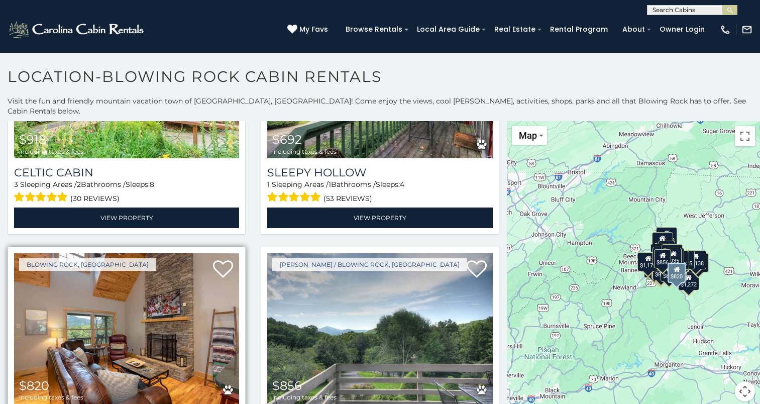
click at [127, 290] on img at bounding box center [126, 328] width 225 height 151
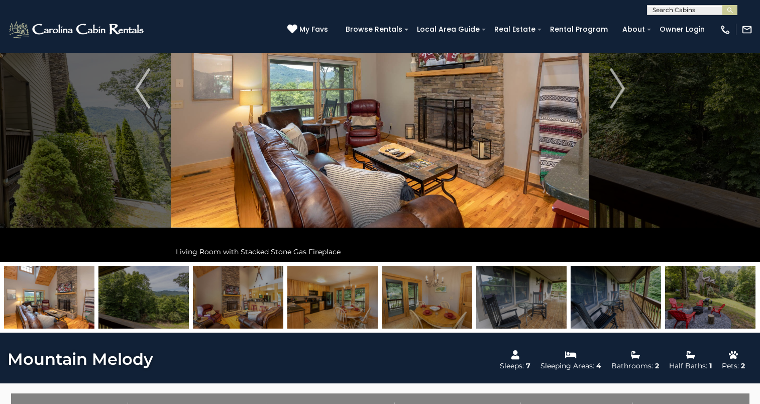
scroll to position [105, 0]
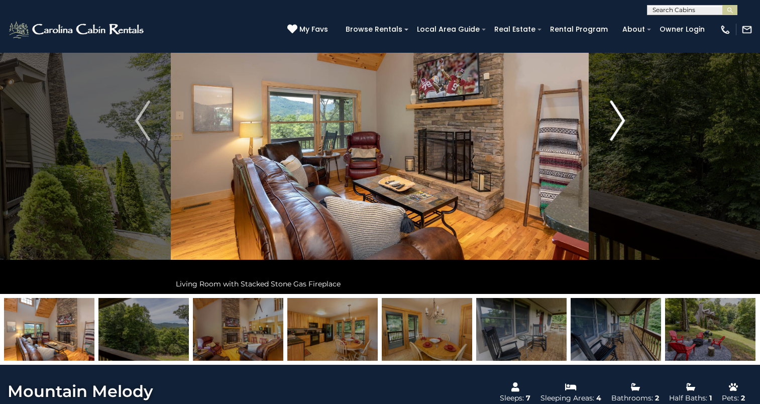
click at [619, 112] on img "Next" at bounding box center [617, 120] width 15 height 40
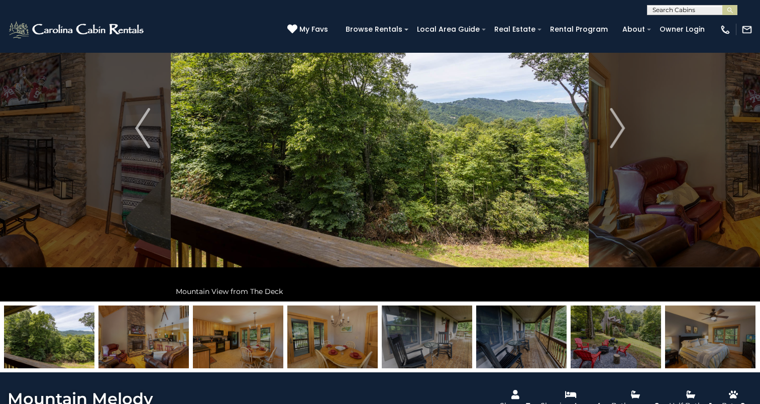
scroll to position [0, 0]
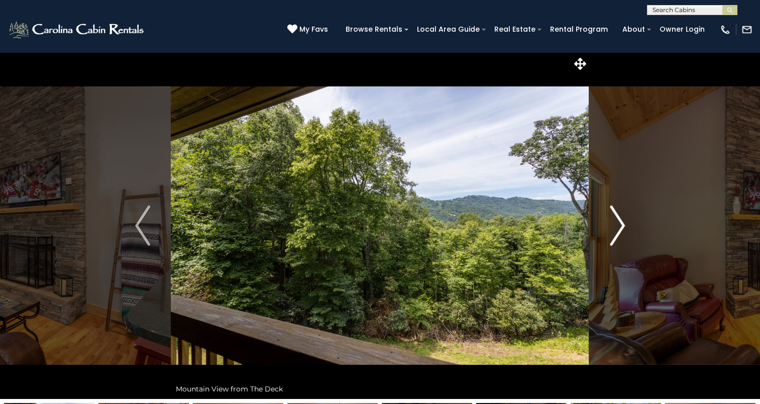
click at [615, 233] on img "Next" at bounding box center [617, 225] width 15 height 40
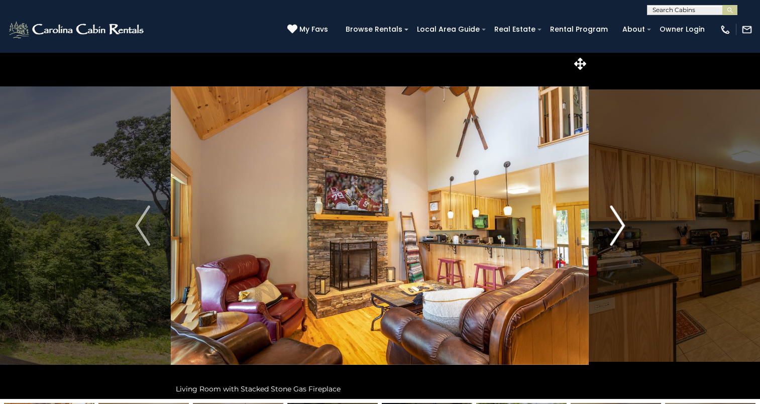
click at [615, 233] on img "Next" at bounding box center [617, 225] width 15 height 40
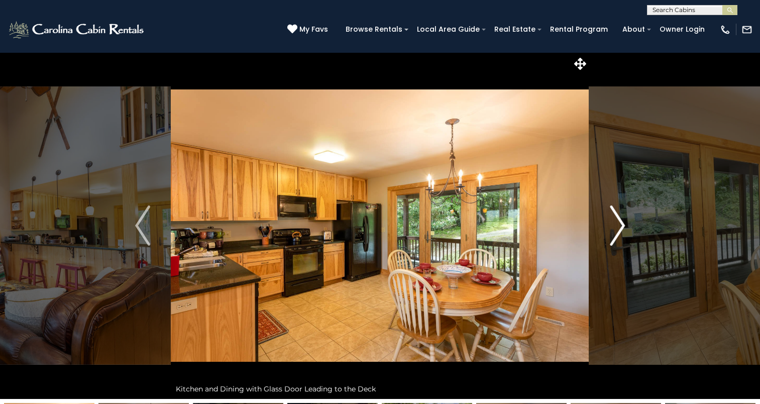
click at [615, 233] on img "Next" at bounding box center [617, 225] width 15 height 40
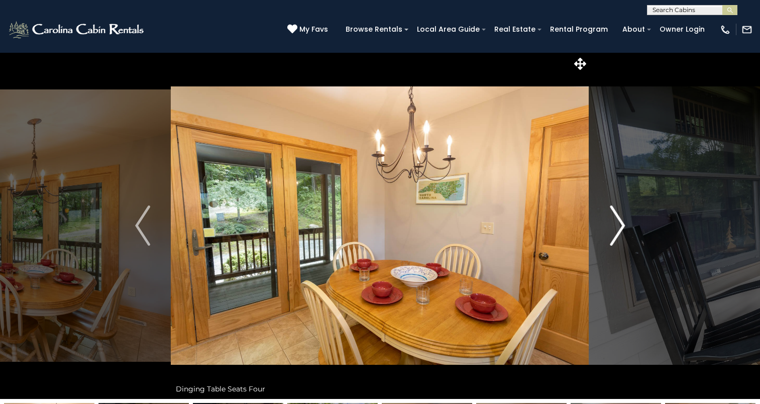
click at [615, 233] on img "Next" at bounding box center [617, 225] width 15 height 40
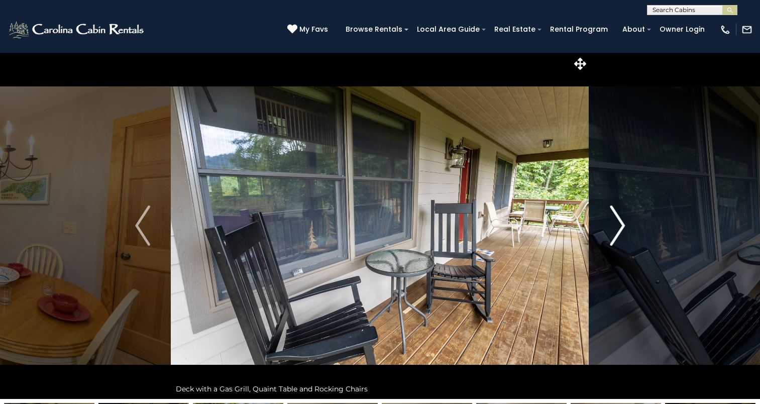
click at [615, 233] on img "Next" at bounding box center [617, 225] width 15 height 40
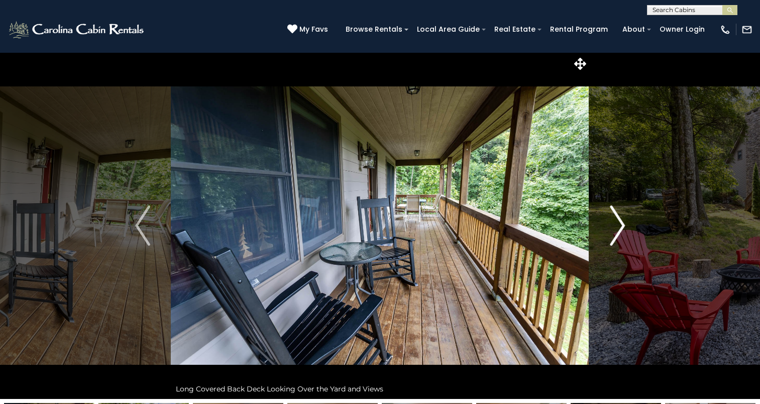
click at [615, 233] on img "Next" at bounding box center [617, 225] width 15 height 40
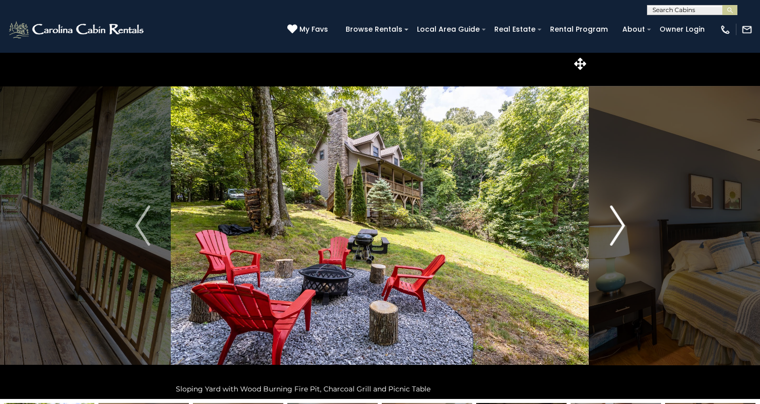
click at [615, 233] on img "Next" at bounding box center [617, 225] width 15 height 40
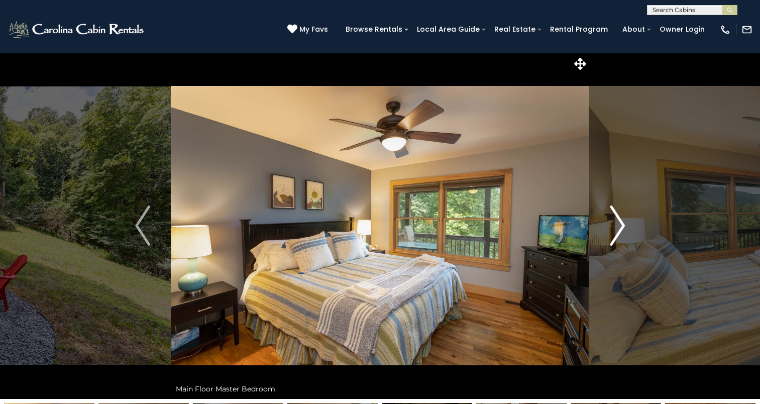
click at [615, 233] on img "Next" at bounding box center [617, 225] width 15 height 40
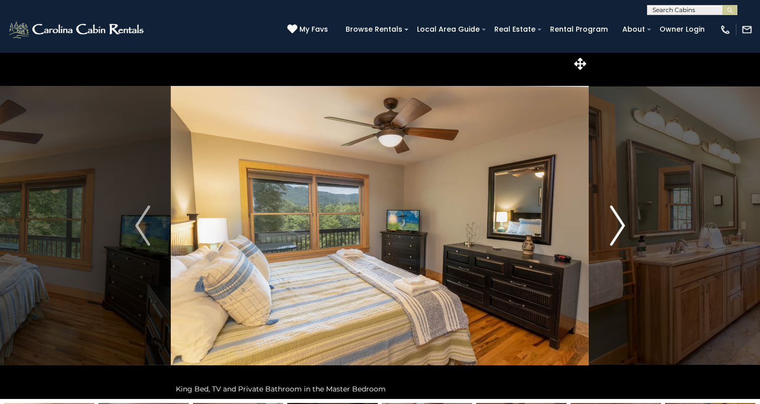
click at [615, 233] on img "Next" at bounding box center [617, 225] width 15 height 40
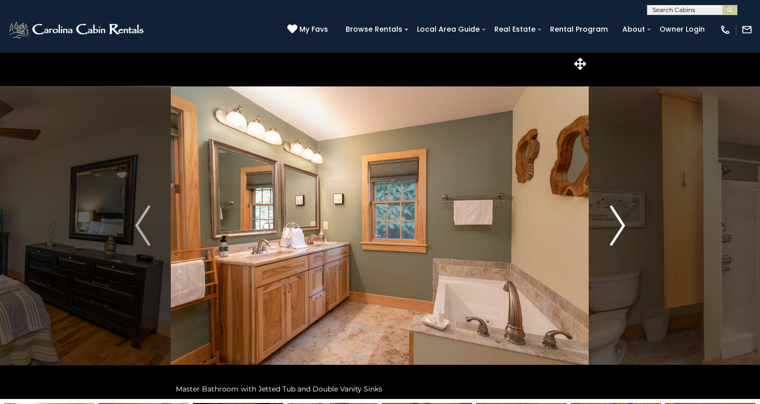
click at [615, 233] on img "Next" at bounding box center [617, 225] width 15 height 40
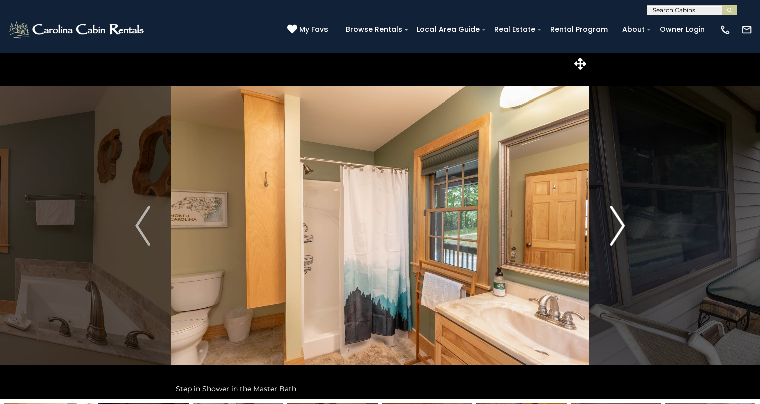
click at [615, 233] on img "Next" at bounding box center [617, 225] width 15 height 40
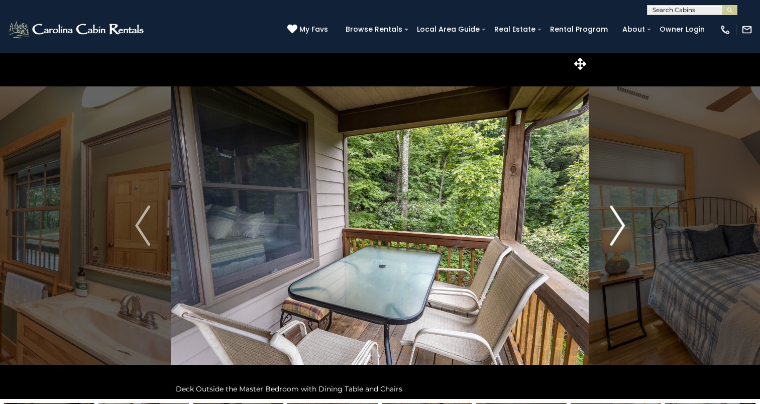
click at [615, 233] on img "Next" at bounding box center [617, 225] width 15 height 40
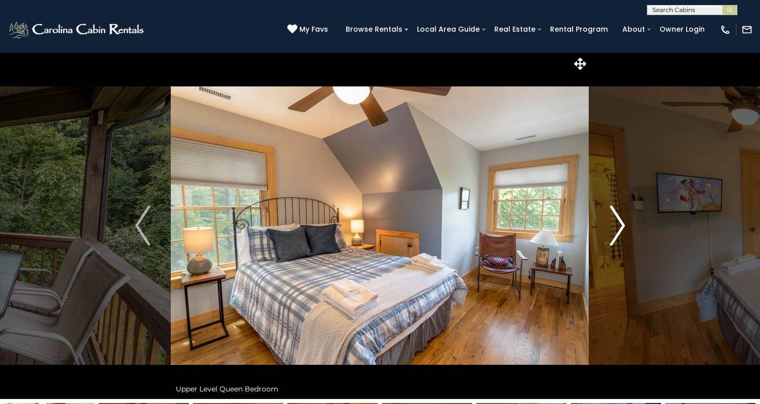
click at [615, 233] on img "Next" at bounding box center [617, 225] width 15 height 40
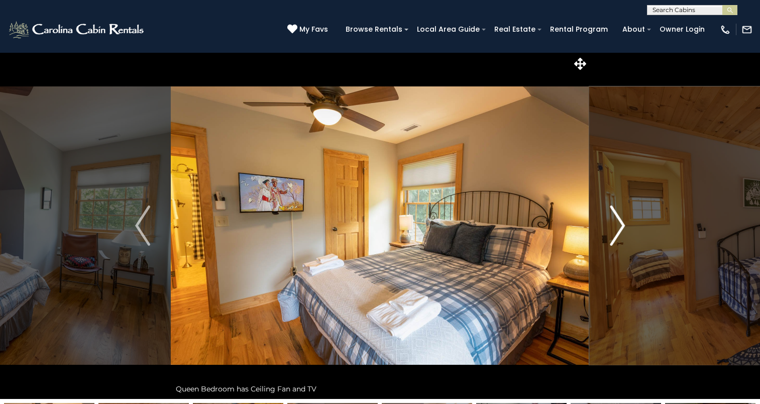
click at [615, 233] on img "Next" at bounding box center [617, 225] width 15 height 40
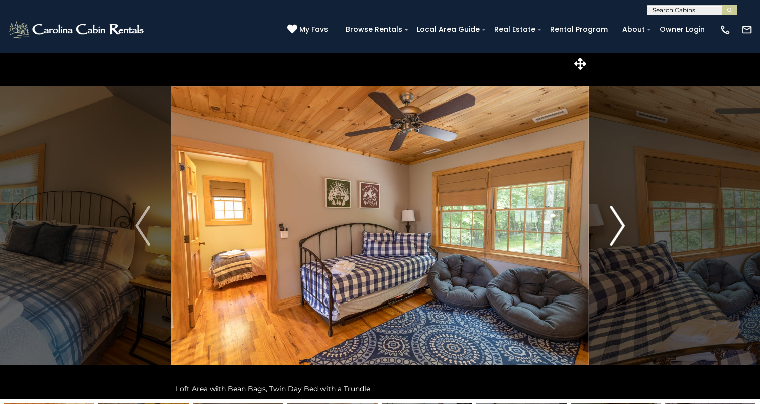
click at [615, 233] on img "Next" at bounding box center [617, 225] width 15 height 40
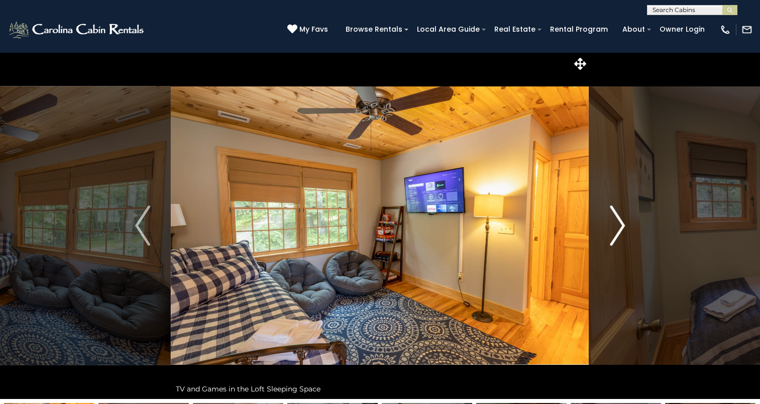
click at [615, 233] on img "Next" at bounding box center [617, 225] width 15 height 40
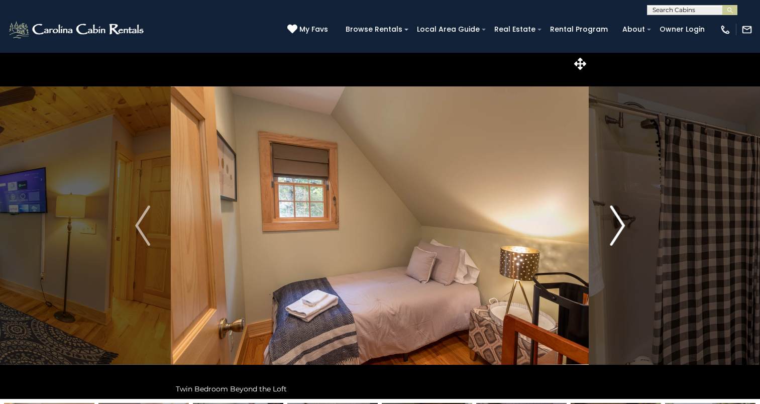
click at [615, 233] on img "Next" at bounding box center [617, 225] width 15 height 40
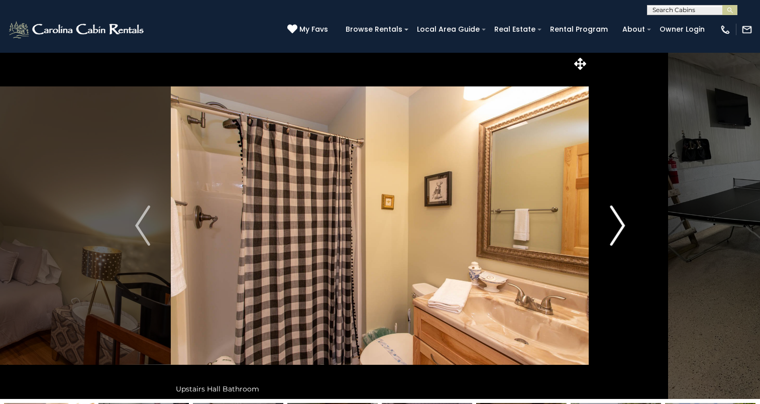
click at [615, 233] on img "Next" at bounding box center [617, 225] width 15 height 40
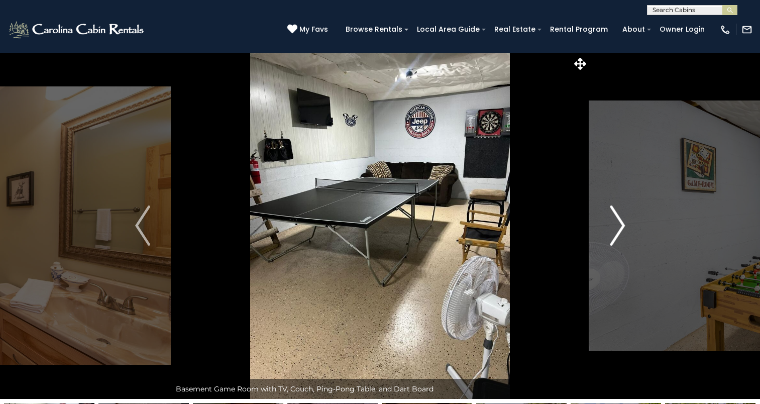
click at [615, 233] on img "Next" at bounding box center [617, 225] width 15 height 40
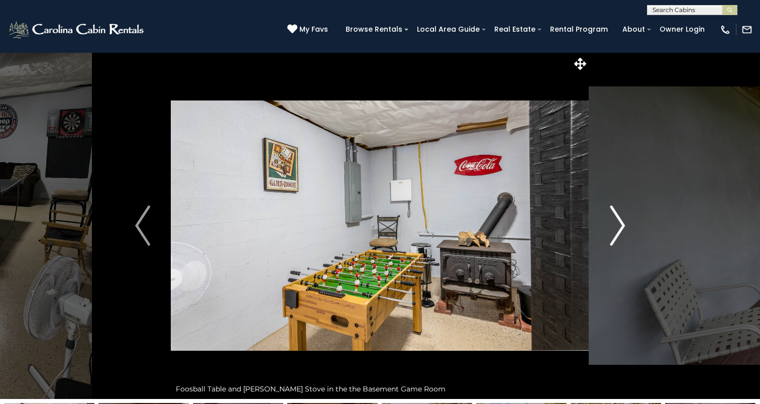
click at [615, 233] on img "Next" at bounding box center [617, 225] width 15 height 40
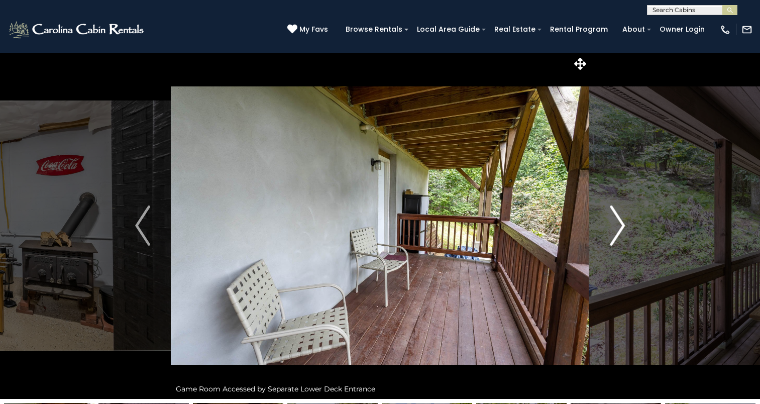
click at [615, 233] on img "Next" at bounding box center [617, 225] width 15 height 40
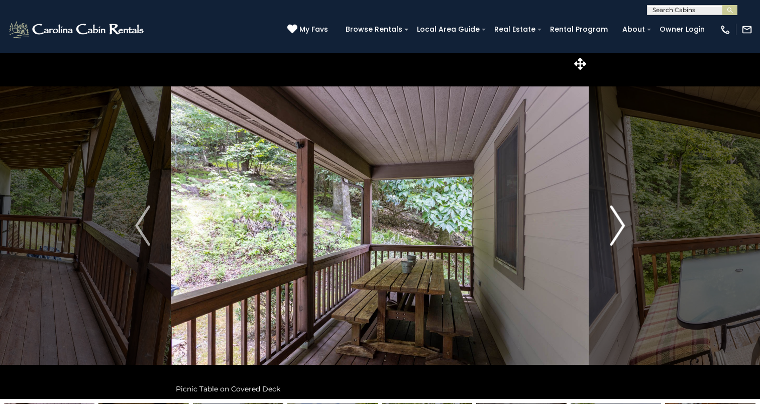
click at [615, 233] on img "Next" at bounding box center [617, 225] width 15 height 40
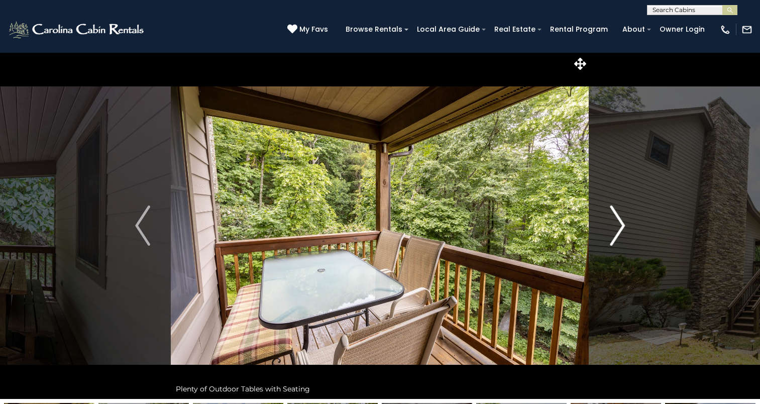
click at [615, 233] on img "Next" at bounding box center [617, 225] width 15 height 40
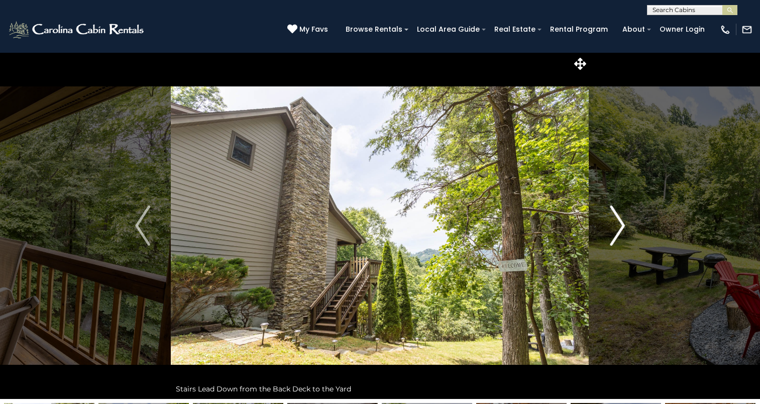
click at [615, 233] on img "Next" at bounding box center [617, 225] width 15 height 40
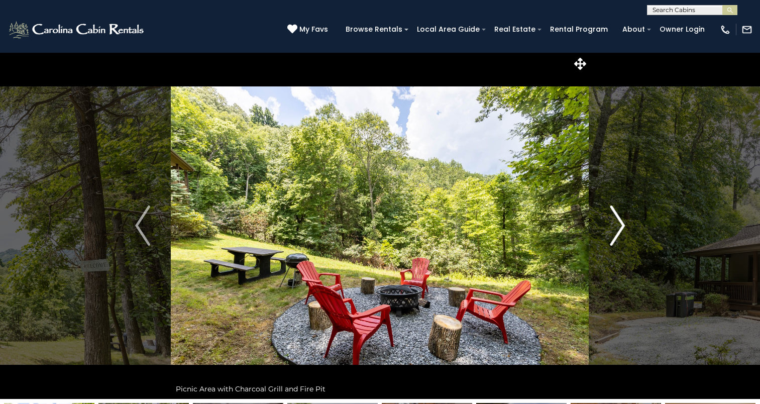
click at [615, 233] on img "Next" at bounding box center [617, 225] width 15 height 40
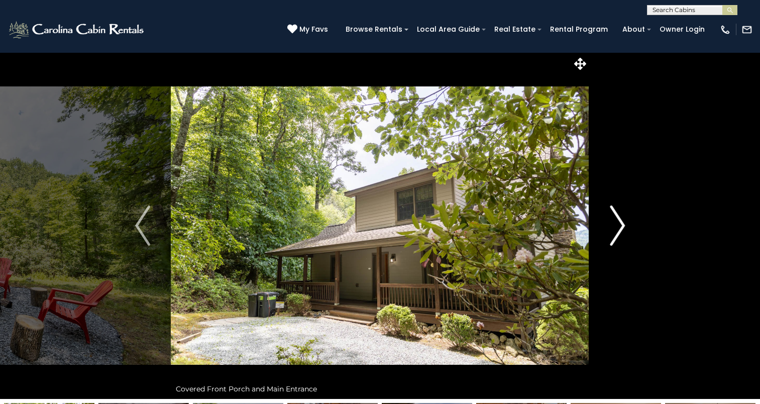
click at [615, 233] on img "Next" at bounding box center [617, 225] width 15 height 40
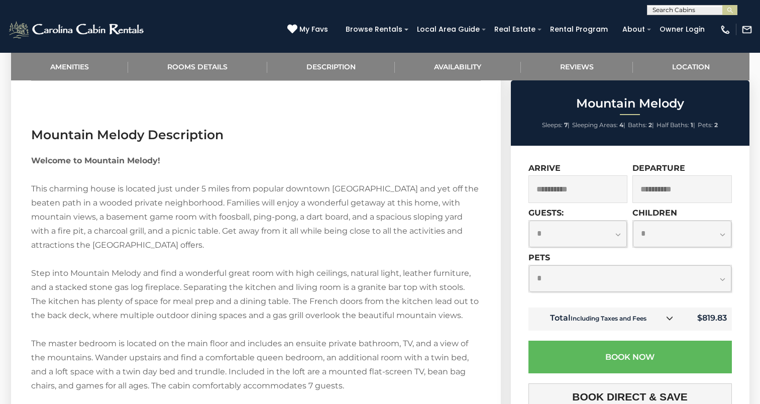
scroll to position [1111, 0]
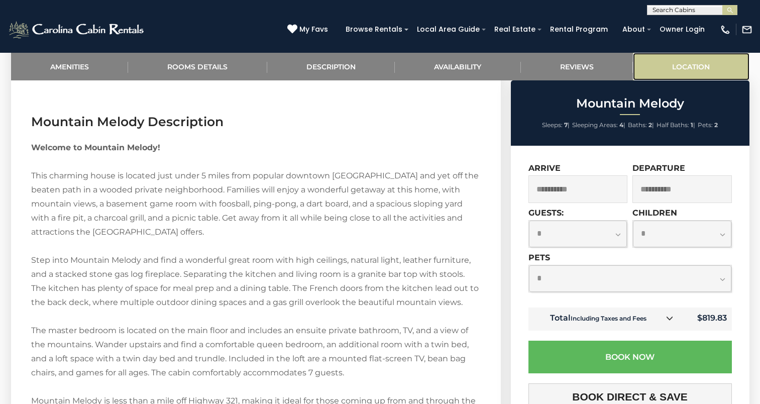
click at [677, 67] on link "Location" at bounding box center [691, 67] width 117 height 28
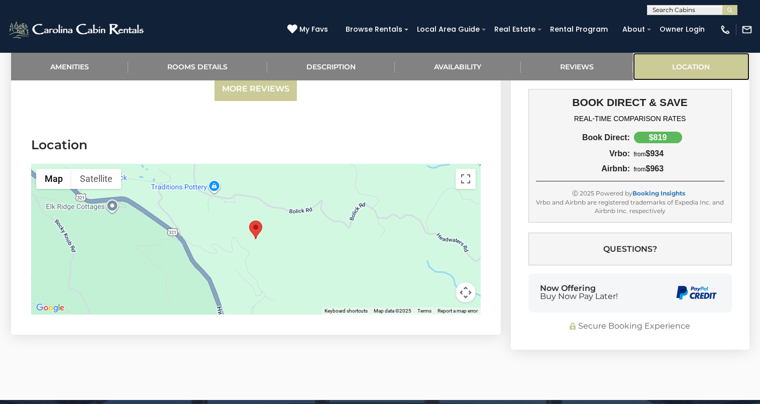
scroll to position [2330, 0]
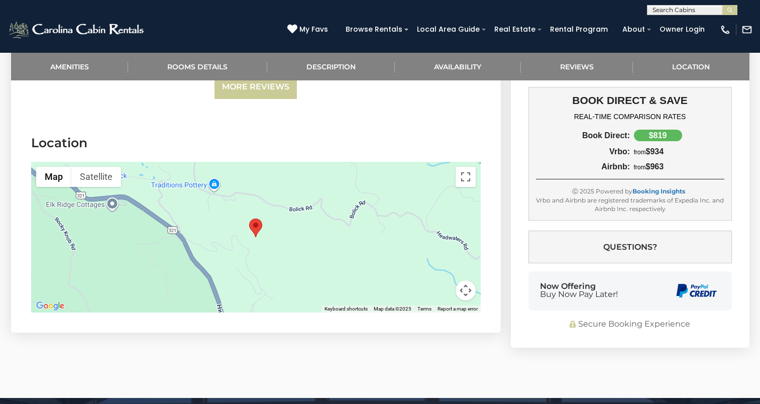
click at [460, 280] on button "Map camera controls" at bounding box center [465, 290] width 20 height 20
click at [463, 167] on button "Toggle fullscreen view" at bounding box center [465, 177] width 20 height 20
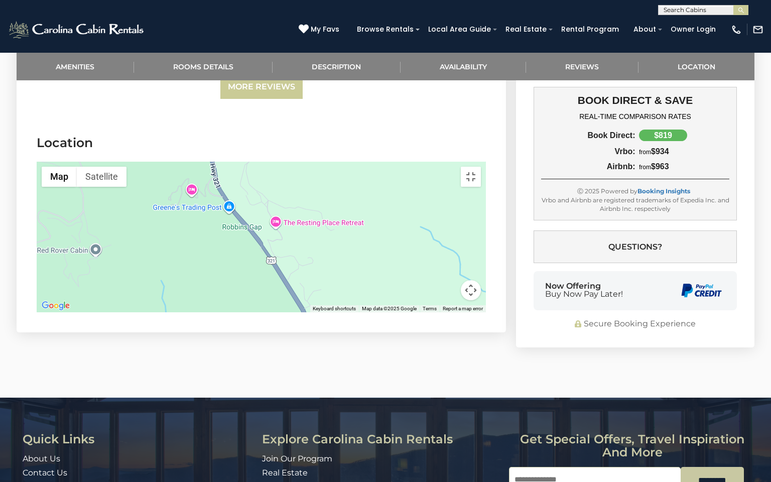
drag, startPoint x: 438, startPoint y: 330, endPoint x: 425, endPoint y: 188, distance: 143.2
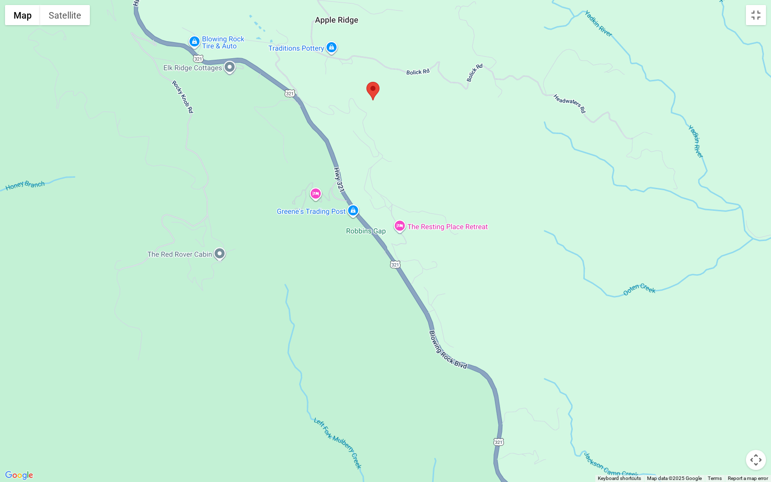
click at [425, 188] on div at bounding box center [385, 241] width 771 height 482
click at [376, 108] on div at bounding box center [385, 241] width 771 height 482
click at [71, 24] on button "Satellite" at bounding box center [65, 15] width 50 height 20
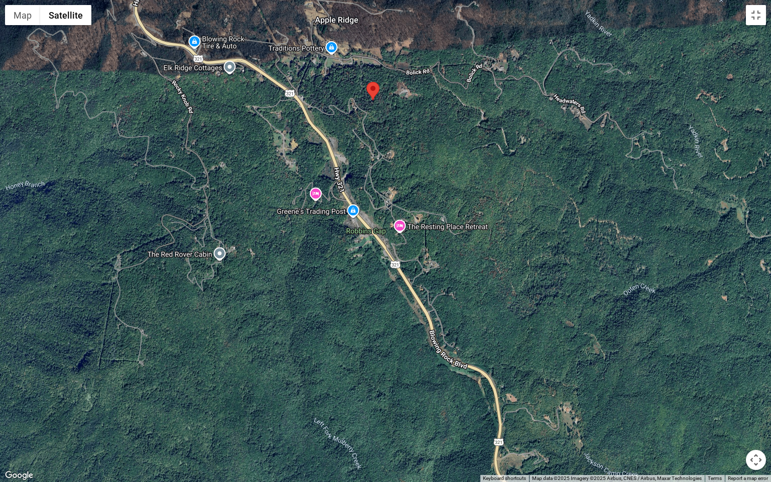
click at [321, 23] on div at bounding box center [385, 241] width 771 height 482
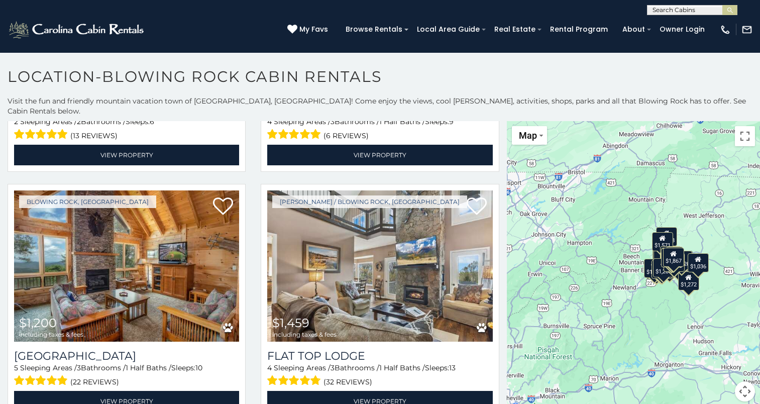
scroll to position [3376, 0]
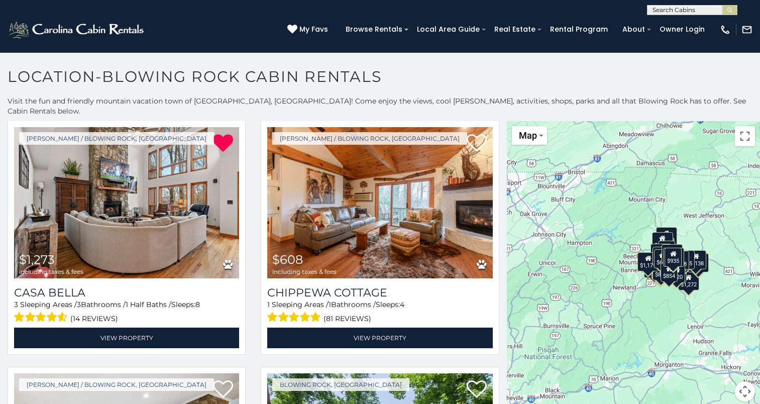
scroll to position [7005, 0]
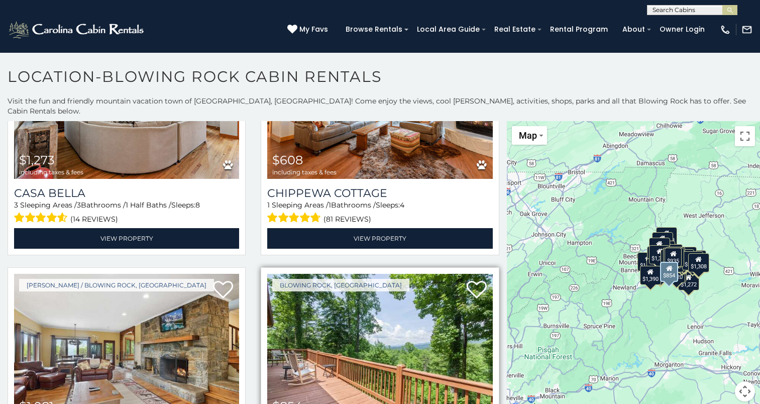
click at [333, 400] on div "$854 including taxes & fees" at bounding box center [304, 411] width 64 height 22
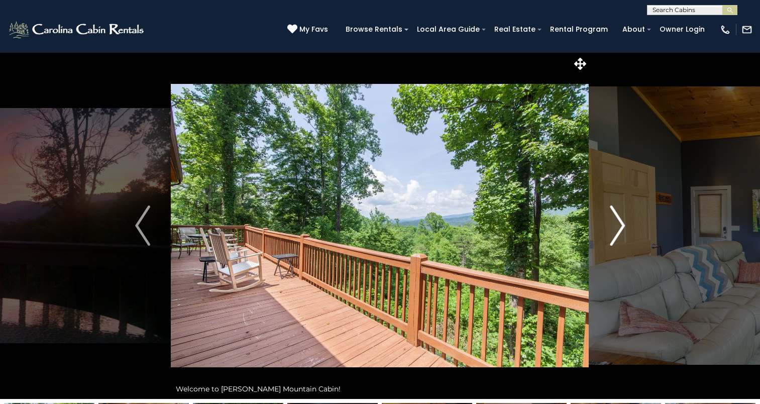
click at [622, 227] on img "Next" at bounding box center [617, 225] width 15 height 40
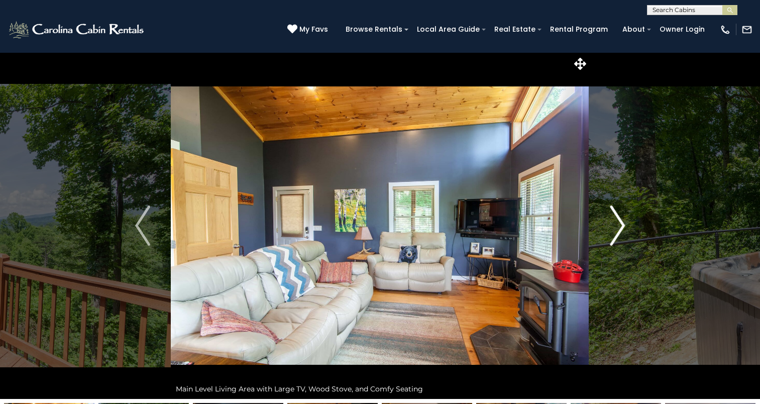
click at [622, 227] on img "Next" at bounding box center [617, 225] width 15 height 40
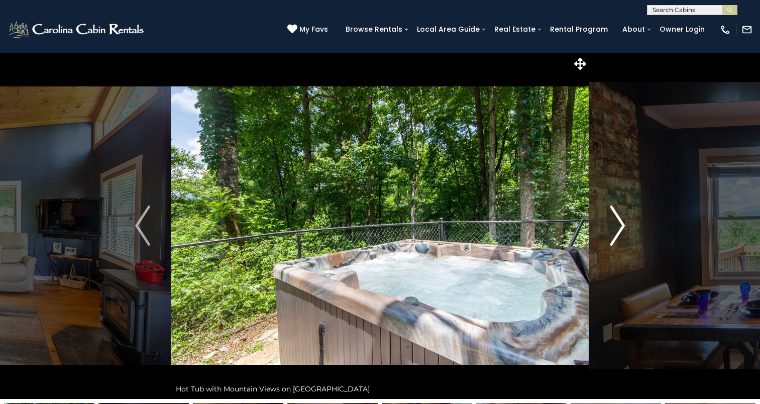
click at [622, 227] on img "Next" at bounding box center [617, 225] width 15 height 40
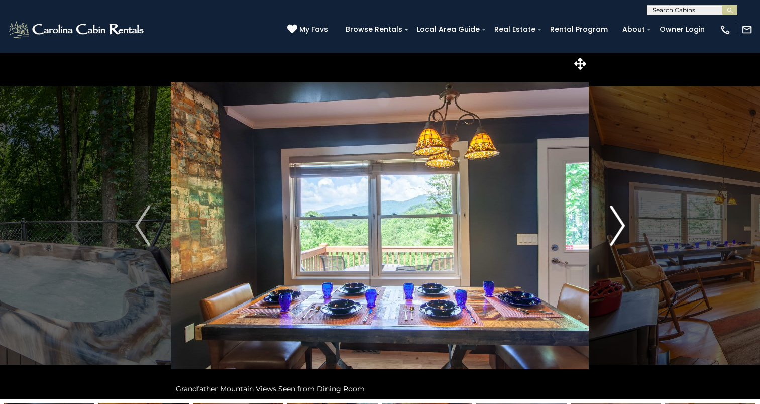
click at [622, 227] on img "Next" at bounding box center [617, 225] width 15 height 40
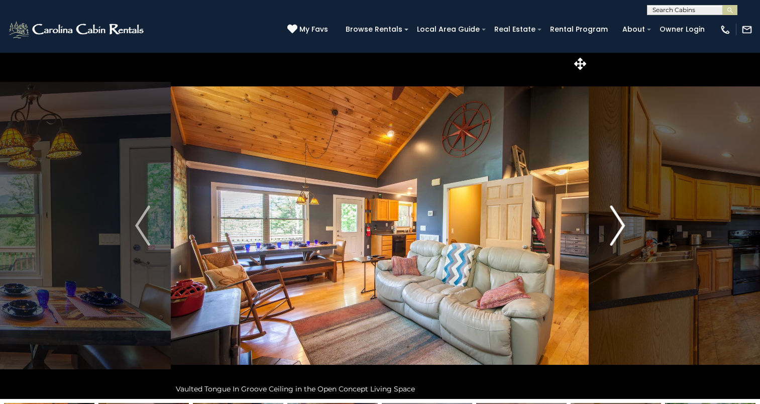
click at [622, 227] on img "Next" at bounding box center [617, 225] width 15 height 40
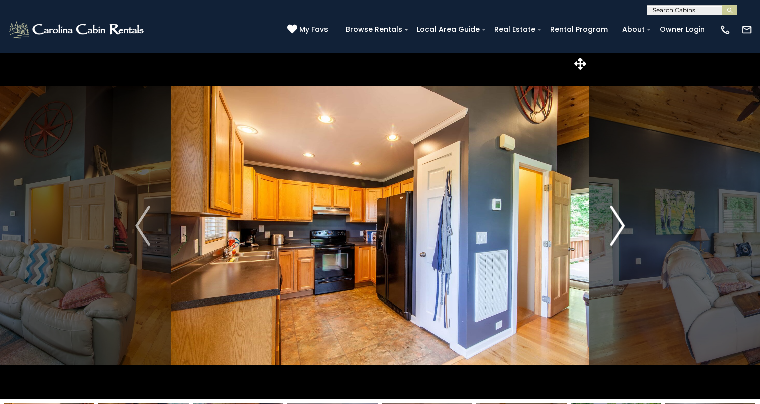
click at [622, 227] on img "Next" at bounding box center [617, 225] width 15 height 40
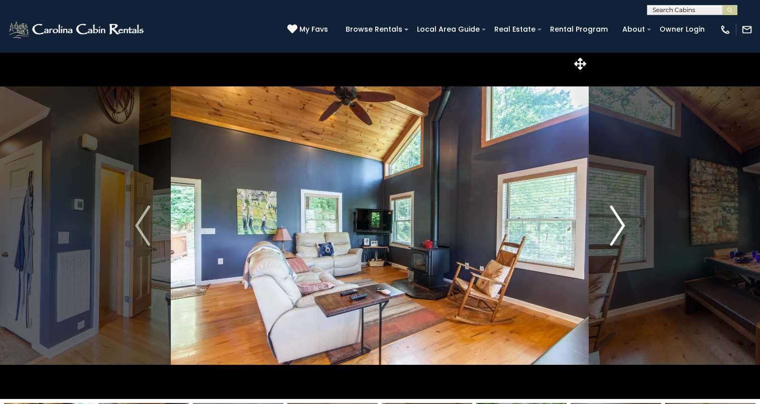
click at [622, 227] on img "Next" at bounding box center [617, 225] width 15 height 40
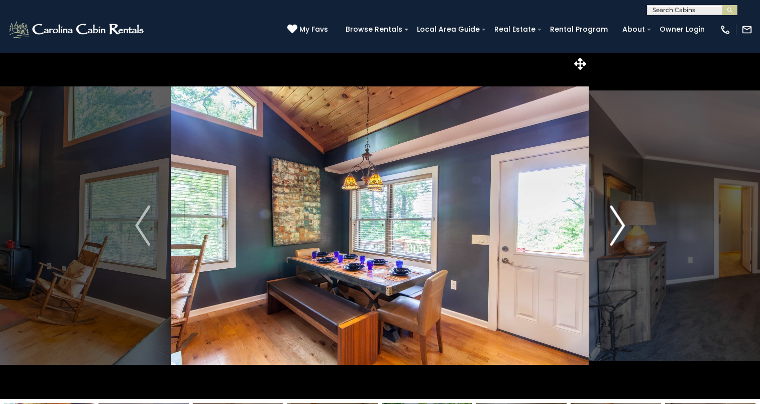
click at [622, 227] on img "Next" at bounding box center [617, 225] width 15 height 40
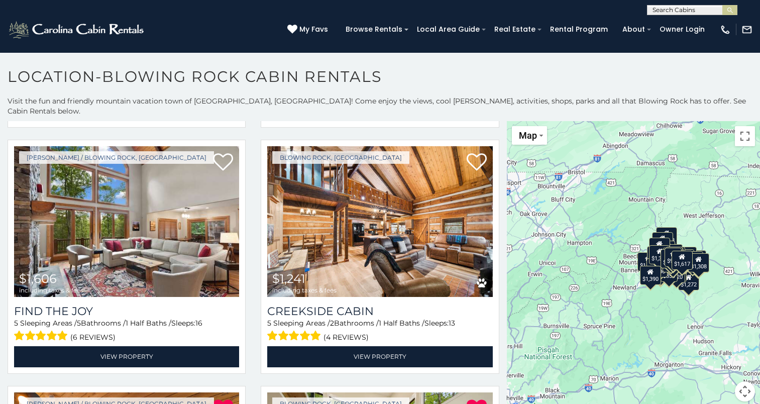
scroll to position [9229, 0]
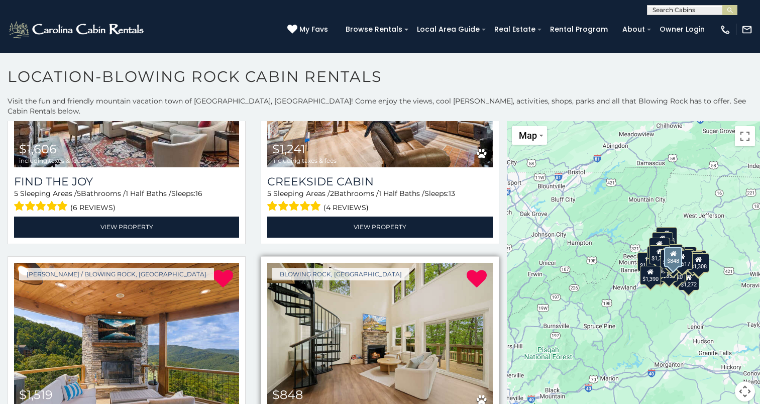
click at [364, 263] on img at bounding box center [379, 338] width 225 height 151
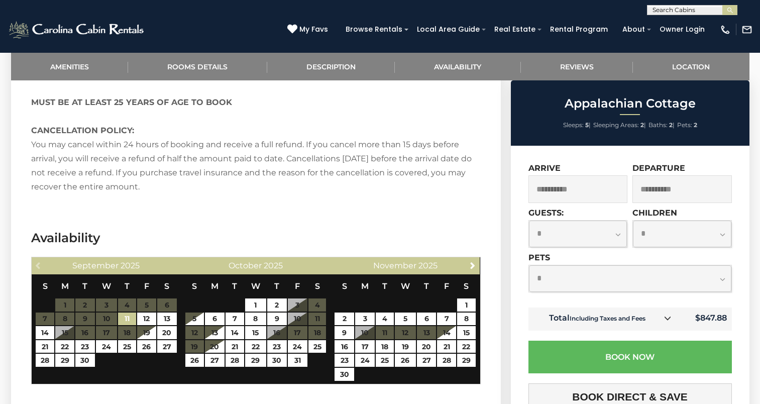
scroll to position [1457, 0]
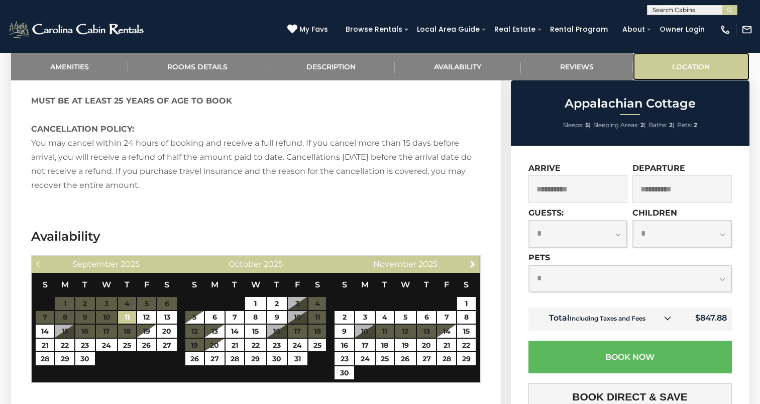
click at [672, 63] on link "Location" at bounding box center [691, 67] width 117 height 28
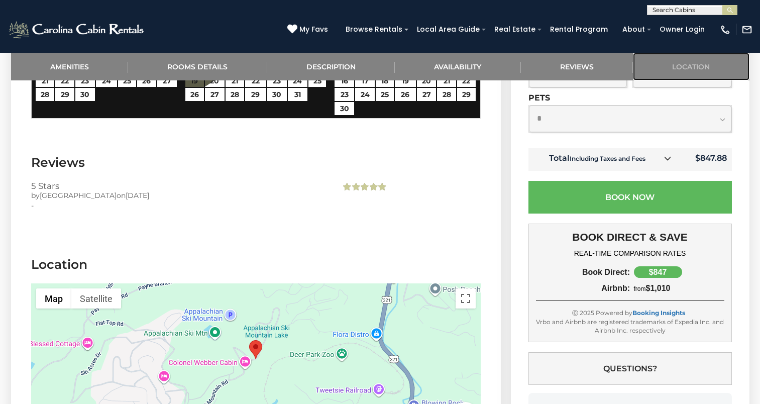
scroll to position [1819, 0]
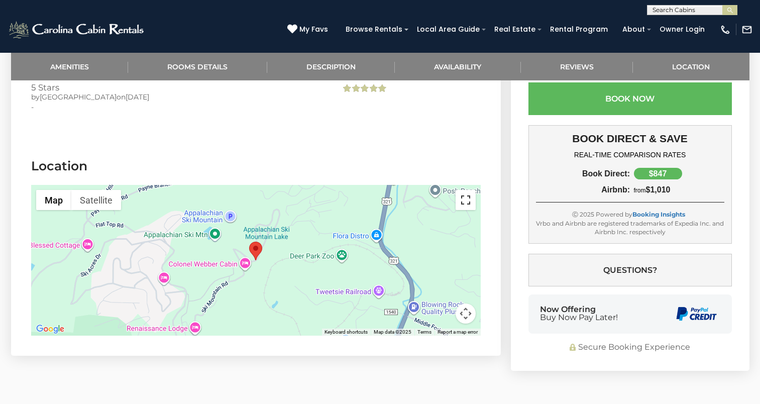
click at [463, 207] on button "Toggle fullscreen view" at bounding box center [465, 200] width 20 height 20
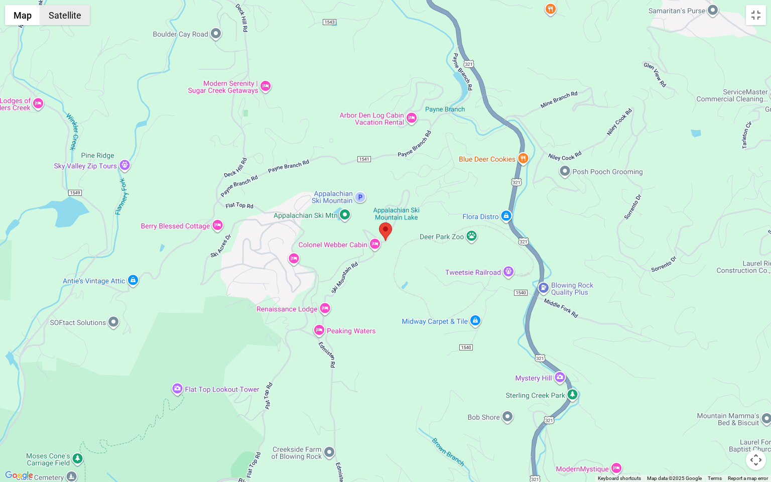
click at [65, 13] on button "Satellite" at bounding box center [65, 15] width 50 height 20
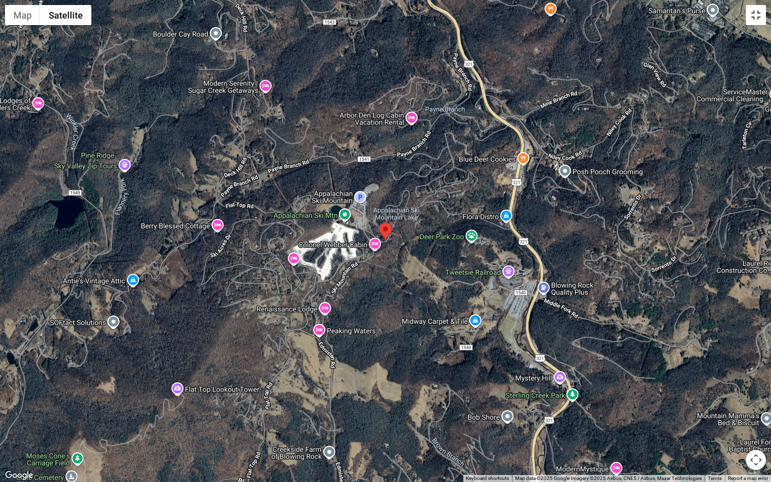
click at [752, 14] on button "Toggle fullscreen view" at bounding box center [756, 15] width 20 height 20
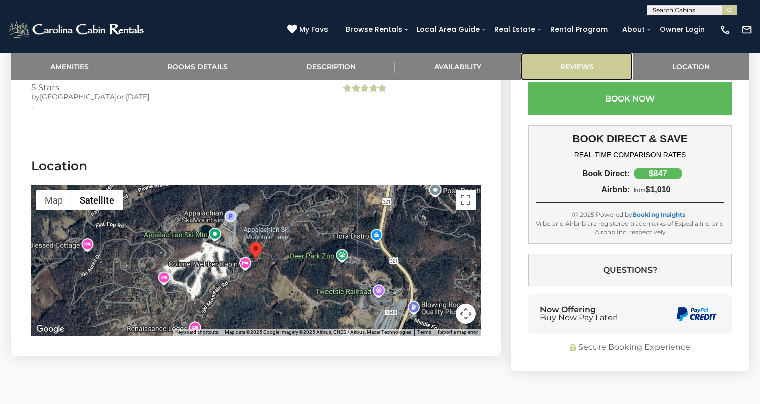
click at [579, 67] on link "Reviews" at bounding box center [577, 67] width 112 height 28
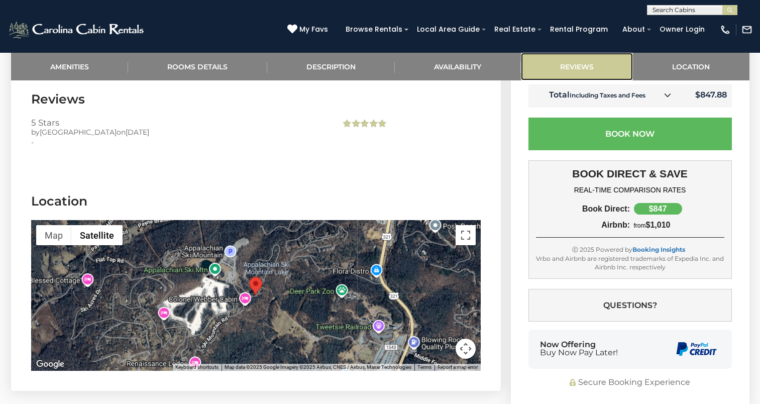
scroll to position [1784, 0]
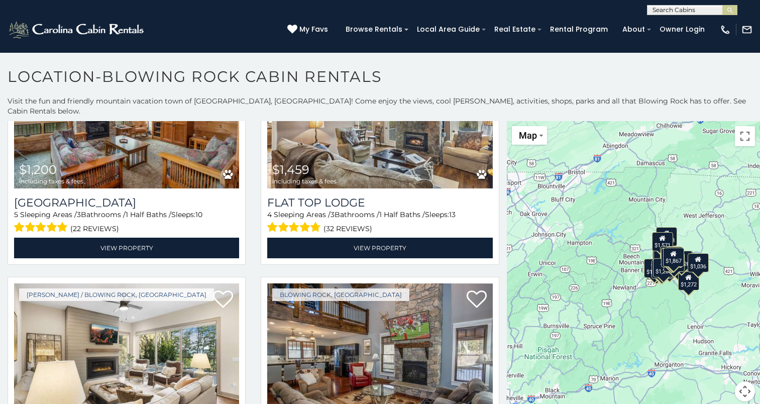
scroll to position [3079, 0]
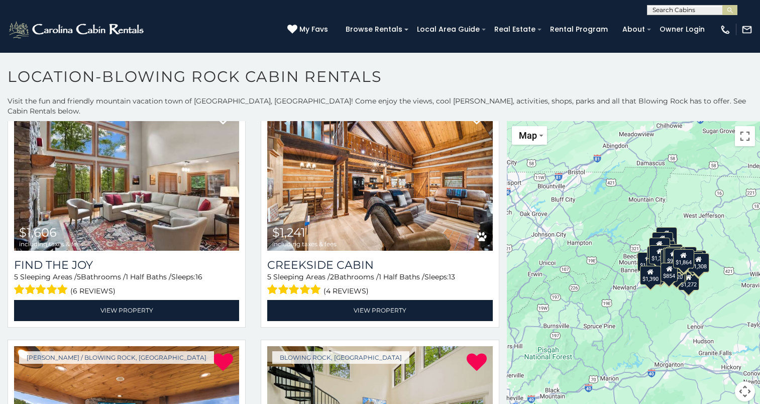
scroll to position [9192, 0]
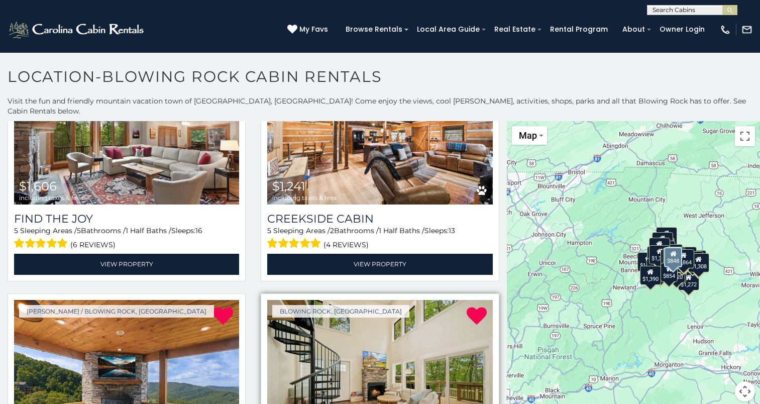
click at [363, 300] on img at bounding box center [379, 375] width 225 height 151
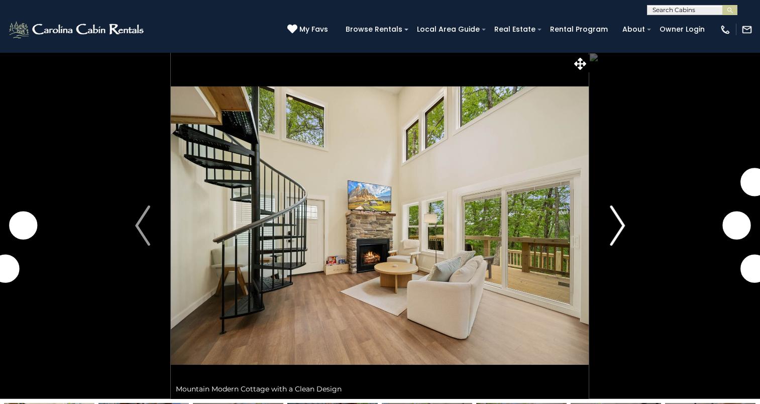
click at [610, 232] on img "Next" at bounding box center [617, 225] width 15 height 40
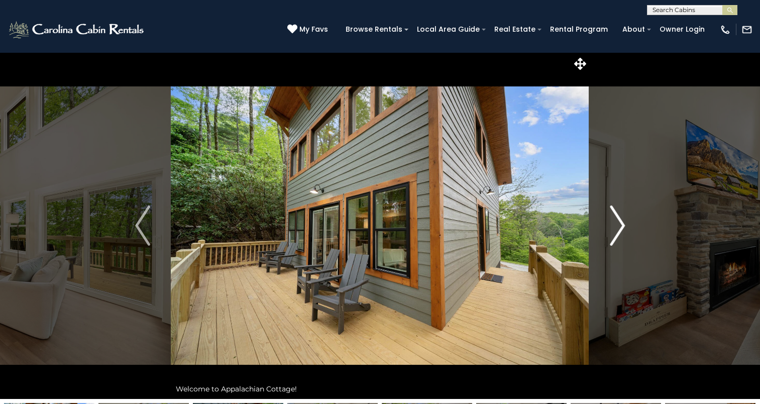
click at [610, 232] on img "Next" at bounding box center [617, 225] width 15 height 40
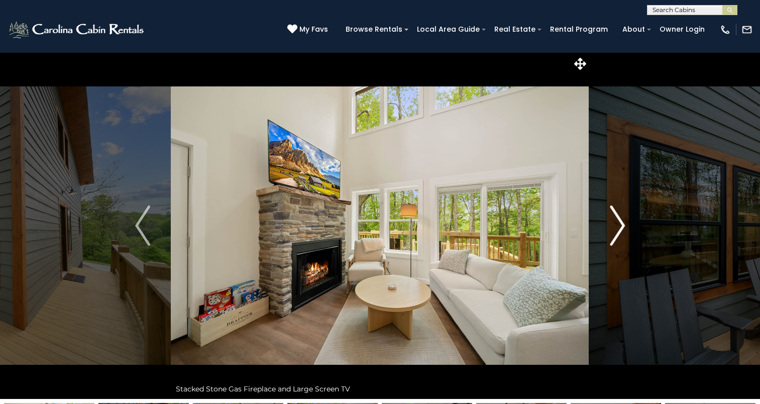
click at [610, 232] on img "Next" at bounding box center [617, 225] width 15 height 40
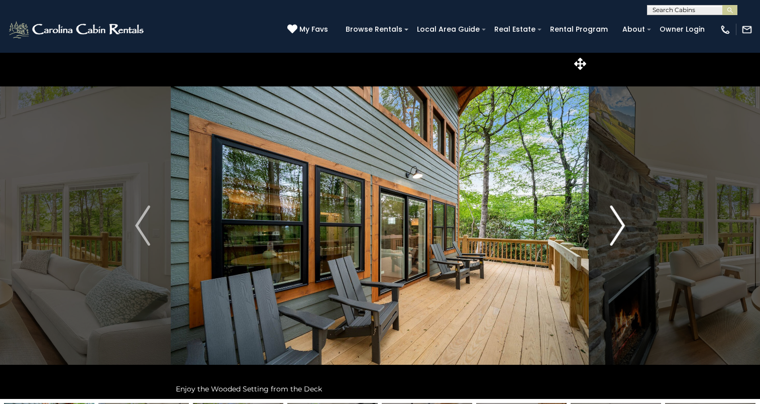
click at [610, 232] on img "Next" at bounding box center [617, 225] width 15 height 40
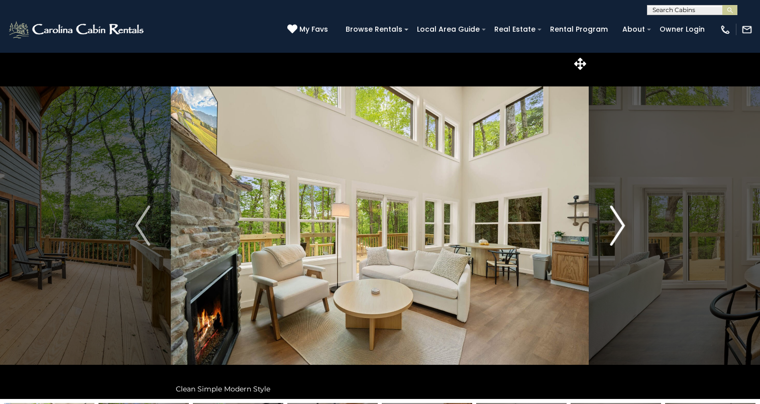
click at [610, 232] on img "Next" at bounding box center [617, 225] width 15 height 40
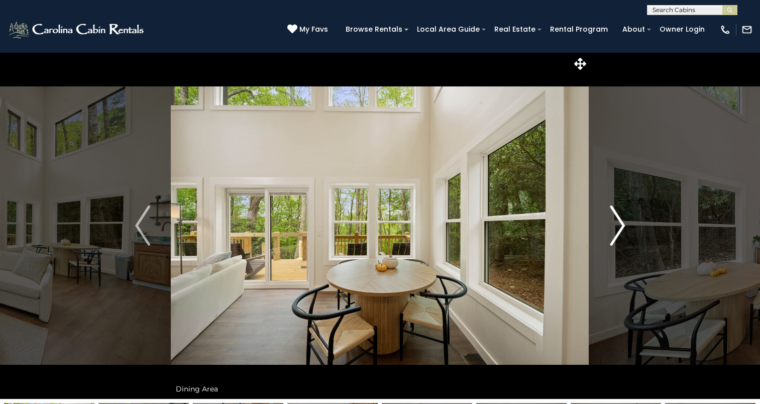
click at [610, 232] on img "Next" at bounding box center [617, 225] width 15 height 40
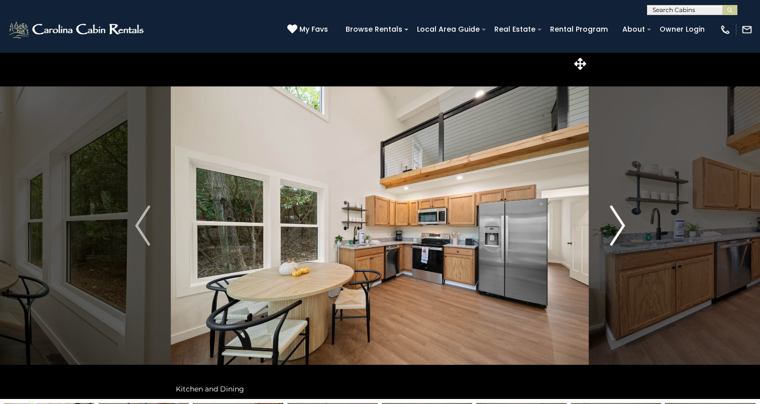
click at [610, 232] on img "Next" at bounding box center [617, 225] width 15 height 40
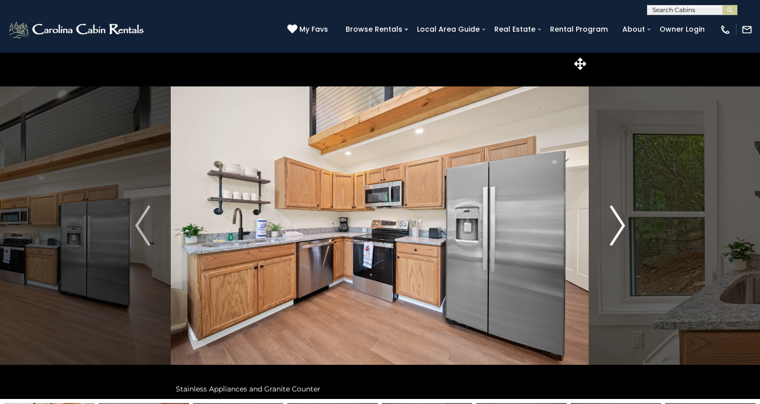
click at [610, 232] on img "Next" at bounding box center [617, 225] width 15 height 40
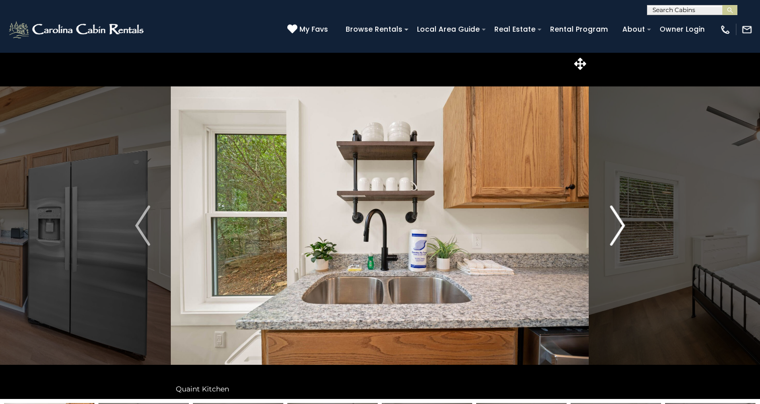
click at [610, 232] on img "Next" at bounding box center [617, 225] width 15 height 40
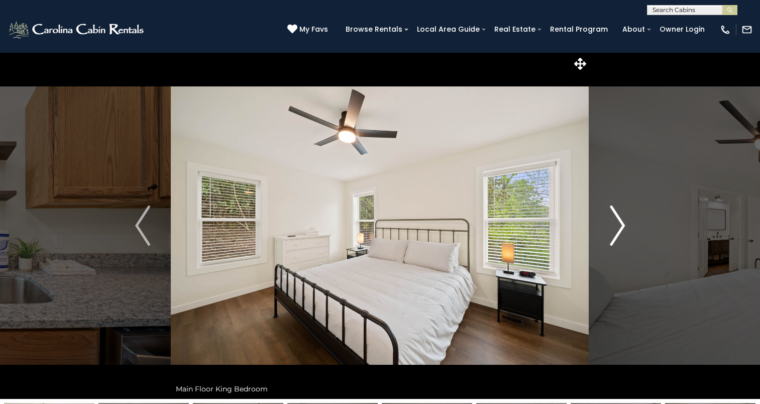
click at [610, 232] on img "Next" at bounding box center [617, 225] width 15 height 40
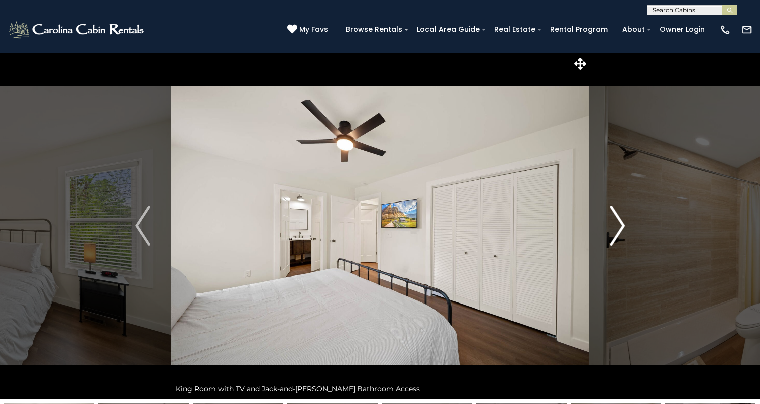
click at [610, 232] on img "Next" at bounding box center [617, 225] width 15 height 40
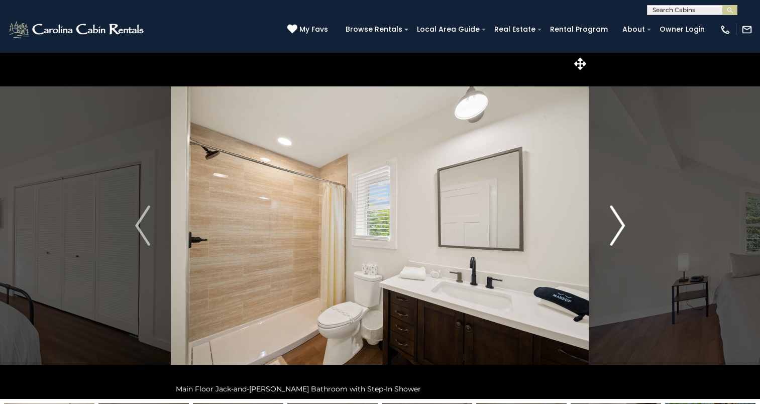
click at [610, 232] on img "Next" at bounding box center [617, 225] width 15 height 40
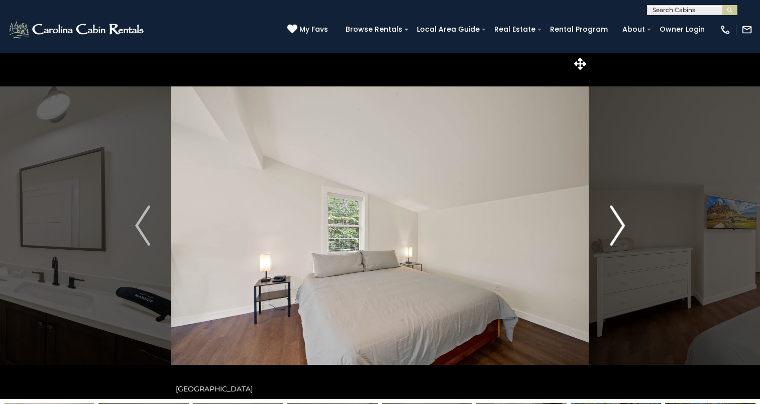
click at [610, 232] on img "Next" at bounding box center [617, 225] width 15 height 40
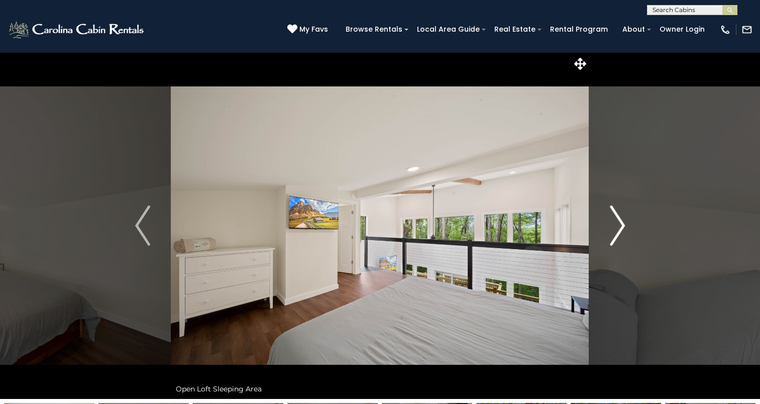
click at [610, 232] on img "Next" at bounding box center [617, 225] width 15 height 40
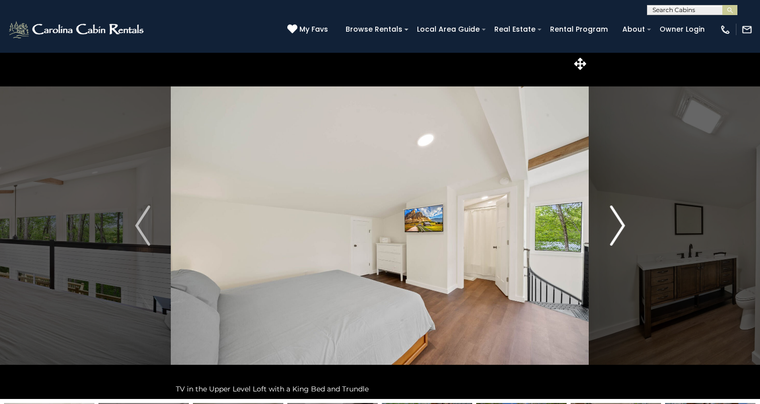
click at [610, 232] on img "Next" at bounding box center [617, 225] width 15 height 40
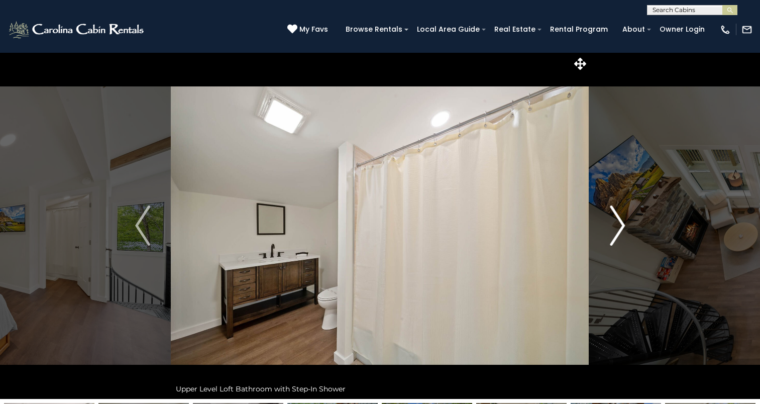
click at [610, 232] on img "Next" at bounding box center [617, 225] width 15 height 40
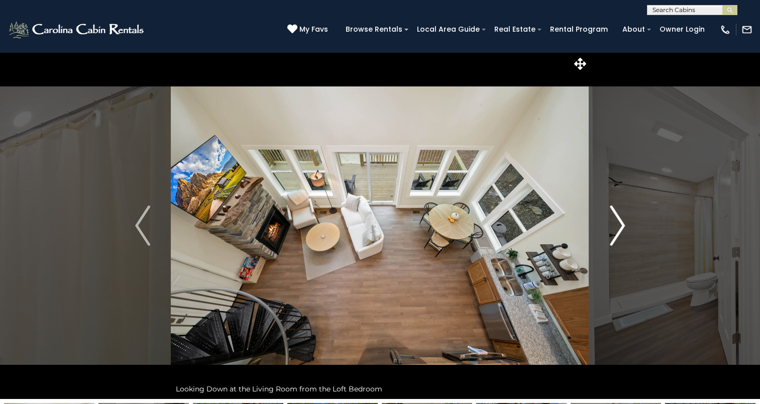
click at [610, 232] on img "Next" at bounding box center [617, 225] width 15 height 40
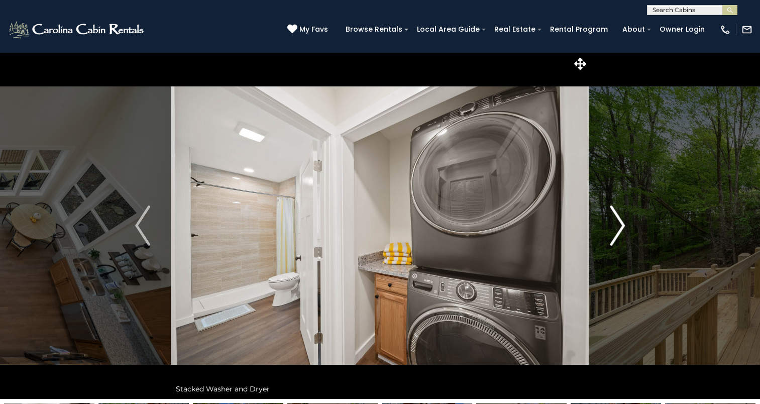
click at [610, 232] on img "Next" at bounding box center [617, 225] width 15 height 40
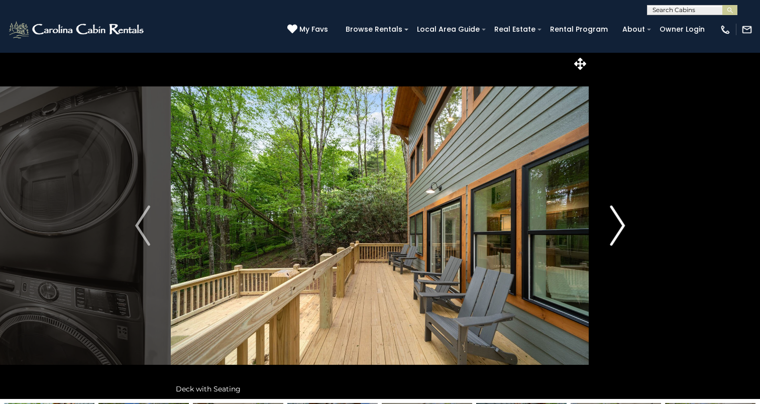
click at [610, 232] on img "Next" at bounding box center [617, 225] width 15 height 40
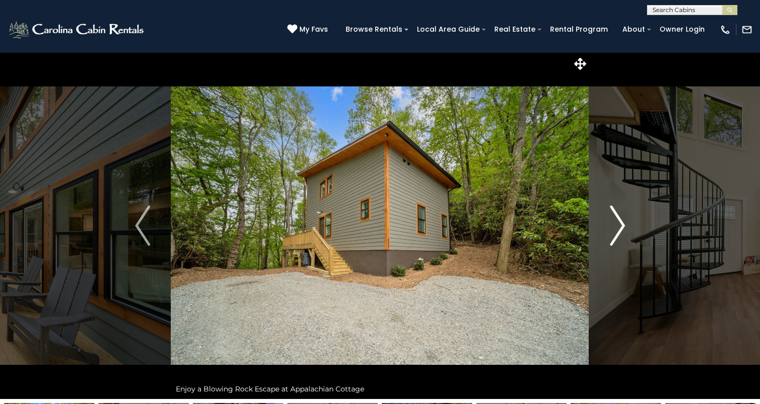
click at [610, 232] on img "Next" at bounding box center [617, 225] width 15 height 40
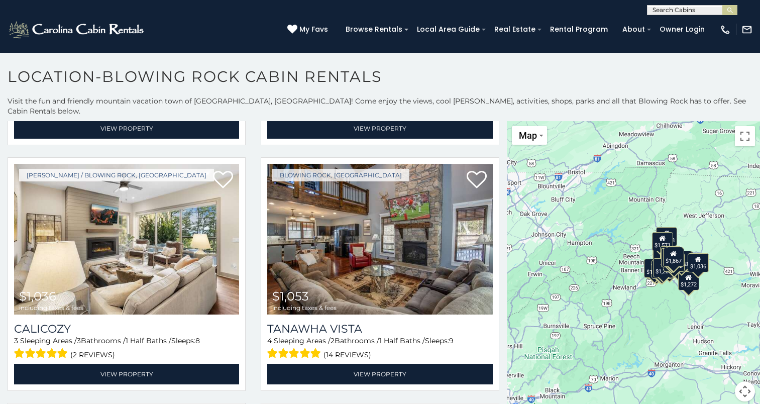
scroll to position [3302, 0]
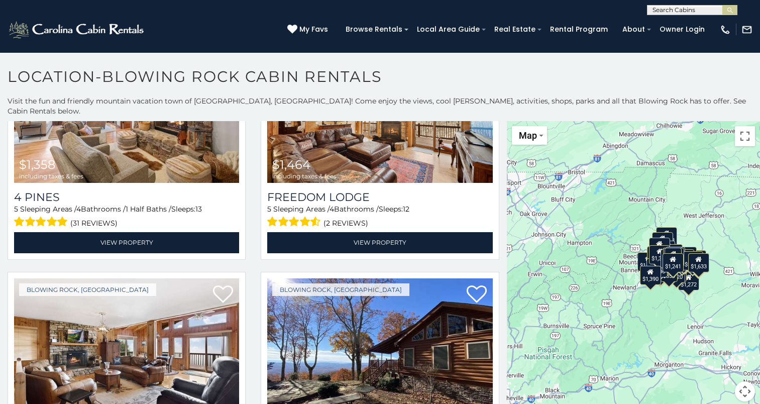
scroll to position [9696, 0]
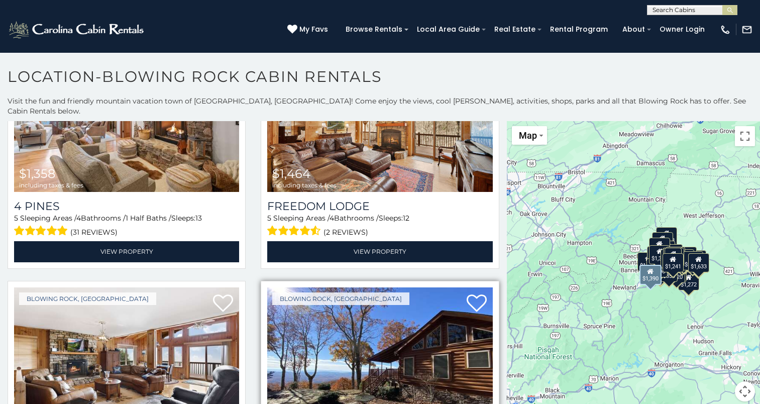
click at [311, 287] on img at bounding box center [379, 362] width 225 height 151
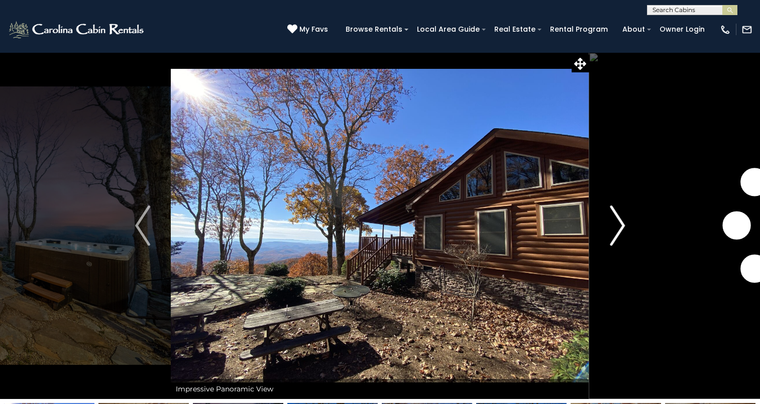
click at [603, 235] on button "Next" at bounding box center [617, 225] width 56 height 347
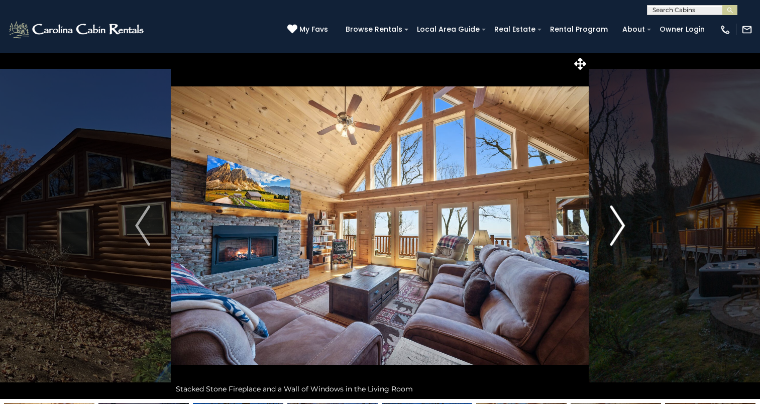
click at [603, 235] on button "Next" at bounding box center [617, 225] width 56 height 347
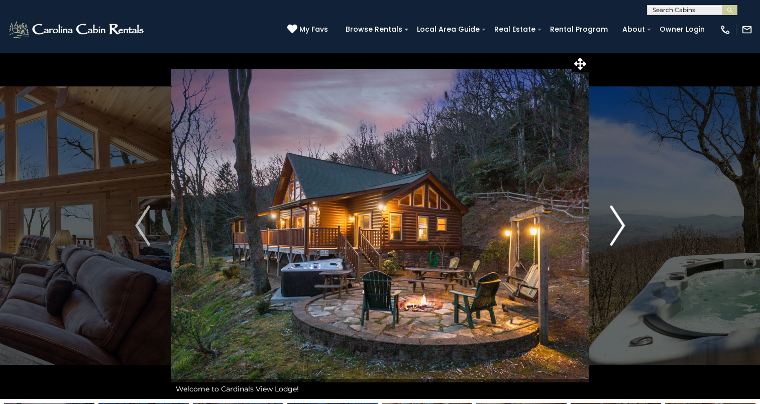
click at [603, 235] on button "Next" at bounding box center [617, 225] width 56 height 347
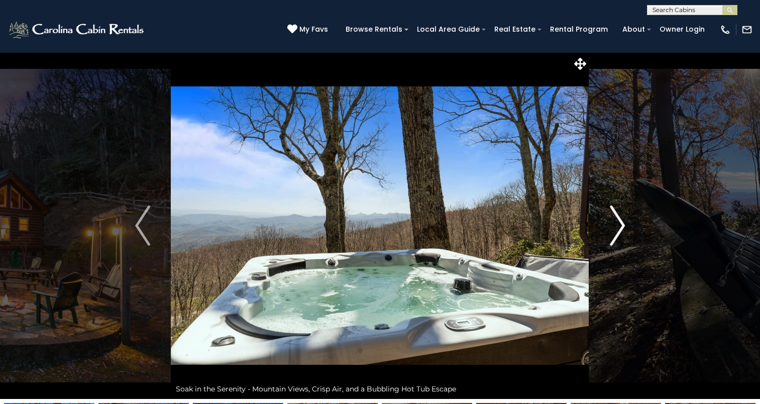
click at [603, 235] on button "Next" at bounding box center [617, 225] width 56 height 347
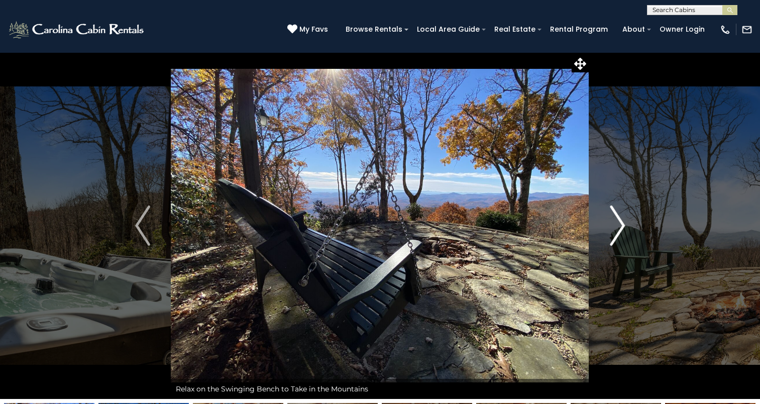
click at [603, 235] on button "Next" at bounding box center [617, 225] width 56 height 347
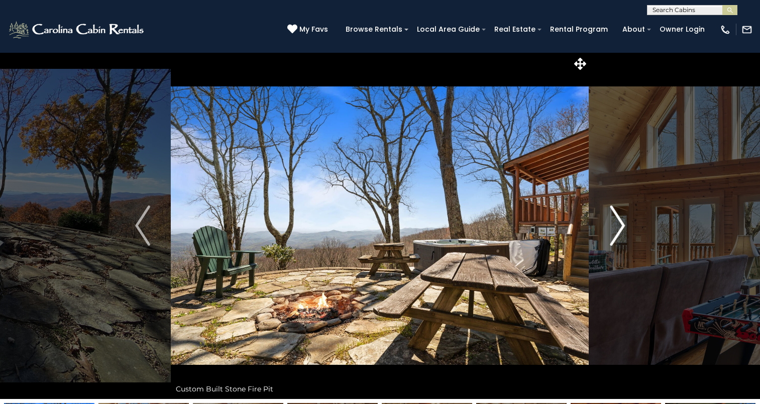
click at [603, 235] on button "Next" at bounding box center [617, 225] width 56 height 347
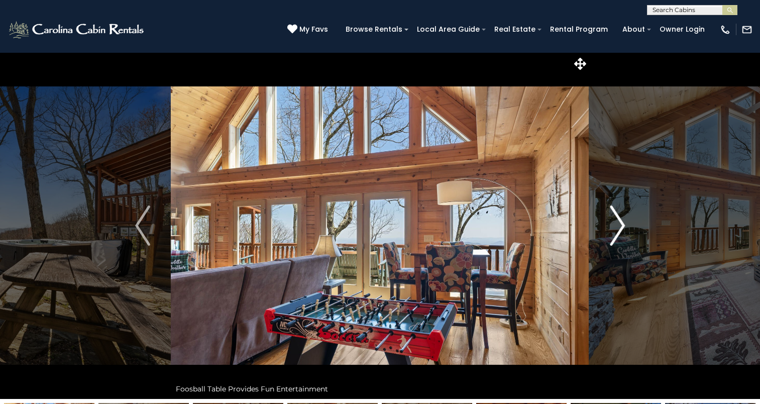
click at [603, 235] on button "Next" at bounding box center [617, 225] width 56 height 347
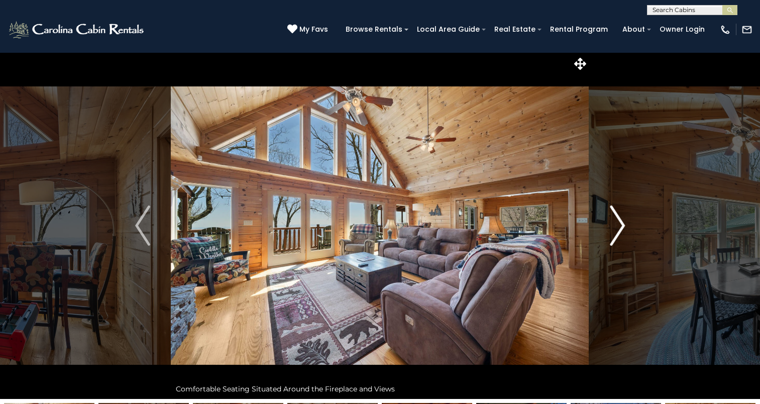
click at [603, 235] on button "Next" at bounding box center [617, 225] width 56 height 347
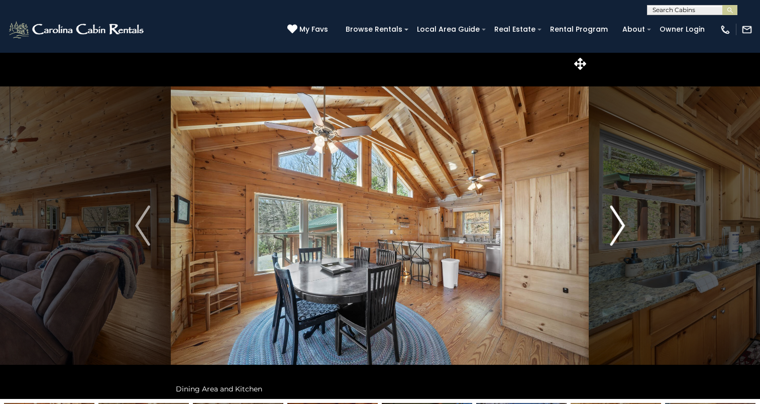
click at [603, 235] on button "Next" at bounding box center [617, 225] width 56 height 347
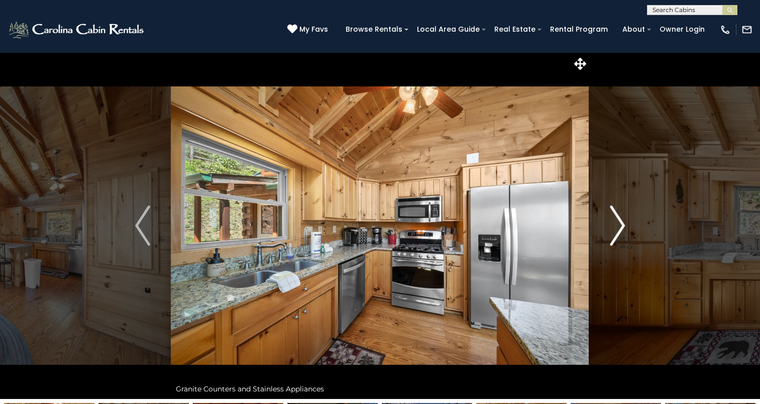
click at [603, 235] on button "Next" at bounding box center [617, 225] width 56 height 347
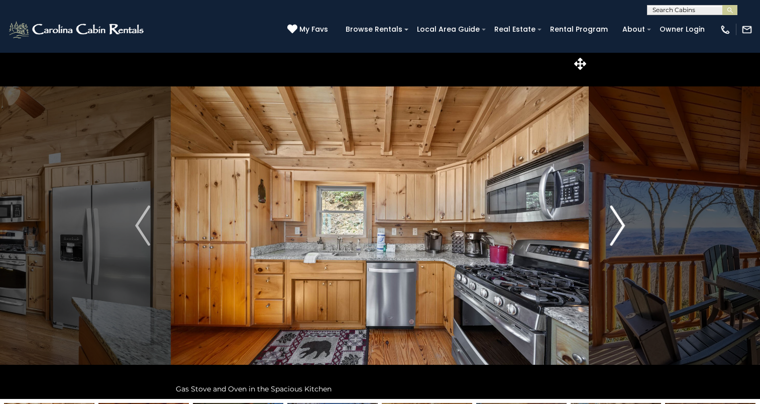
click at [603, 235] on button "Next" at bounding box center [617, 225] width 56 height 347
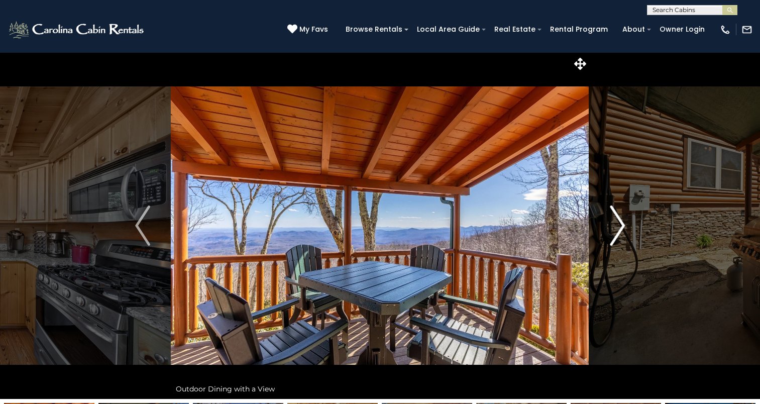
click at [603, 235] on button "Next" at bounding box center [617, 225] width 56 height 347
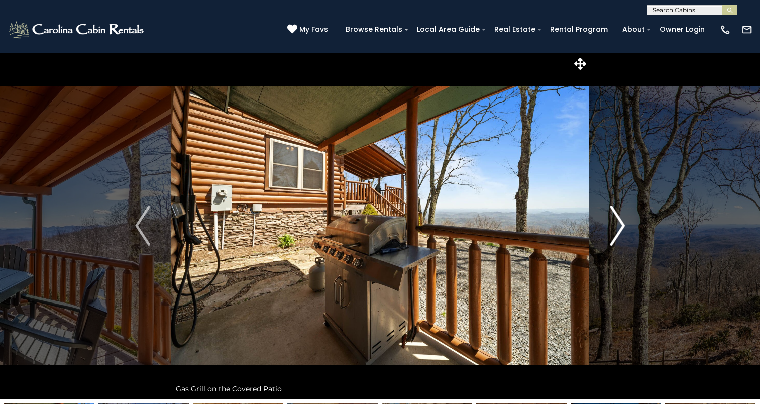
click at [603, 235] on button "Next" at bounding box center [617, 225] width 56 height 347
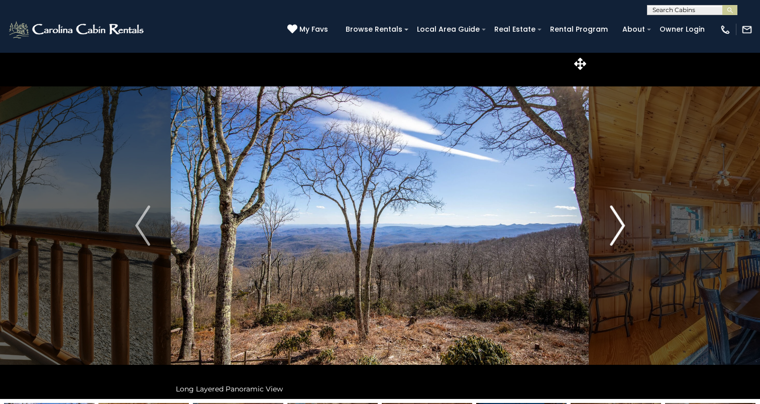
click at [603, 235] on button "Next" at bounding box center [617, 225] width 56 height 347
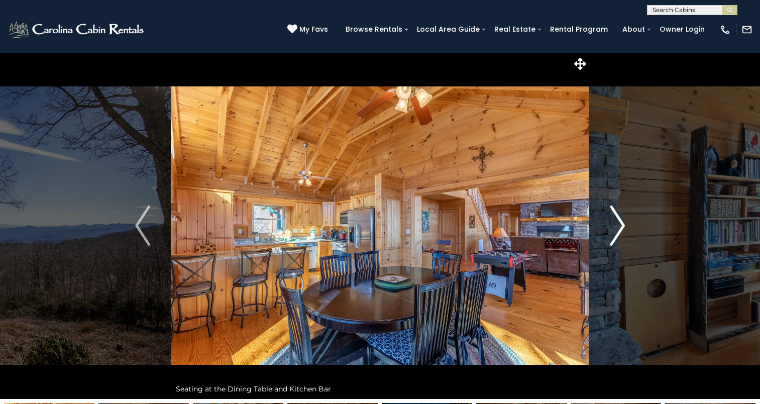
click at [603, 235] on button "Next" at bounding box center [617, 225] width 56 height 347
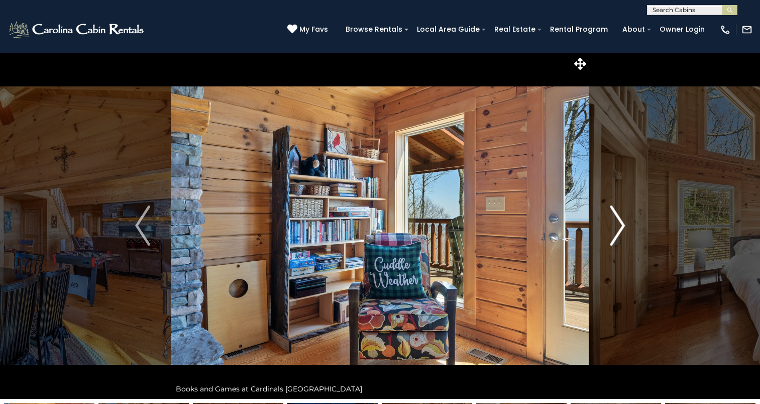
click at [603, 235] on button "Next" at bounding box center [617, 225] width 56 height 347
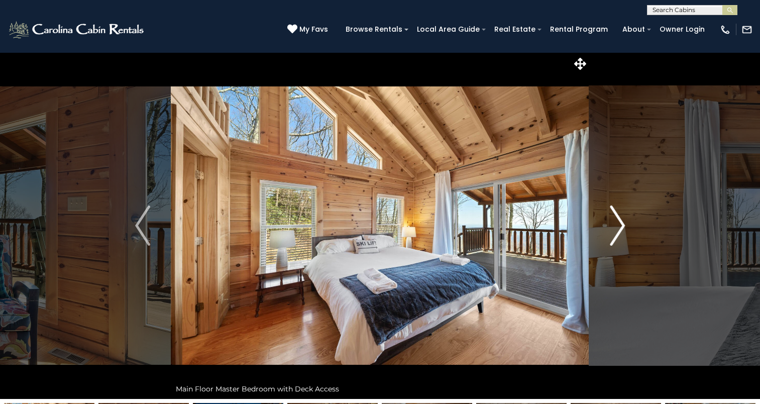
click at [603, 235] on button "Next" at bounding box center [617, 225] width 56 height 347
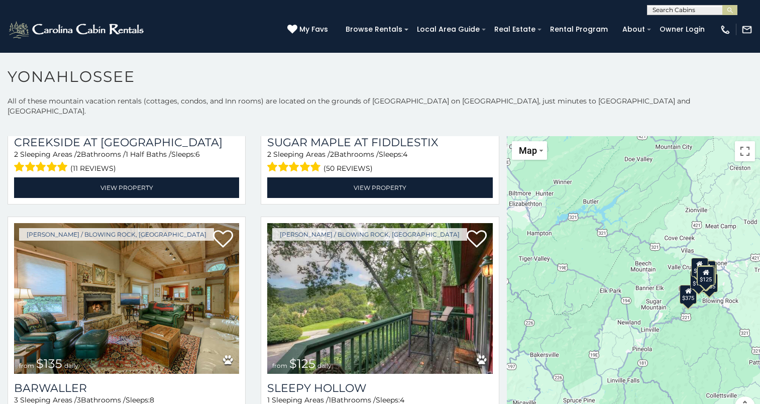
scroll to position [1, 0]
click at [653, 14] on input "text" at bounding box center [691, 12] width 88 height 10
type input "******"
click at [673, 26] on em "On Gol" at bounding box center [664, 23] width 25 height 9
click at [729, 12] on img "submit" at bounding box center [730, 11] width 8 height 8
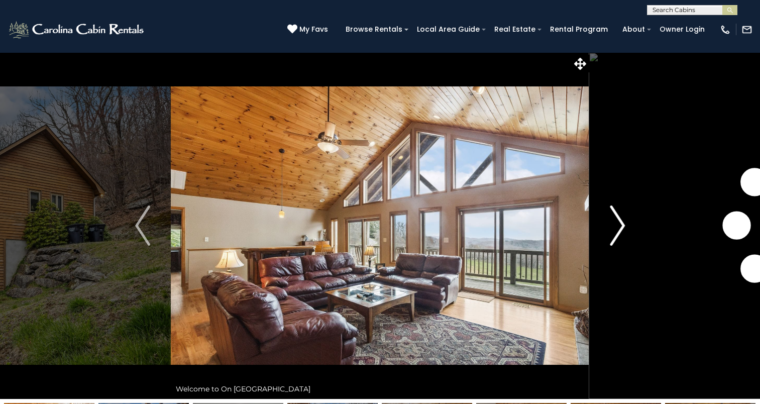
click at [617, 229] on img "Next" at bounding box center [617, 225] width 15 height 40
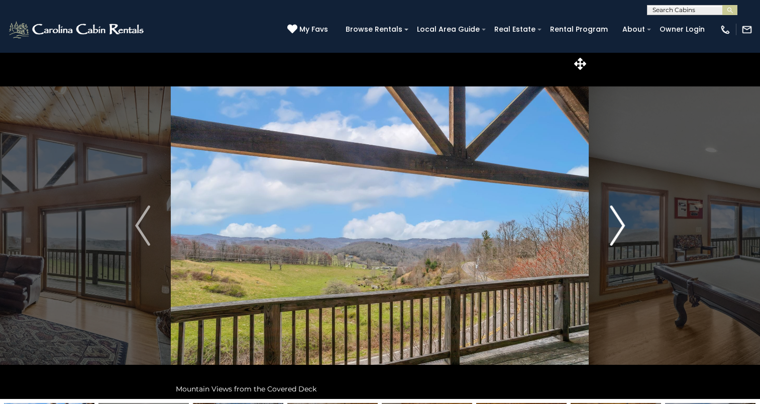
click at [617, 229] on img "Next" at bounding box center [617, 225] width 15 height 40
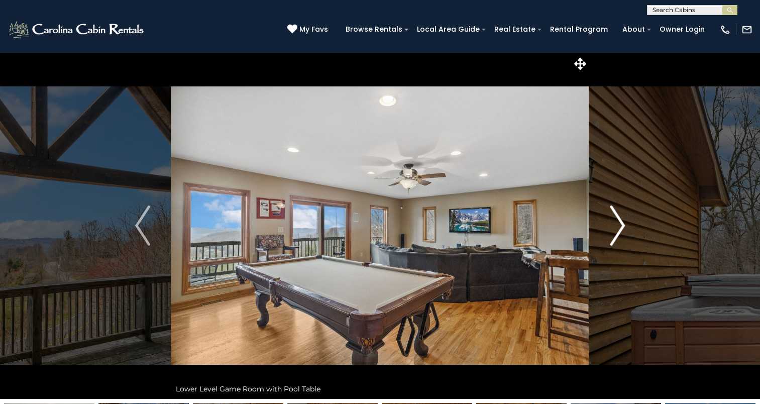
click at [617, 229] on img "Next" at bounding box center [617, 225] width 15 height 40
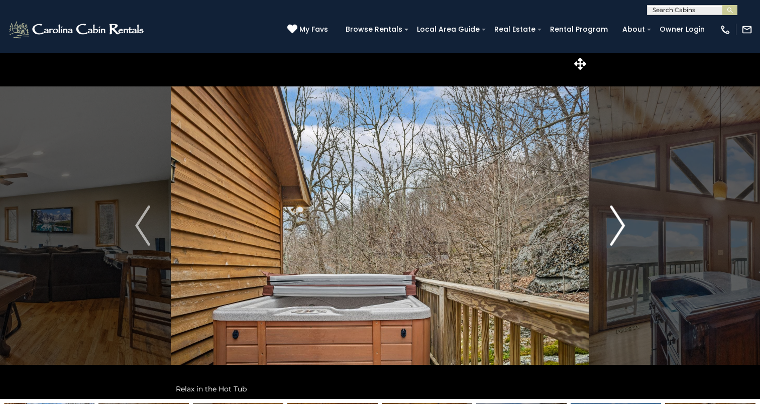
click at [617, 229] on img "Next" at bounding box center [617, 225] width 15 height 40
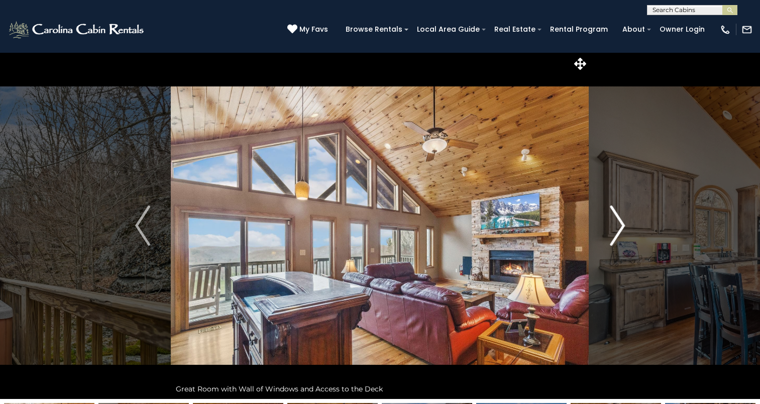
click at [617, 229] on img "Next" at bounding box center [617, 225] width 15 height 40
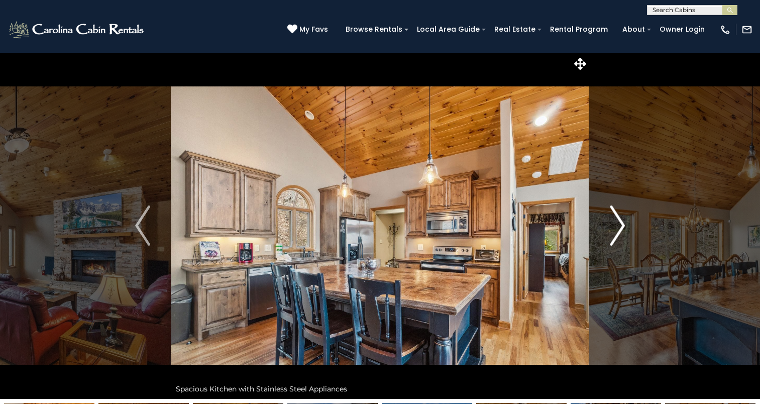
click at [617, 229] on img "Next" at bounding box center [617, 225] width 15 height 40
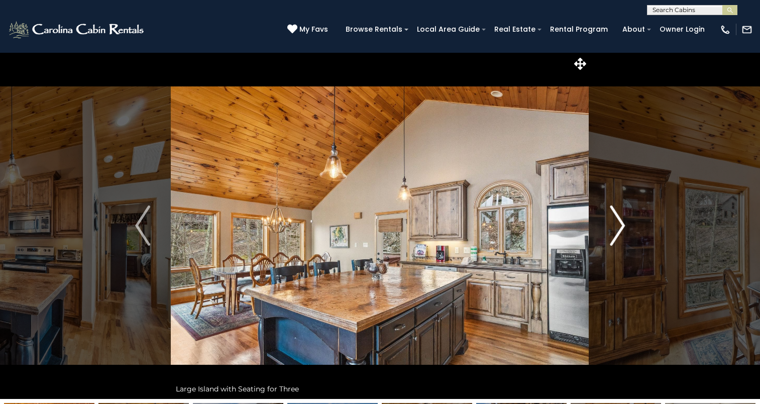
click at [617, 229] on img "Next" at bounding box center [617, 225] width 15 height 40
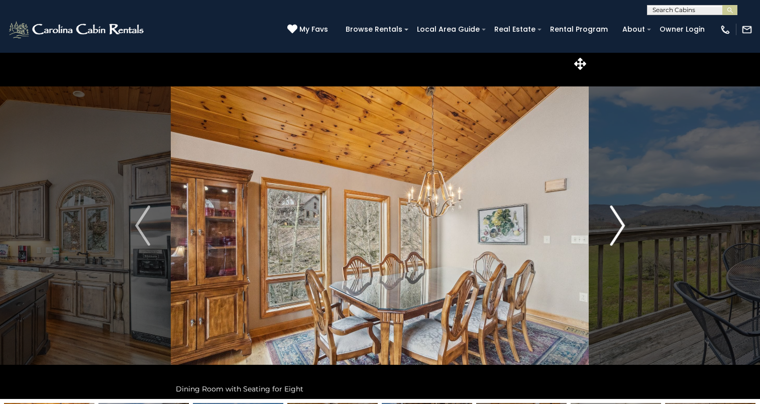
click at [617, 229] on img "Next" at bounding box center [617, 225] width 15 height 40
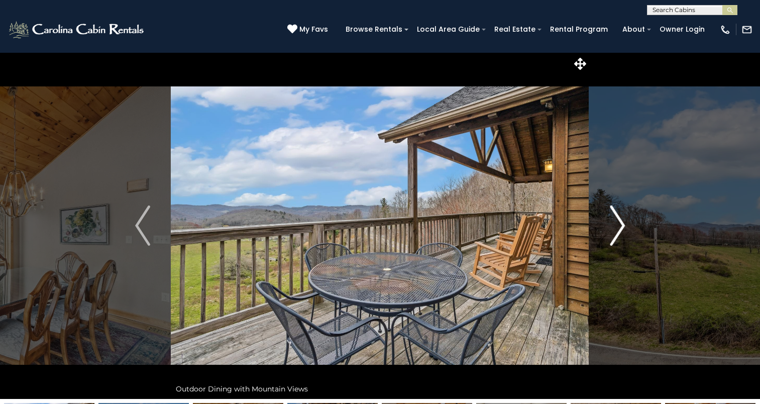
click at [617, 229] on img "Next" at bounding box center [617, 225] width 15 height 40
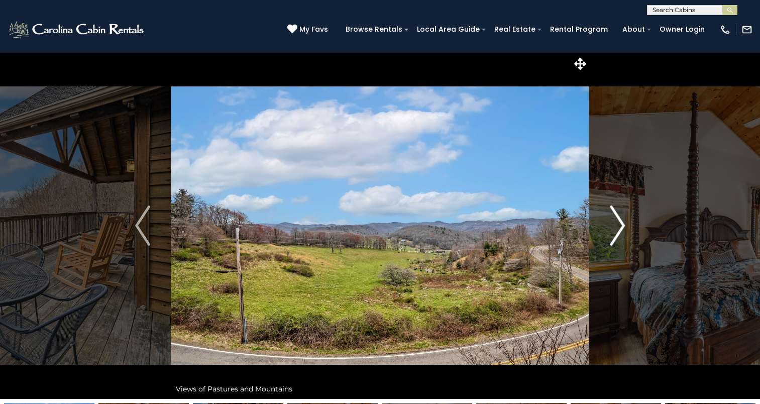
click at [617, 229] on img "Next" at bounding box center [617, 225] width 15 height 40
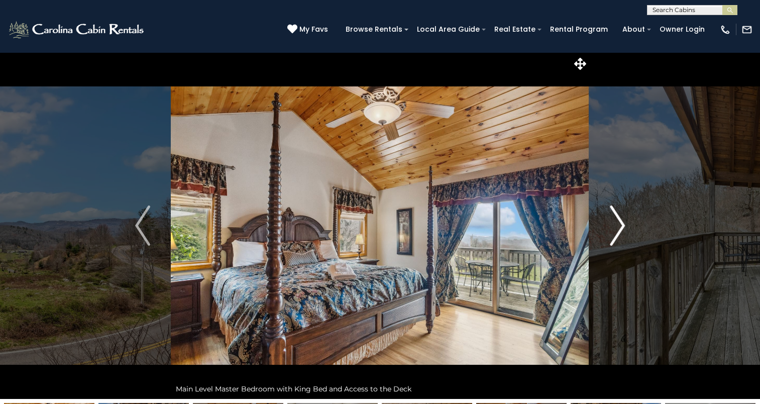
click at [617, 229] on img "Next" at bounding box center [617, 225] width 15 height 40
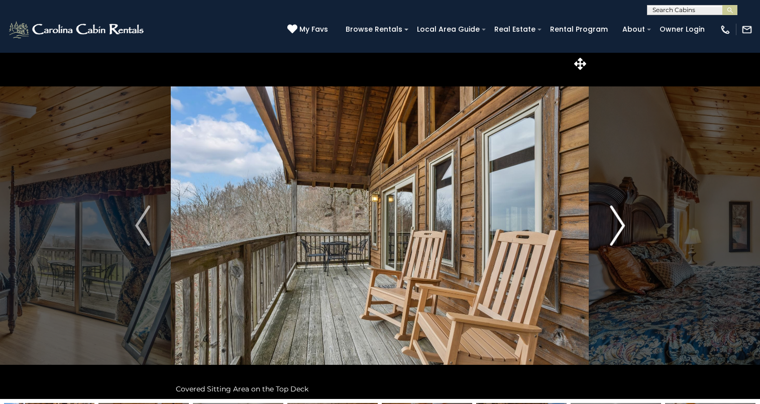
click at [617, 229] on img "Next" at bounding box center [617, 225] width 15 height 40
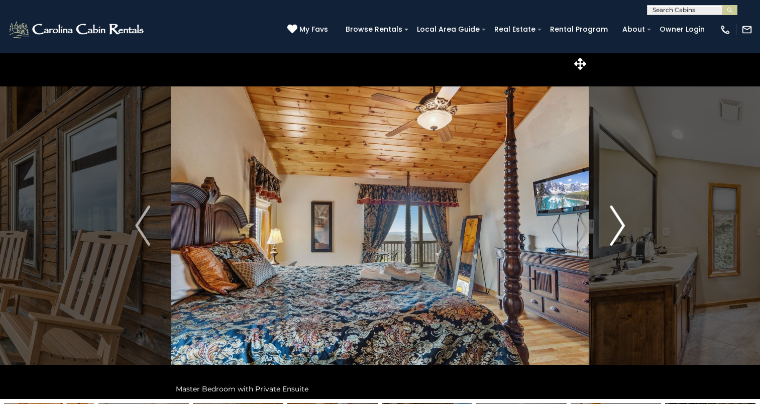
click at [617, 229] on img "Next" at bounding box center [617, 225] width 15 height 40
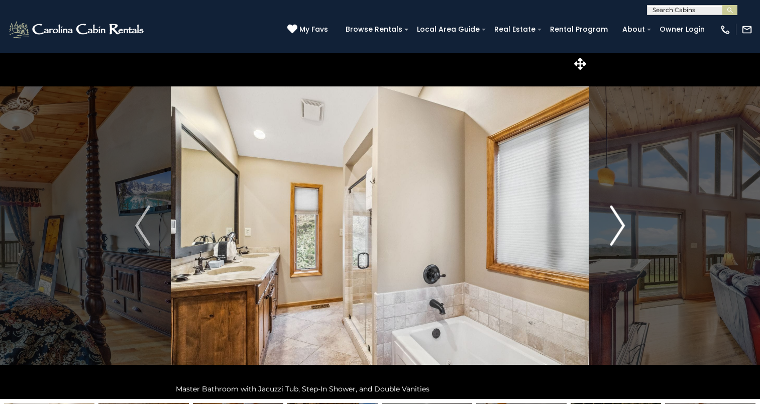
click at [617, 229] on img "Next" at bounding box center [617, 225] width 15 height 40
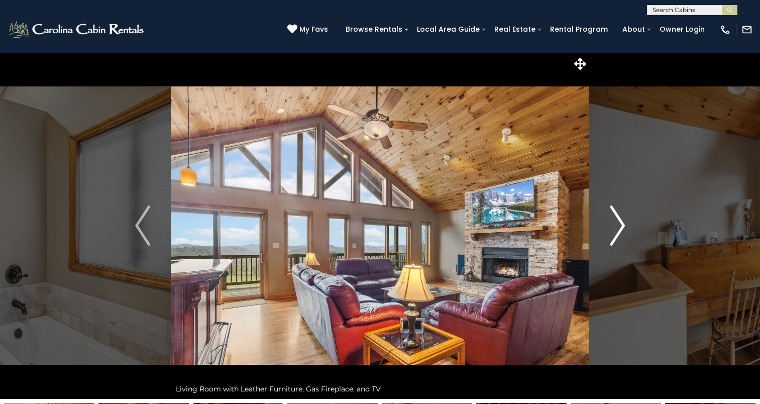
click at [617, 229] on img "Next" at bounding box center [617, 225] width 15 height 40
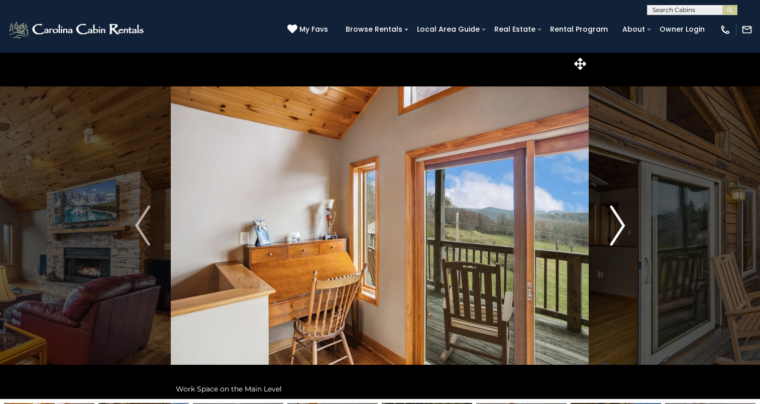
click at [617, 229] on img "Next" at bounding box center [617, 225] width 15 height 40
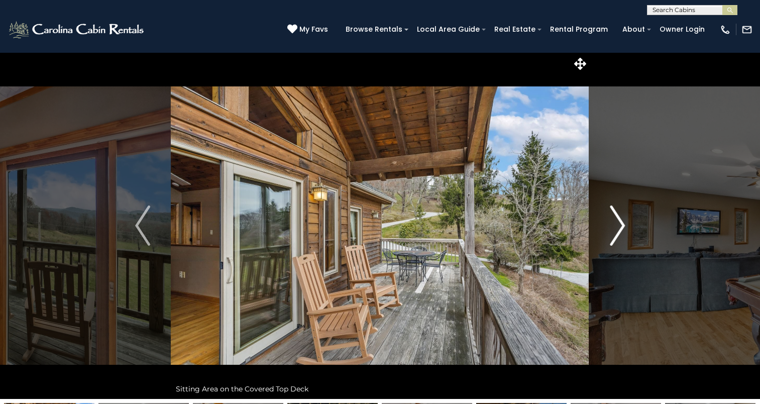
click at [617, 229] on img "Next" at bounding box center [617, 225] width 15 height 40
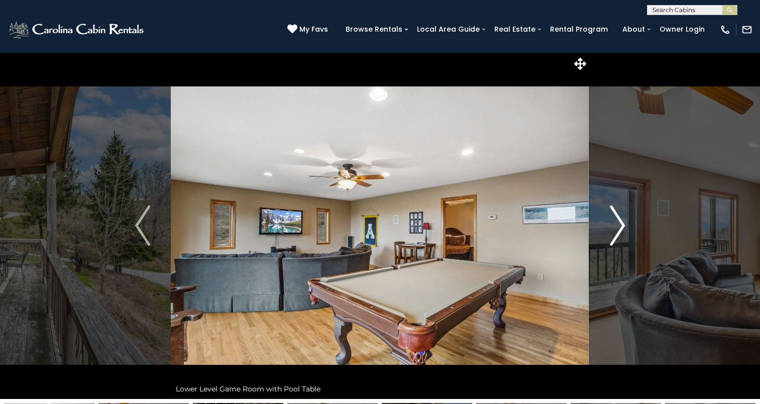
click at [617, 229] on img "Next" at bounding box center [617, 225] width 15 height 40
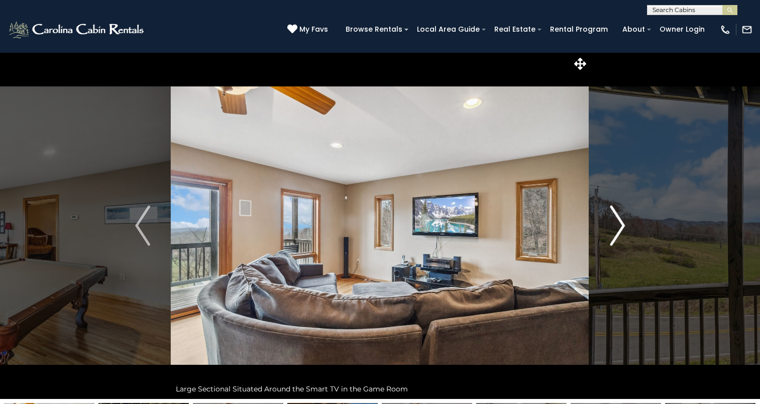
click at [617, 229] on img "Next" at bounding box center [617, 225] width 15 height 40
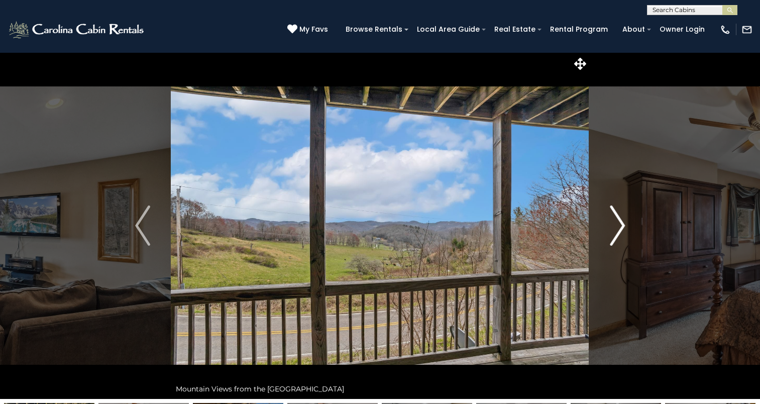
click at [617, 229] on img "Next" at bounding box center [617, 225] width 15 height 40
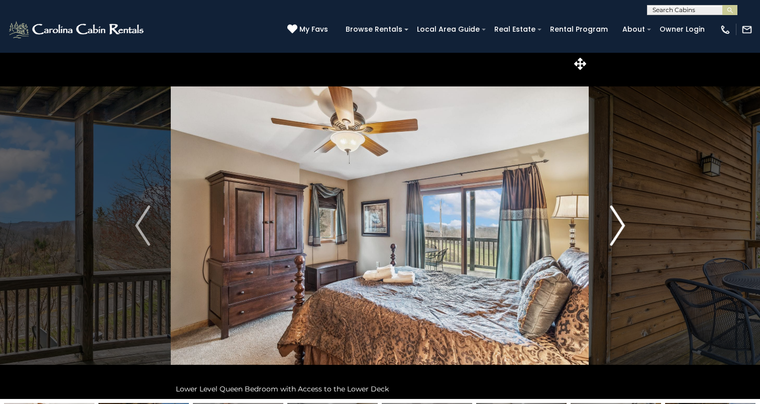
click at [617, 229] on img "Next" at bounding box center [617, 225] width 15 height 40
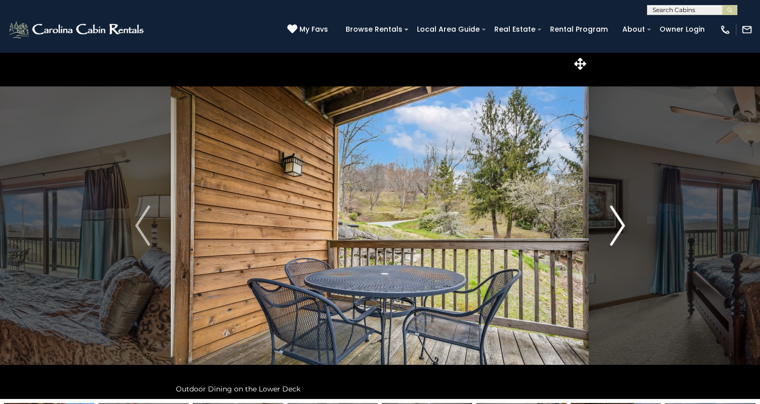
click at [617, 229] on img "Next" at bounding box center [617, 225] width 15 height 40
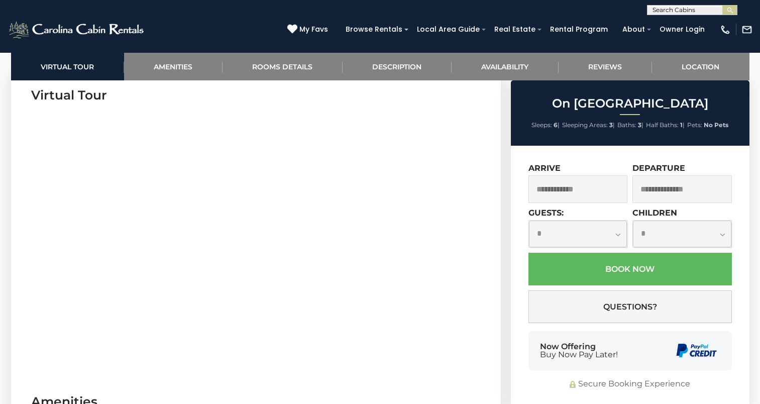
scroll to position [508, 0]
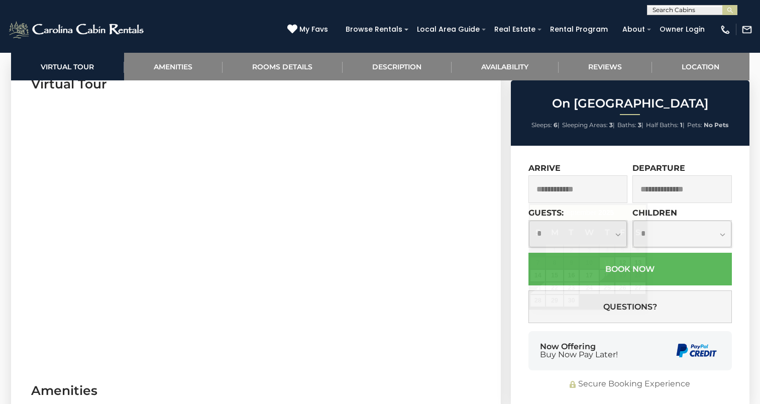
click at [552, 195] on input "text" at bounding box center [577, 189] width 99 height 28
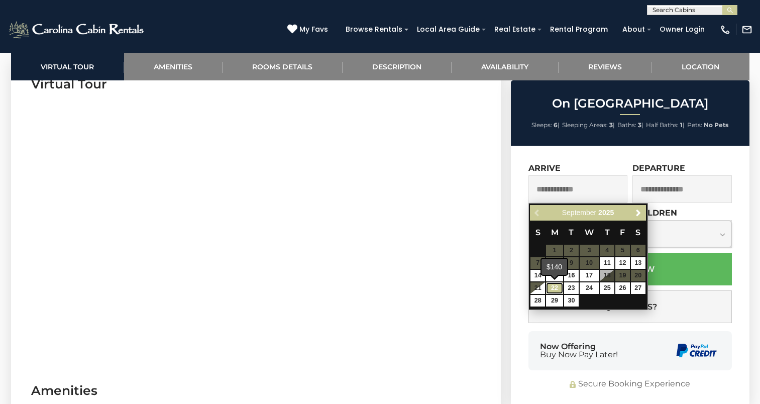
click at [554, 285] on link "22" at bounding box center [554, 288] width 17 height 12
type input "**********"
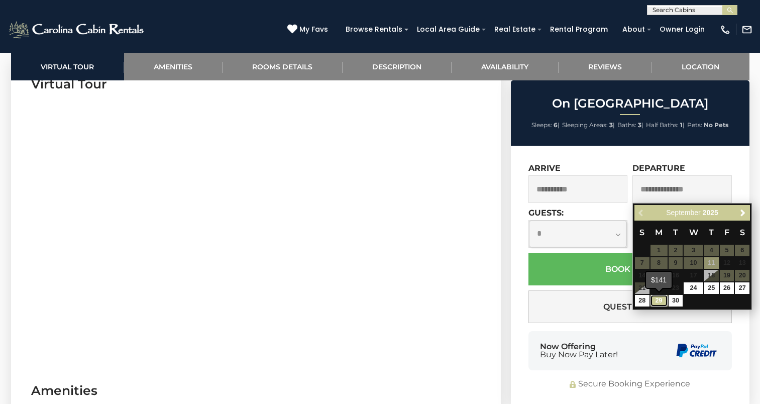
click at [659, 301] on link "29" at bounding box center [658, 301] width 17 height 12
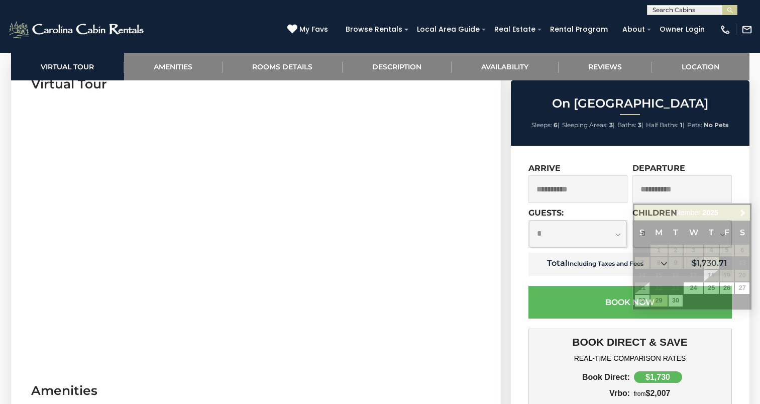
click at [659, 194] on input "**********" at bounding box center [681, 189] width 99 height 28
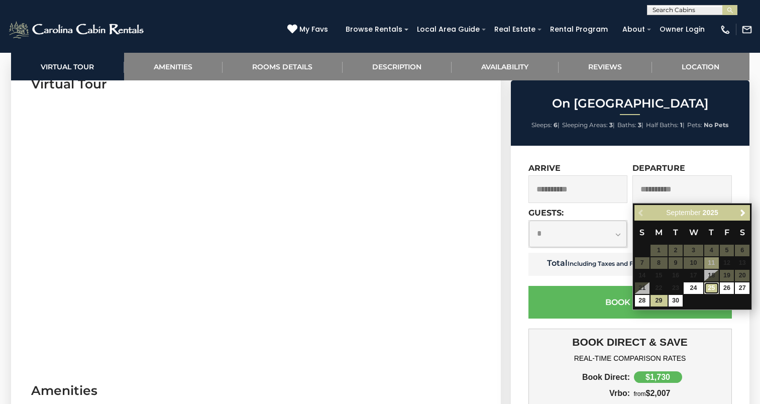
click at [710, 287] on link "25" at bounding box center [711, 288] width 15 height 12
type input "**********"
